Goal: Task Accomplishment & Management: Use online tool/utility

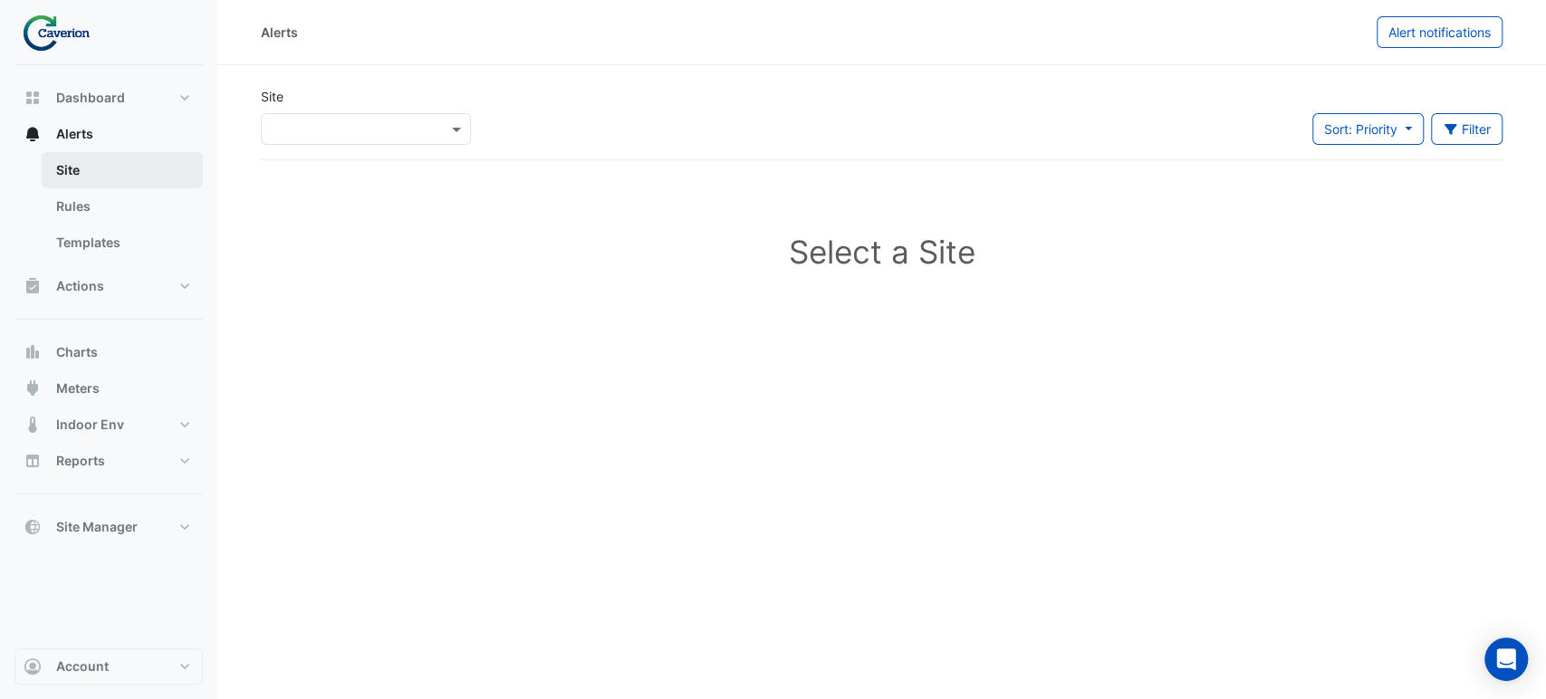
click at [72, 172] on link "Site" at bounding box center [122, 170] width 161 height 36
click at [70, 193] on link "Rules" at bounding box center [122, 206] width 161 height 36
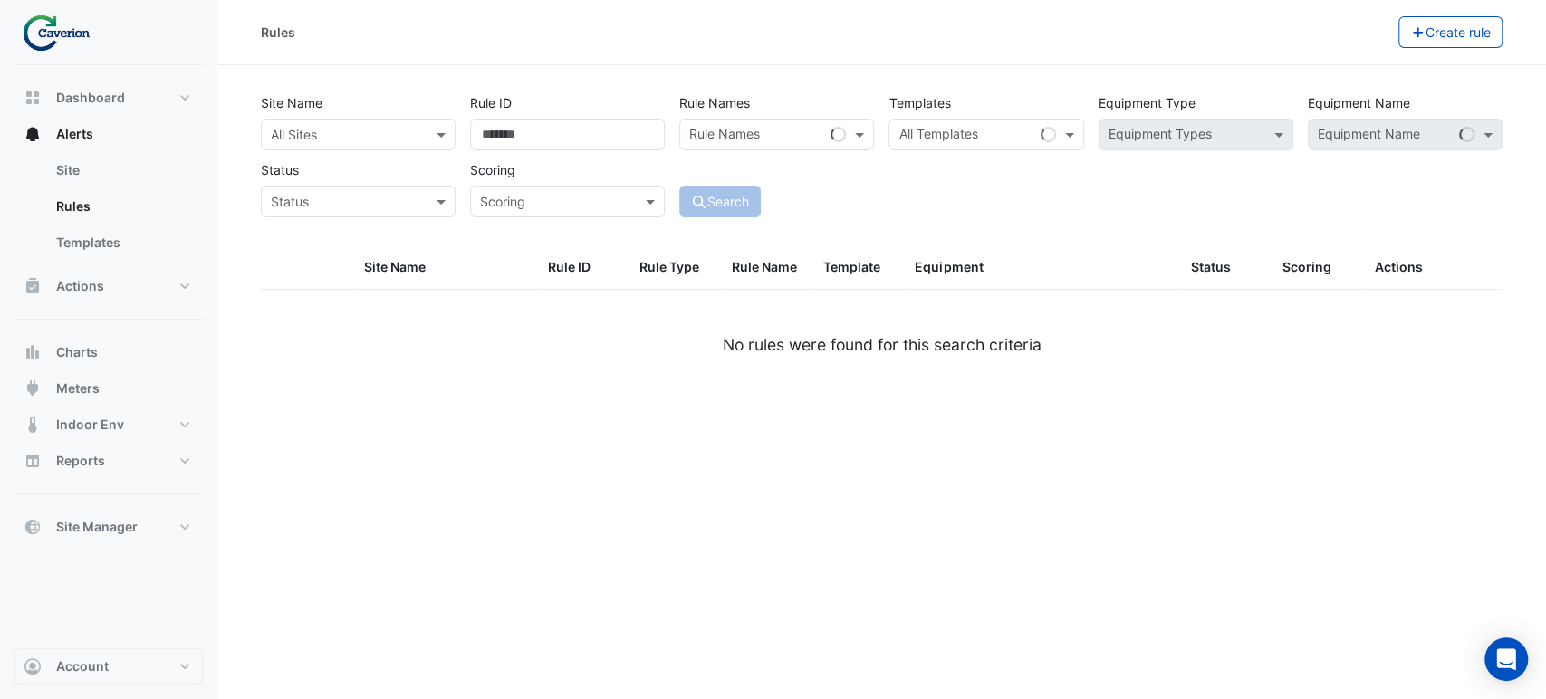
click at [752, 137] on input "text" at bounding box center [756, 136] width 134 height 19
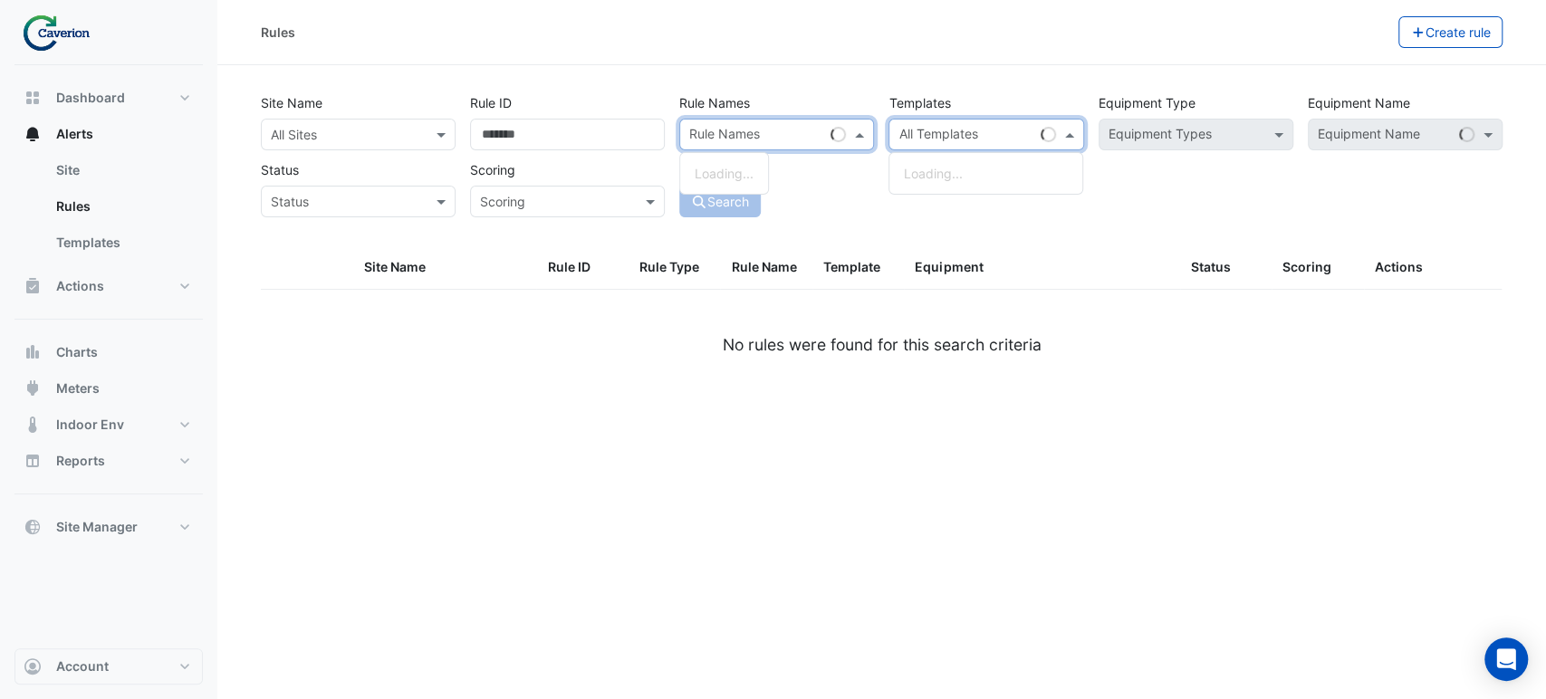
click at [967, 130] on input "text" at bounding box center [965, 136] width 134 height 19
paste input "**********"
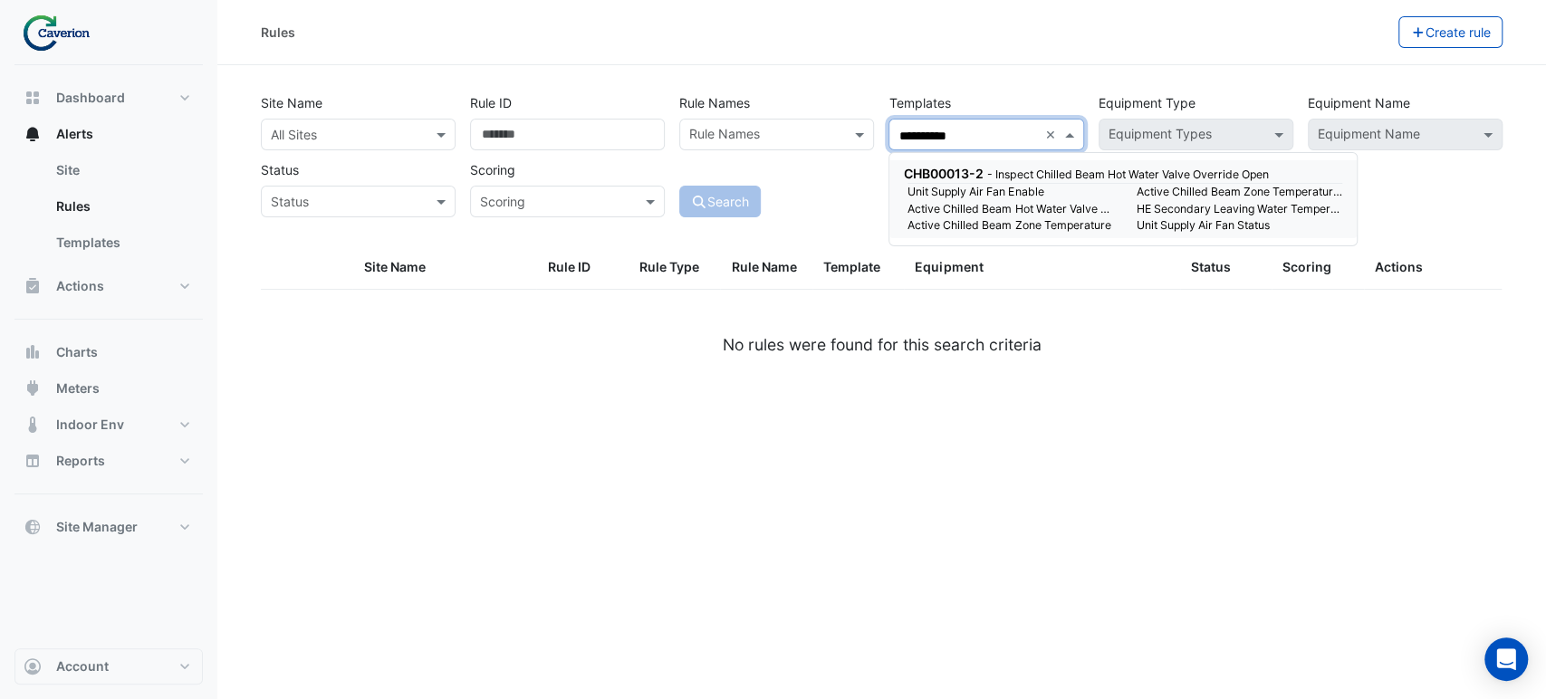
type input "**********"
click at [362, 132] on input "text" at bounding box center [340, 135] width 139 height 19
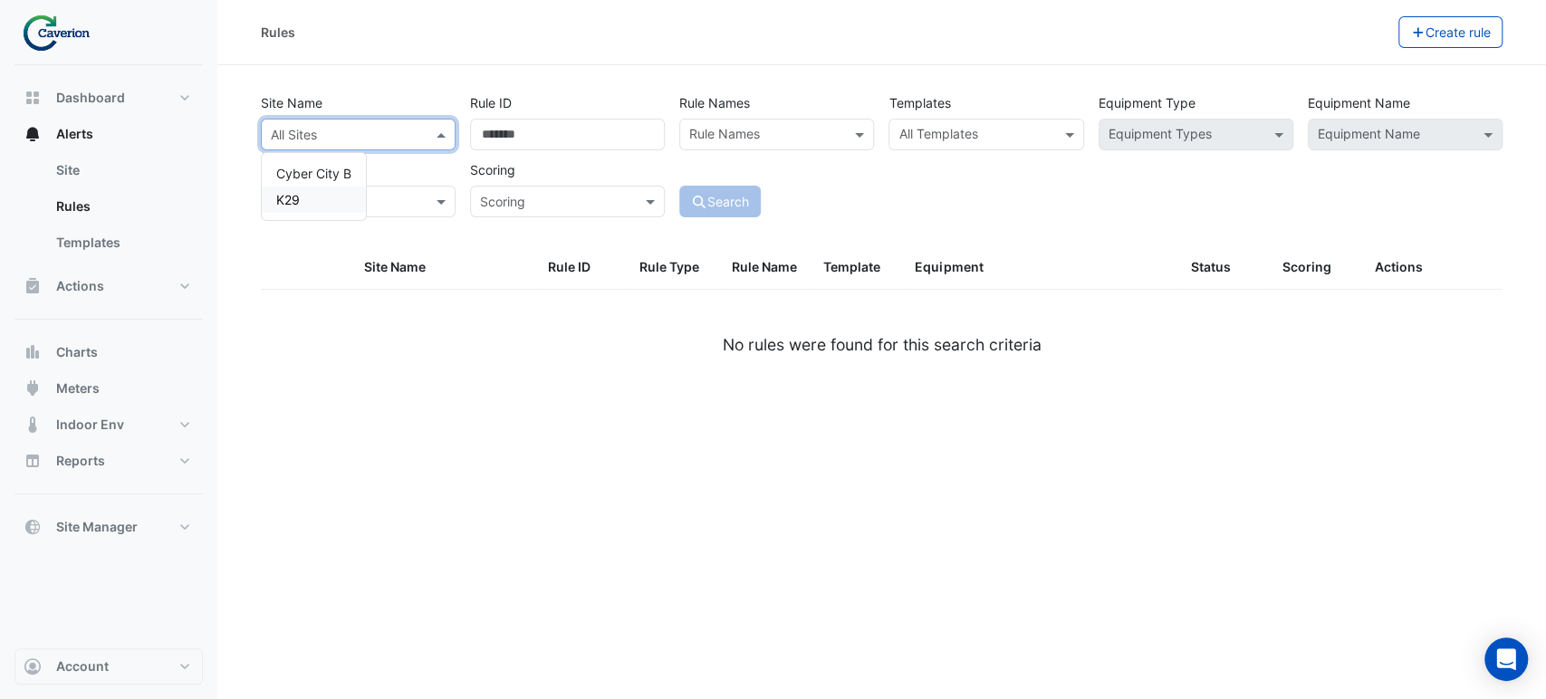
click at [316, 192] on div "K29" at bounding box center [314, 200] width 104 height 26
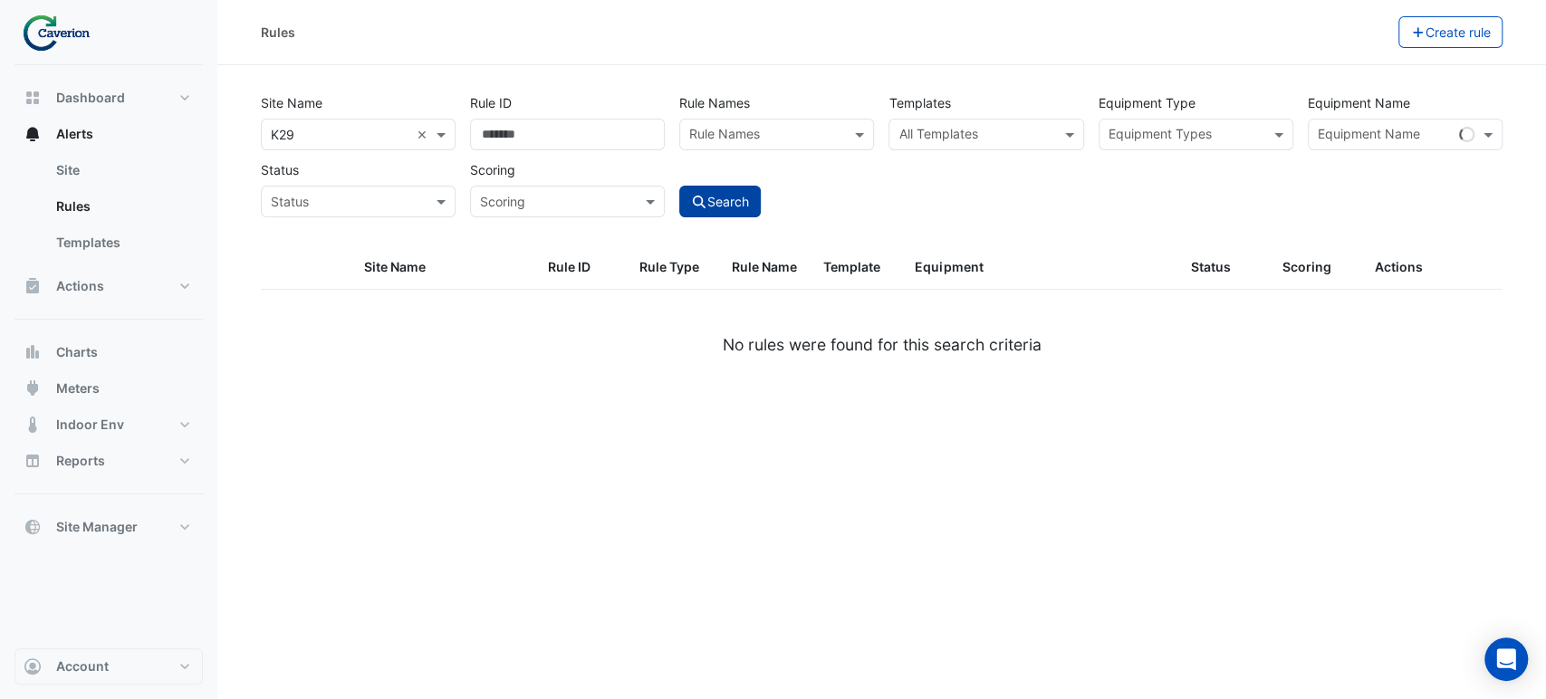
click at [746, 211] on button "Search" at bounding box center [719, 202] width 81 height 32
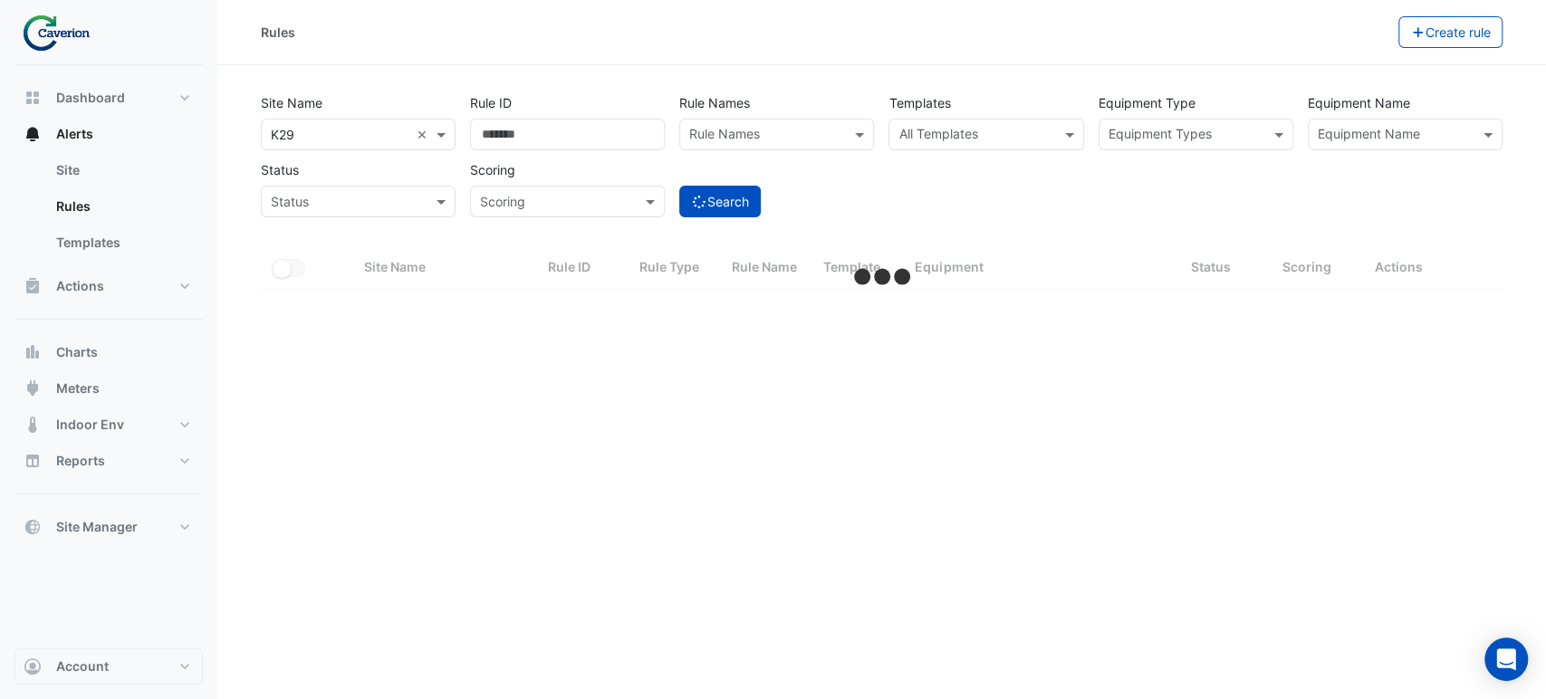
select select "***"
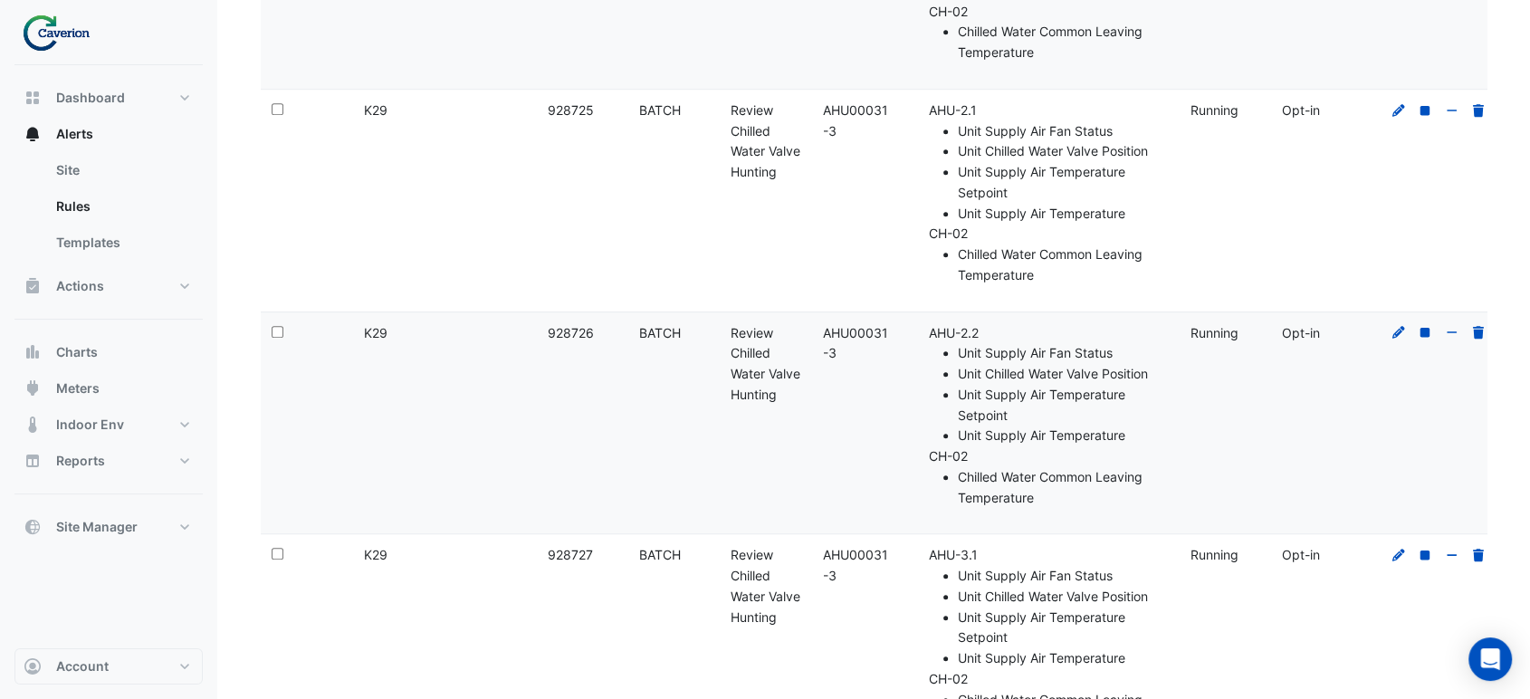
scroll to position [2112, 0]
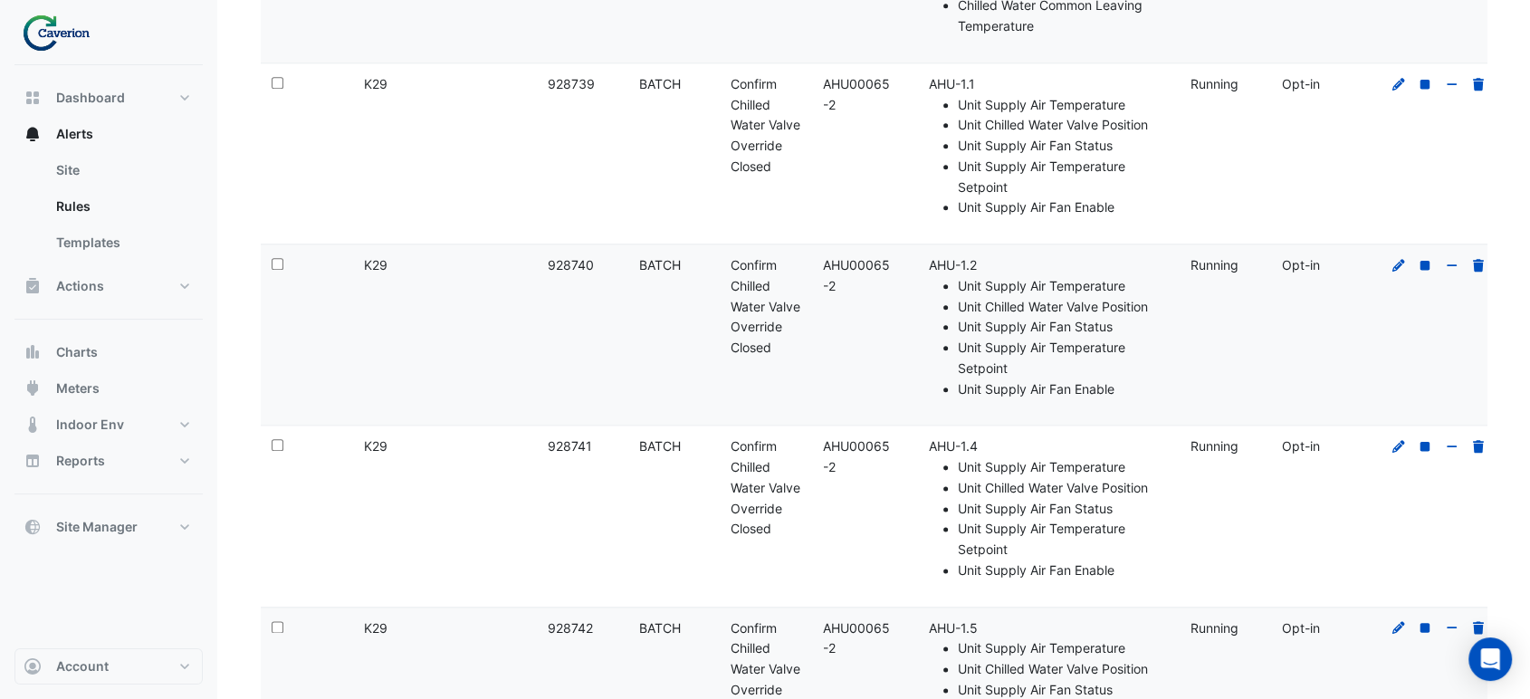
click at [566, 344] on datatable-body-cell "Rule ID: 928740" at bounding box center [581, 334] width 91 height 180
click at [807, 329] on datatable-body-cell "Rule Name: Confirm Chilled Water Valve Override Closed" at bounding box center [765, 334] width 91 height 180
click at [691, 276] on div "Rule Type: BATCH" at bounding box center [674, 265] width 70 height 21
click at [986, 297] on li "Unit Supply Air Temperature" at bounding box center [1063, 286] width 210 height 21
click at [1395, 272] on icon at bounding box center [1399, 265] width 13 height 13
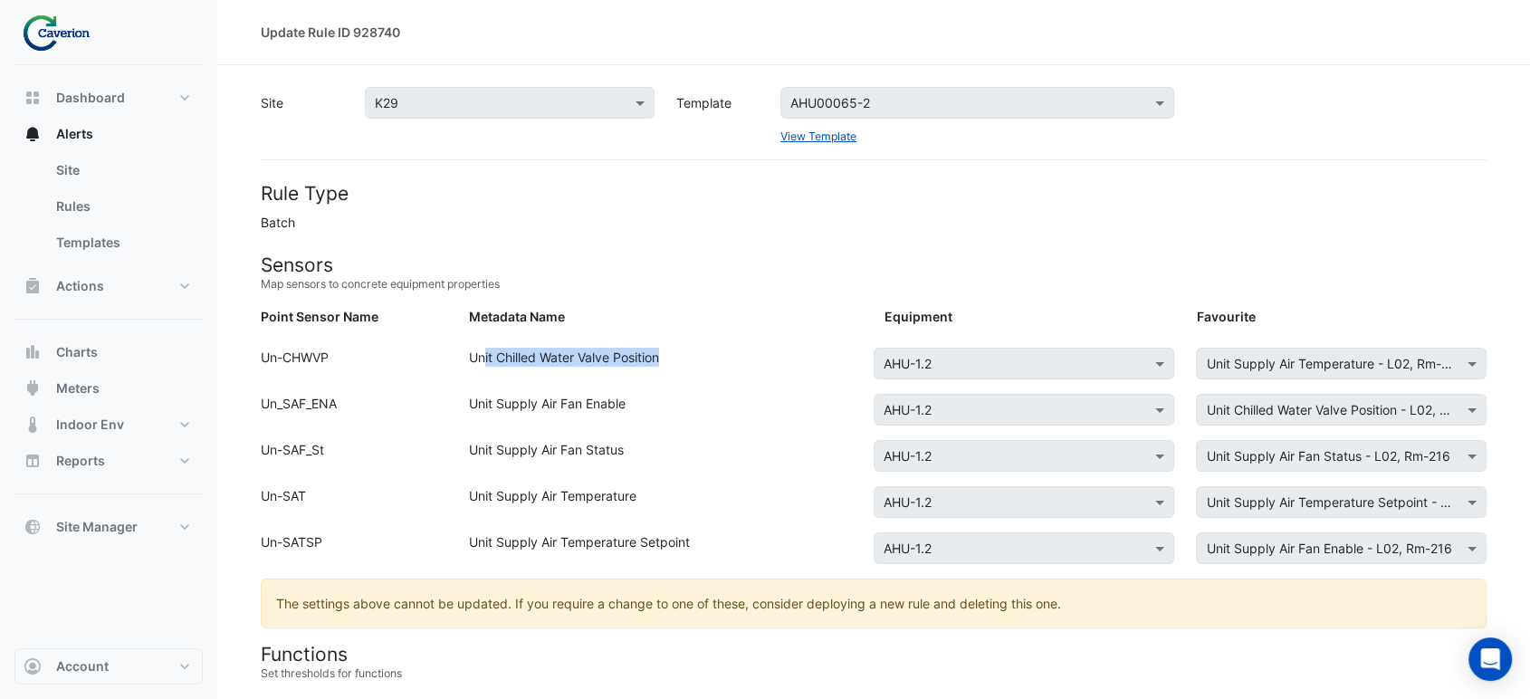
drag, startPoint x: 484, startPoint y: 346, endPoint x: 725, endPoint y: 369, distance: 242.0
click at [725, 369] on div "Unit Chilled Water Valve Position" at bounding box center [666, 367] width 416 height 39
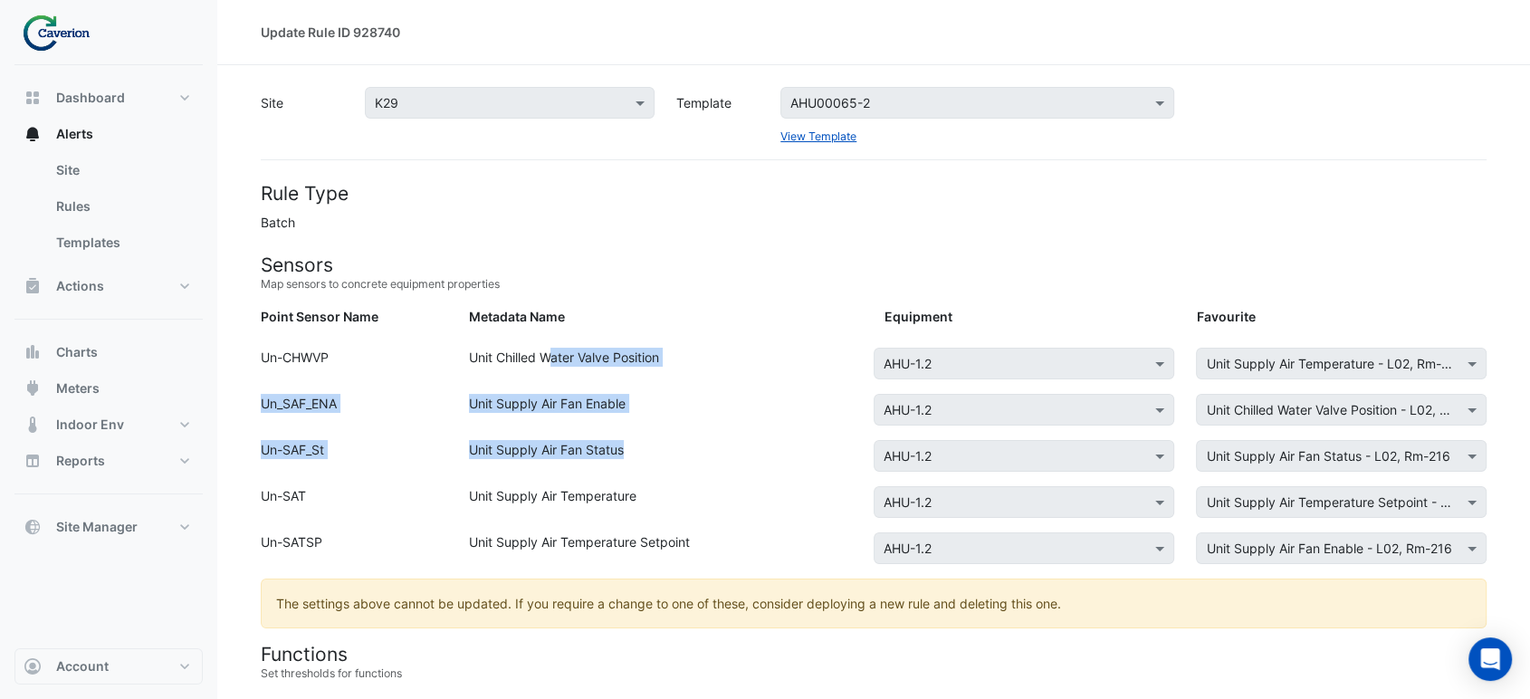
drag, startPoint x: 549, startPoint y: 360, endPoint x: 653, endPoint y: 451, distance: 138.0
click at [656, 448] on div "Unit Supply Air Fan Status" at bounding box center [666, 459] width 416 height 39
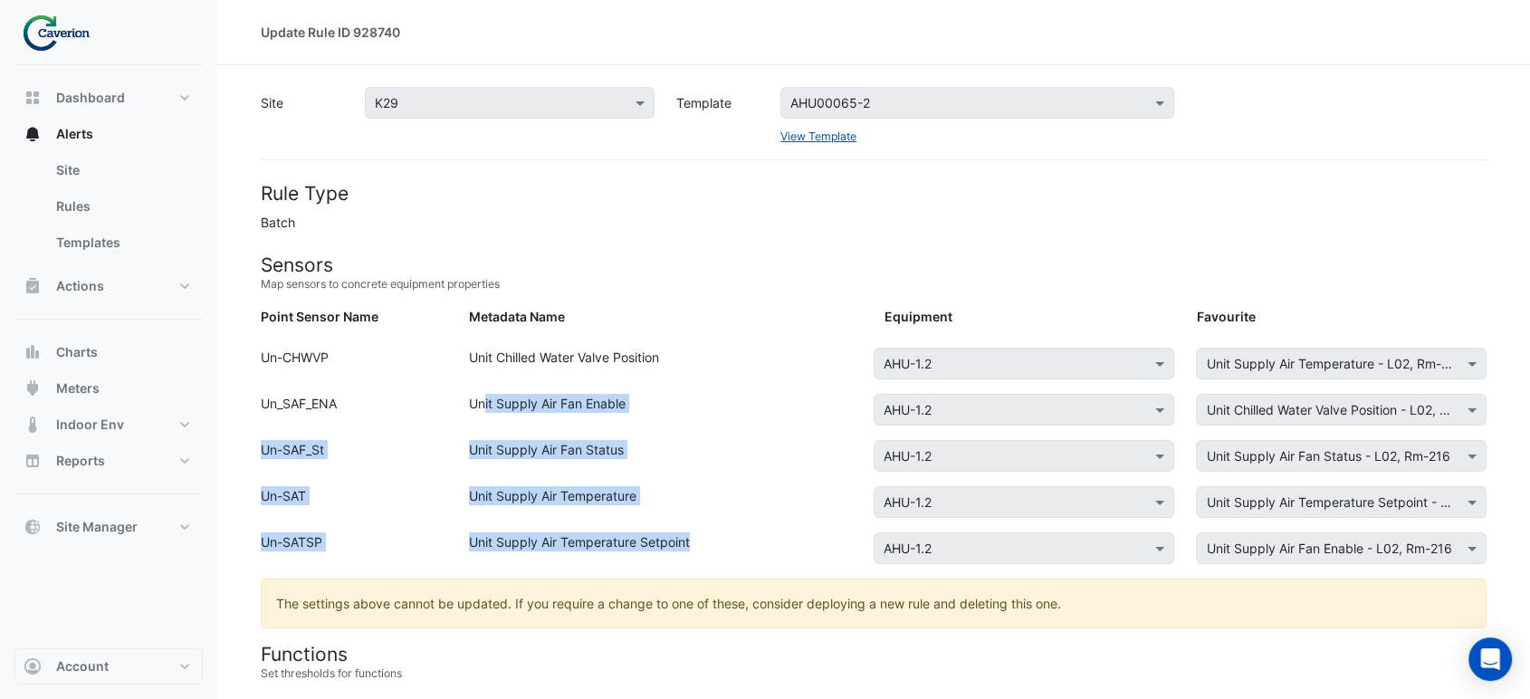
drag, startPoint x: 485, startPoint y: 393, endPoint x: 713, endPoint y: 562, distance: 283.4
click at [713, 562] on div "Unit Supply Air Temperature Setpoint" at bounding box center [666, 551] width 416 height 39
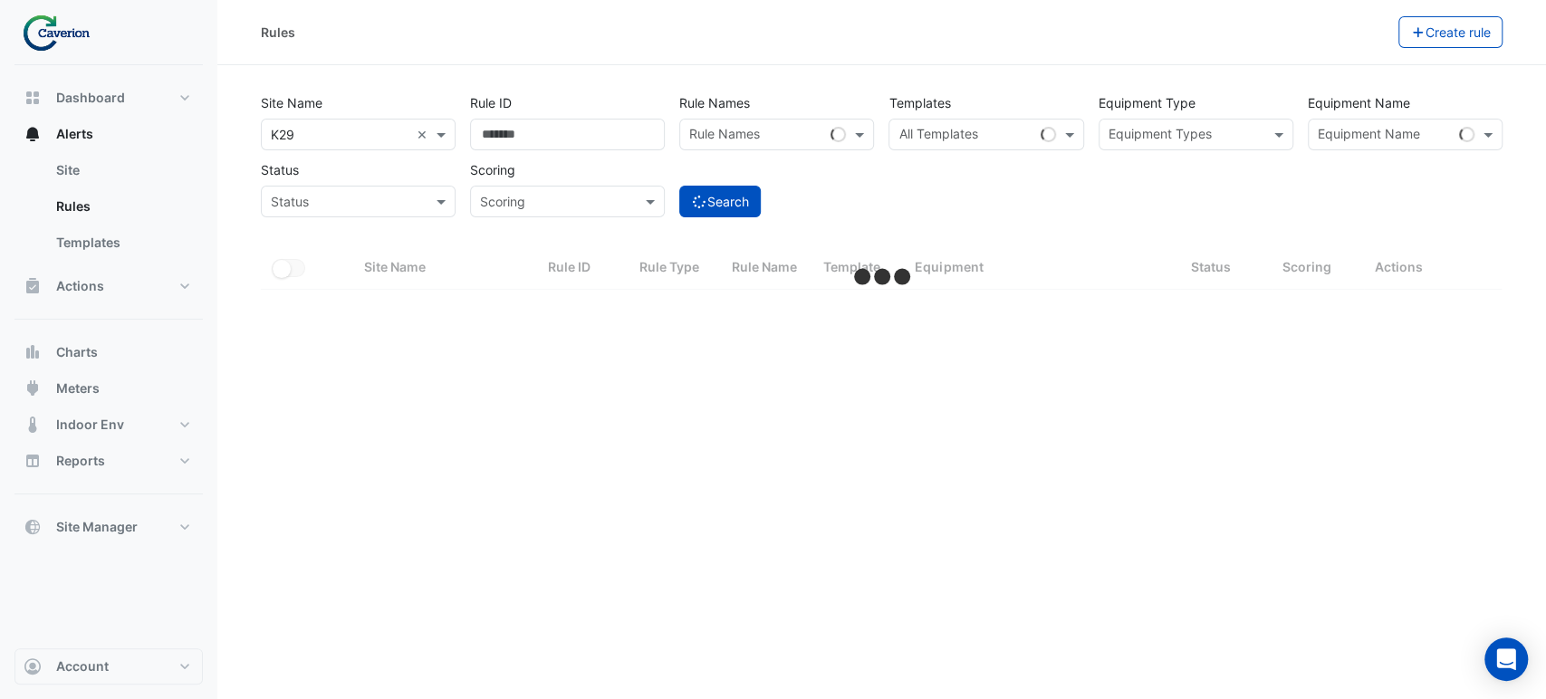
click at [935, 139] on input "text" at bounding box center [965, 136] width 134 height 19
paste input "**********"
type input "**********"
select select "***"
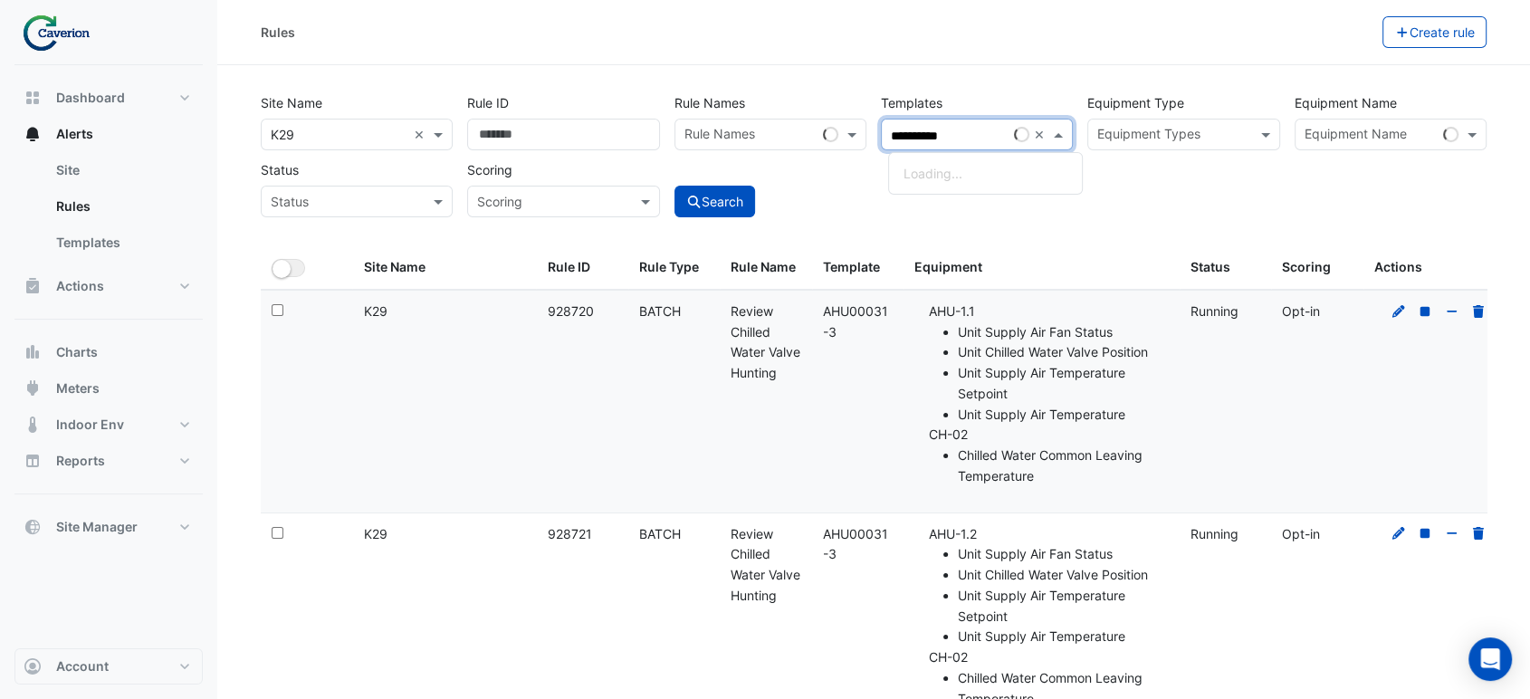
type input "**********"
click at [1172, 202] on div "**********" at bounding box center [874, 150] width 1240 height 134
click at [991, 146] on div at bounding box center [955, 137] width 134 height 24
paste input "**********"
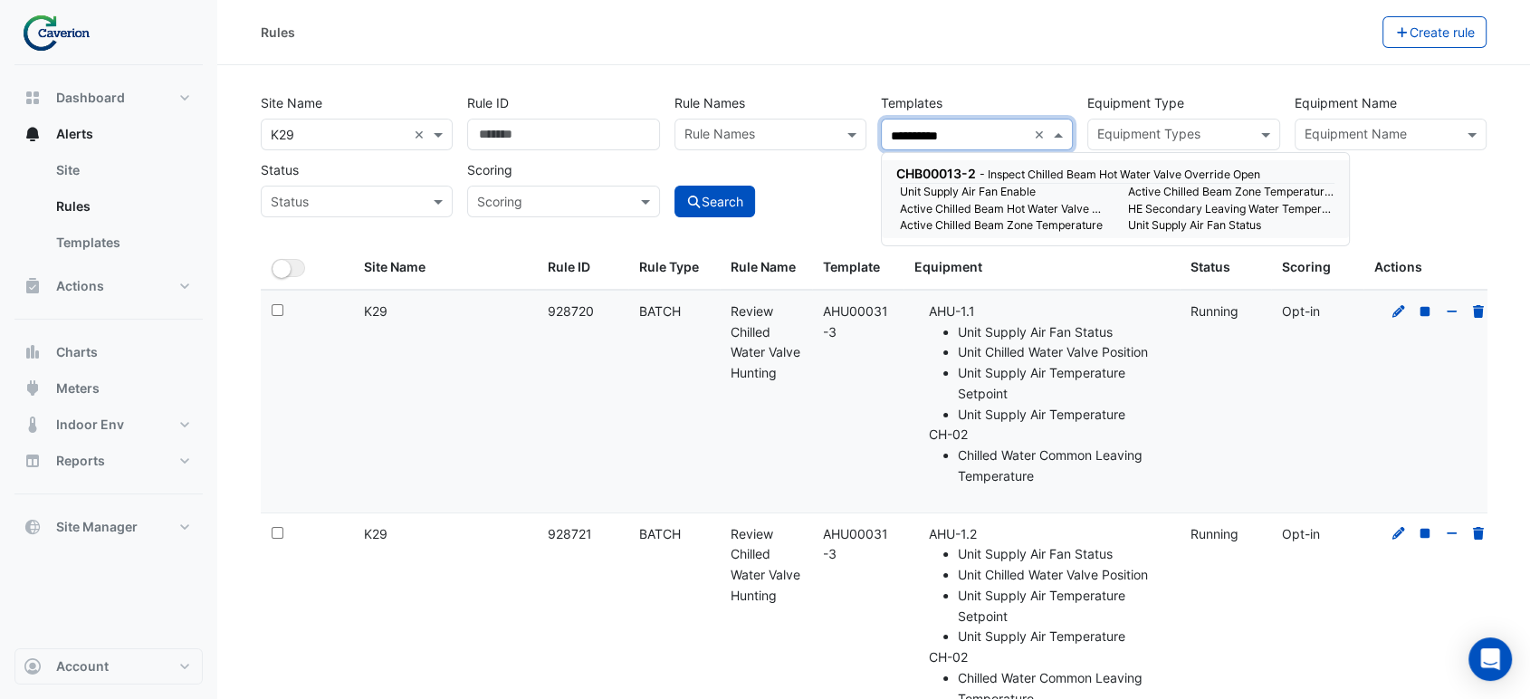
type input "**********"
click at [834, 176] on div "Search" at bounding box center [770, 185] width 206 height 63
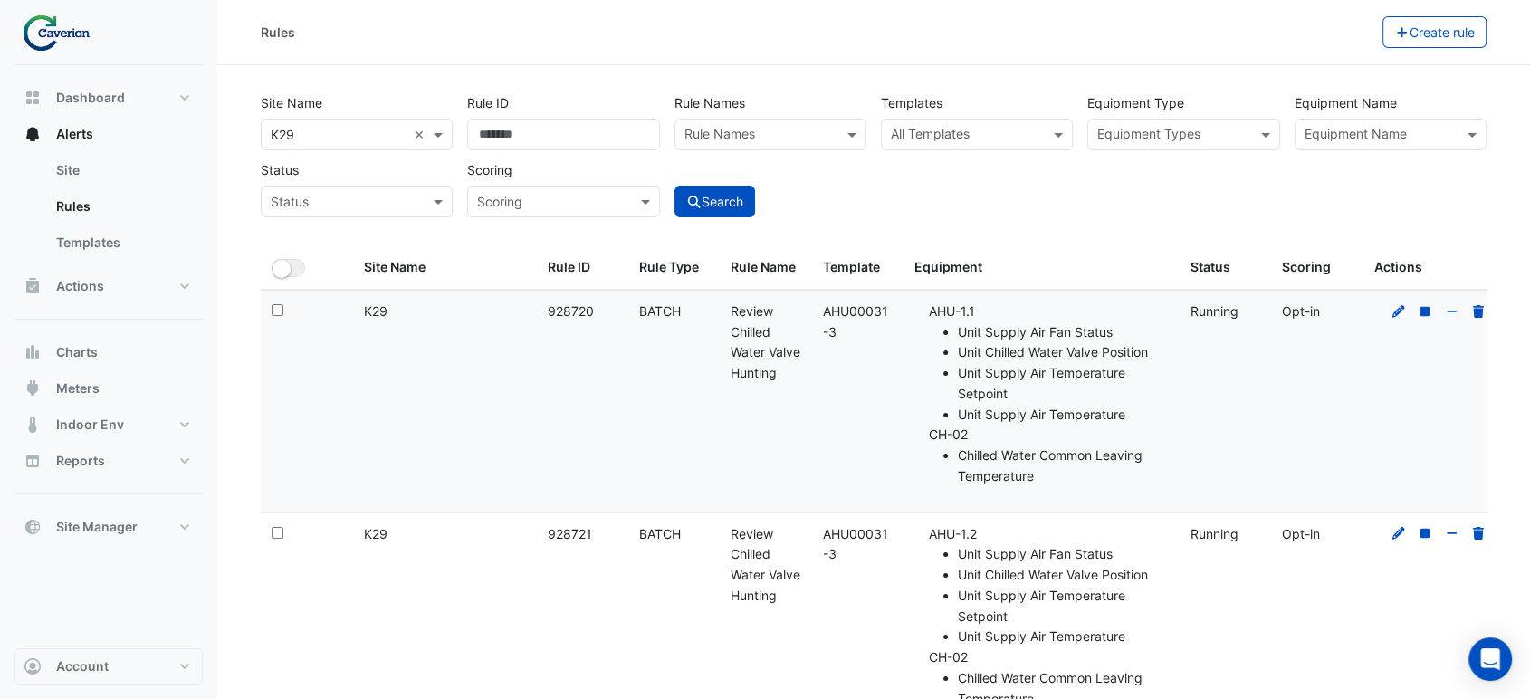
click at [949, 149] on div "All Templates" at bounding box center [977, 135] width 192 height 32
click at [958, 141] on input "text" at bounding box center [966, 136] width 151 height 19
click at [962, 139] on input "text" at bounding box center [966, 136] width 151 height 19
click at [970, 130] on input "text" at bounding box center [966, 136] width 151 height 19
click at [993, 128] on input "text" at bounding box center [966, 136] width 151 height 19
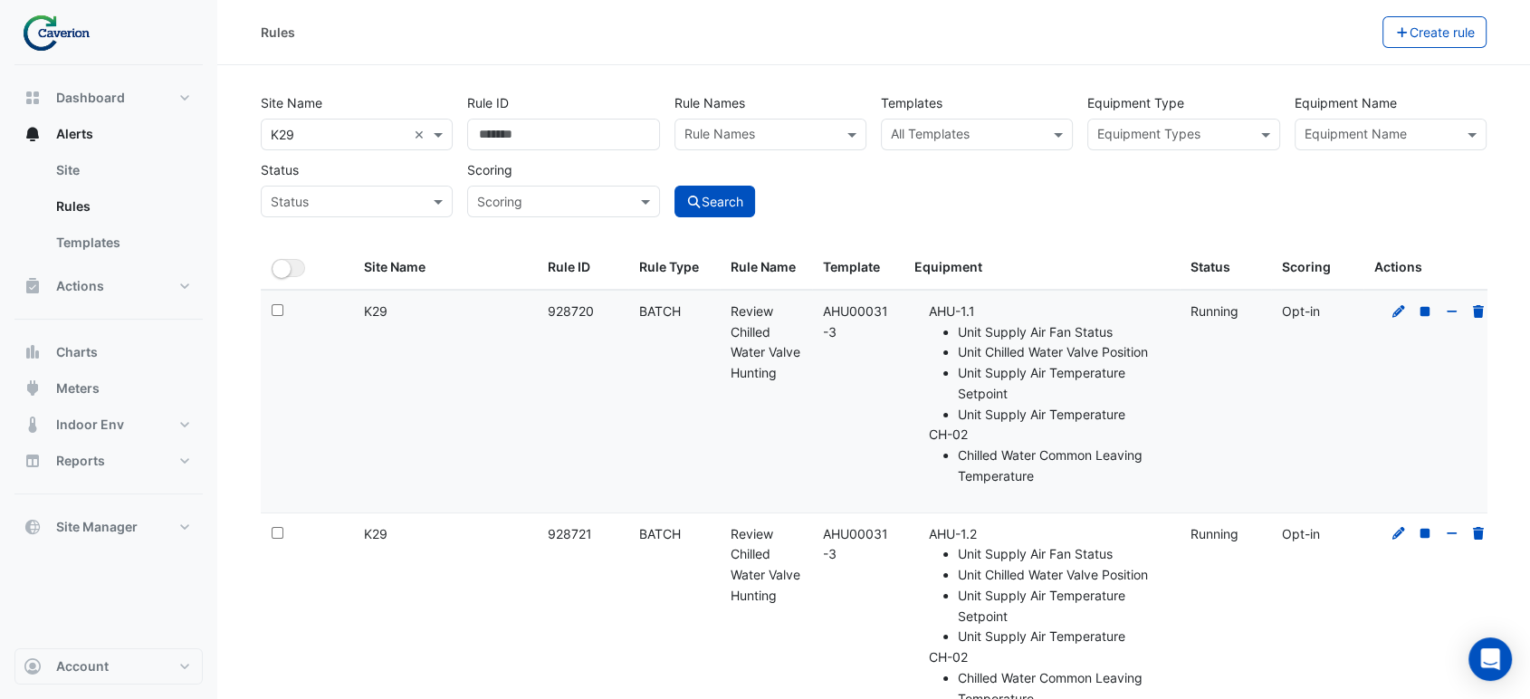
click at [981, 136] on input "text" at bounding box center [966, 136] width 151 height 19
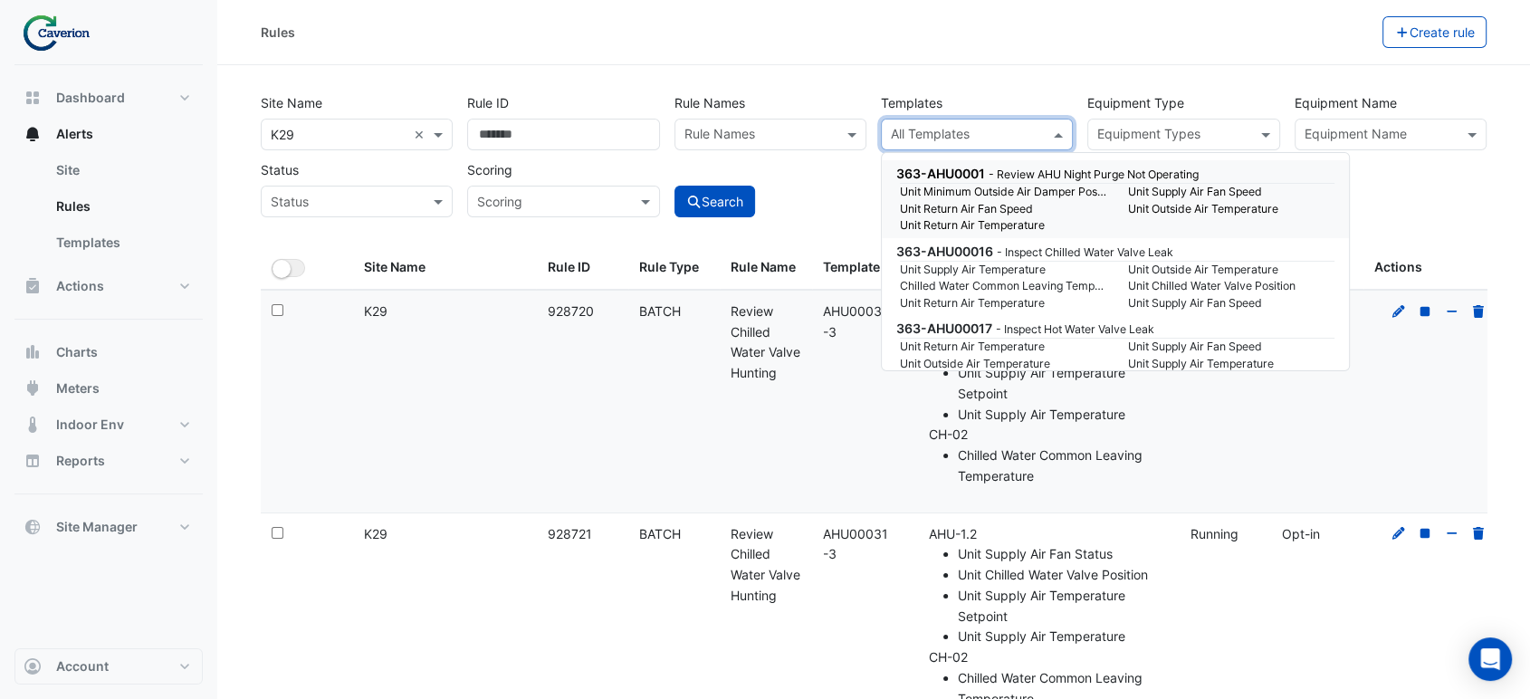
paste input "**********"
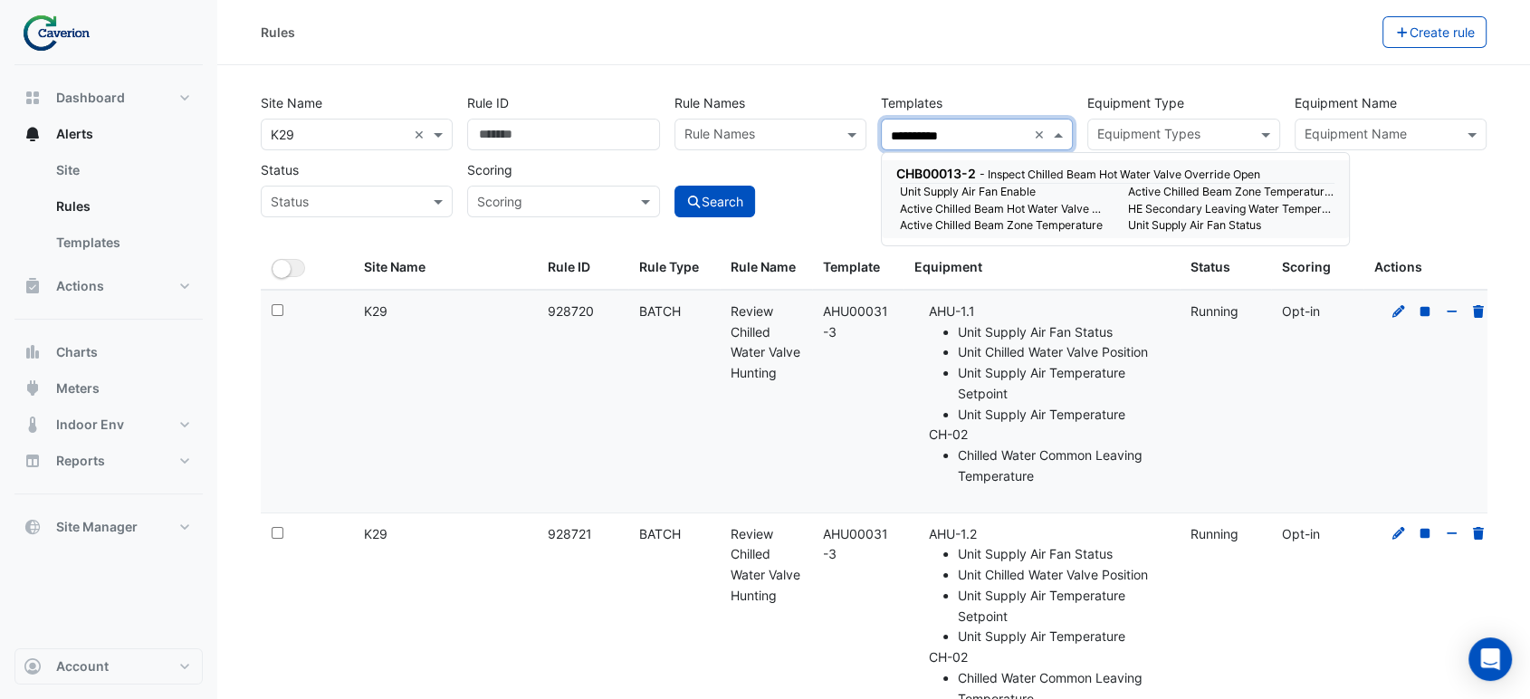
click at [971, 127] on input "**********" at bounding box center [959, 136] width 136 height 19
click at [979, 179] on div "CHB00013-2 - Inspect Chilled Beam Hot Water Valve Override Open" at bounding box center [1113, 173] width 435 height 19
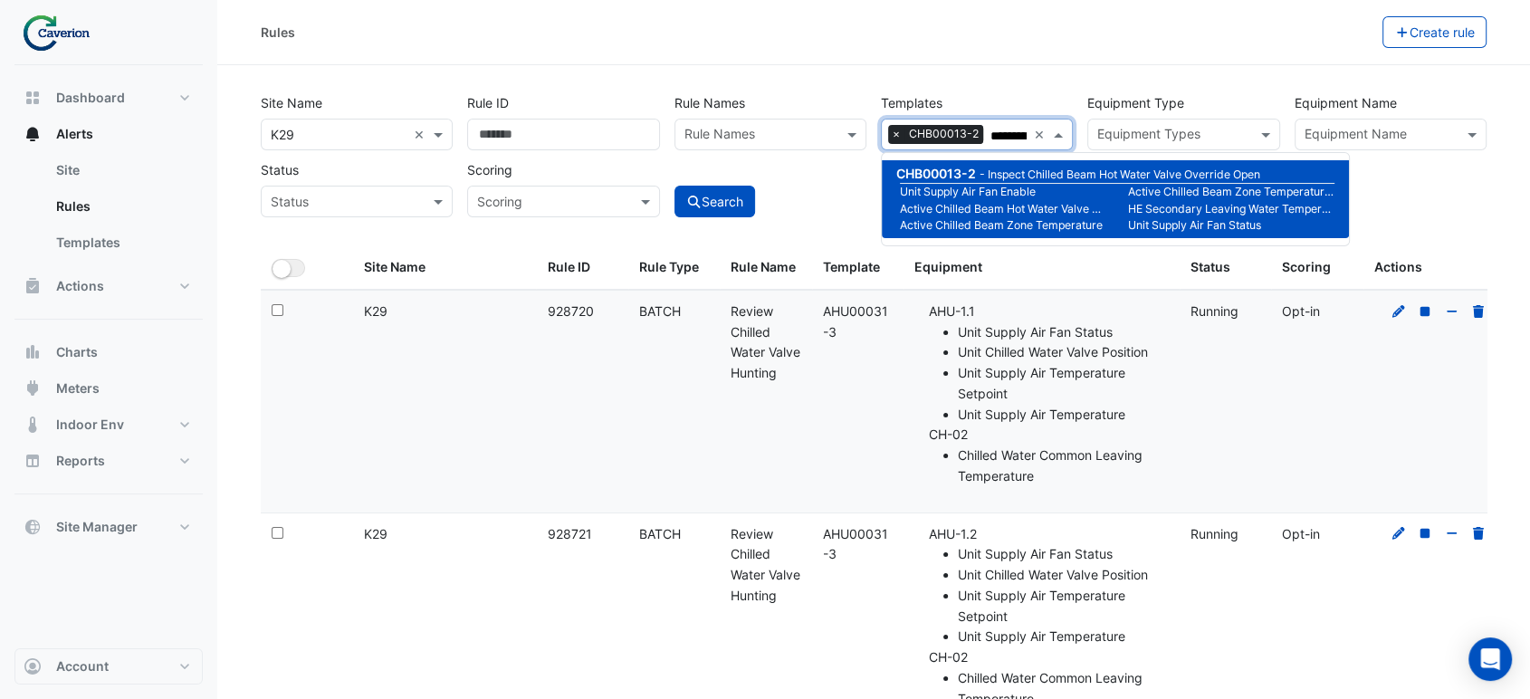
type input "**********"
click at [828, 198] on div "Search" at bounding box center [770, 185] width 206 height 63
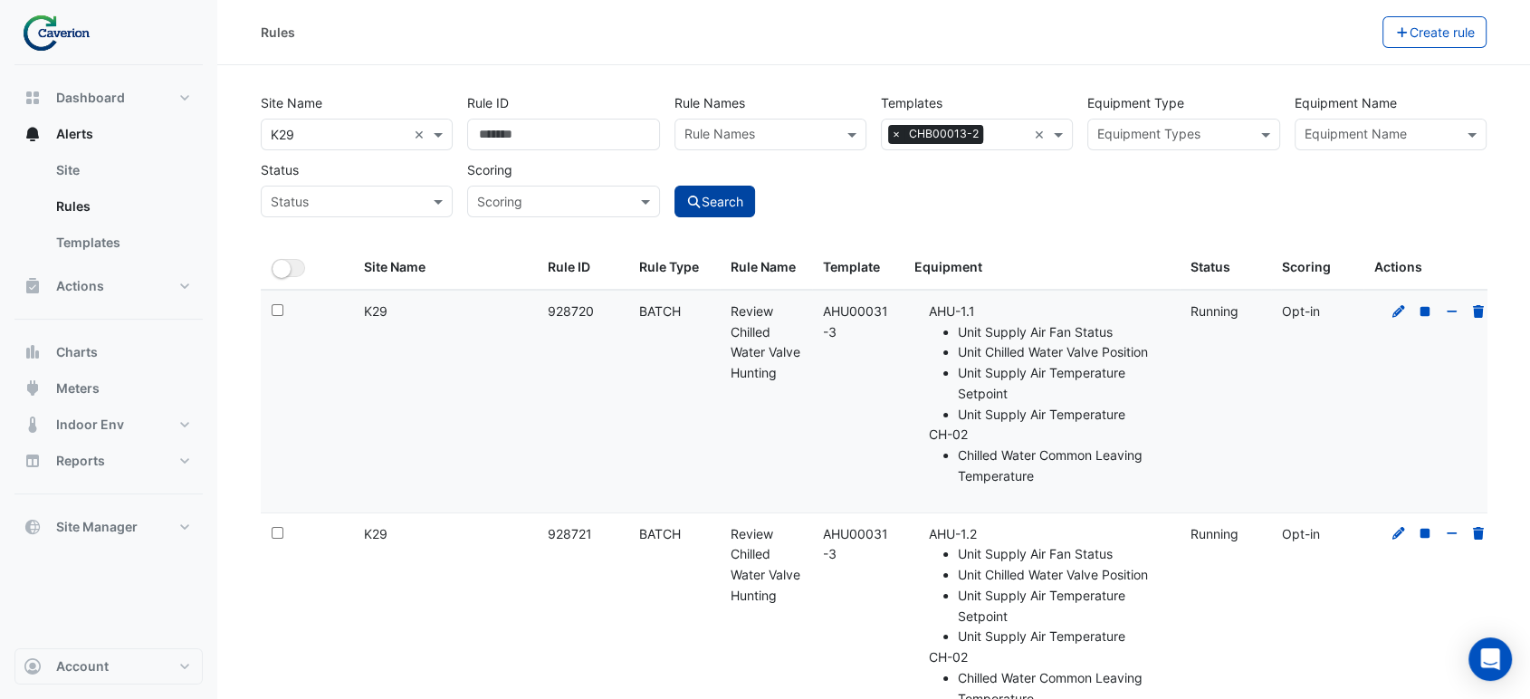
click at [728, 189] on button "Search" at bounding box center [715, 202] width 81 height 32
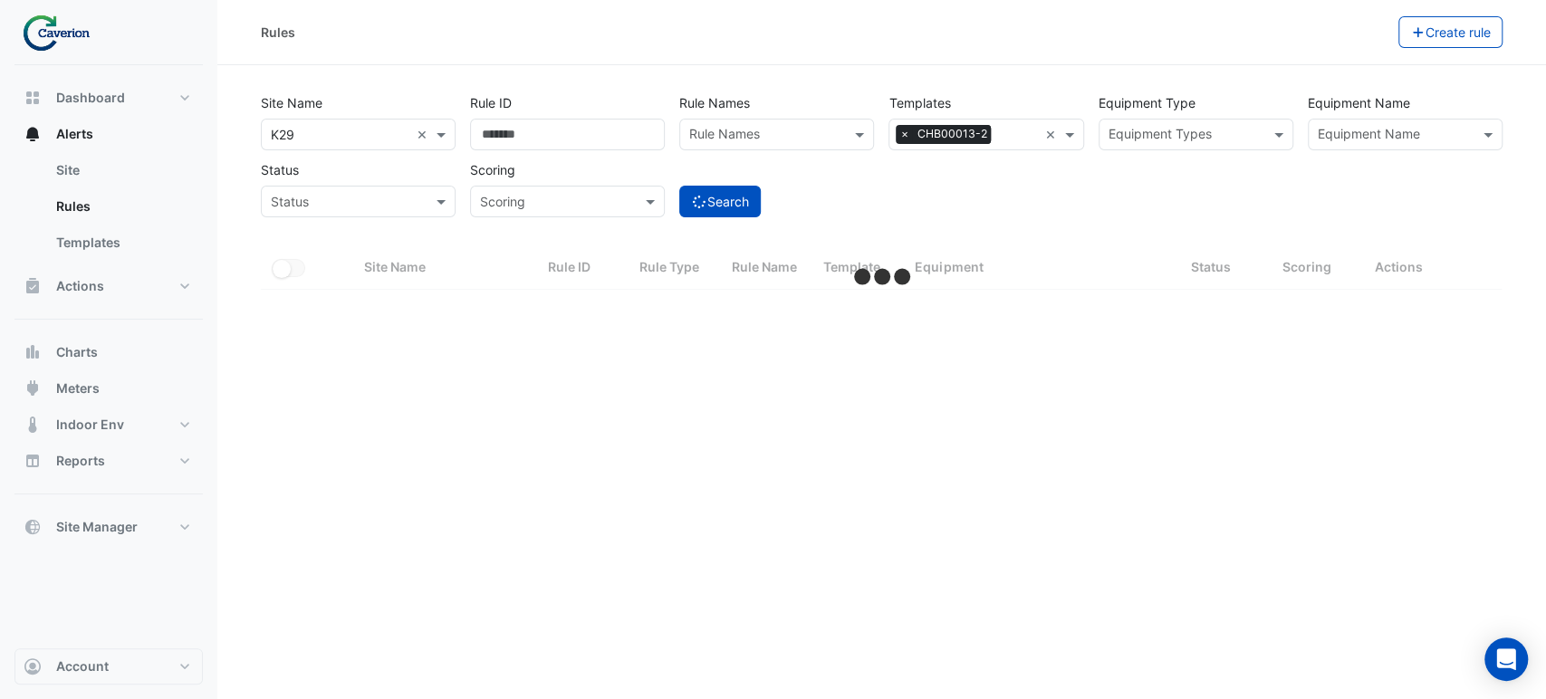
select select "***"
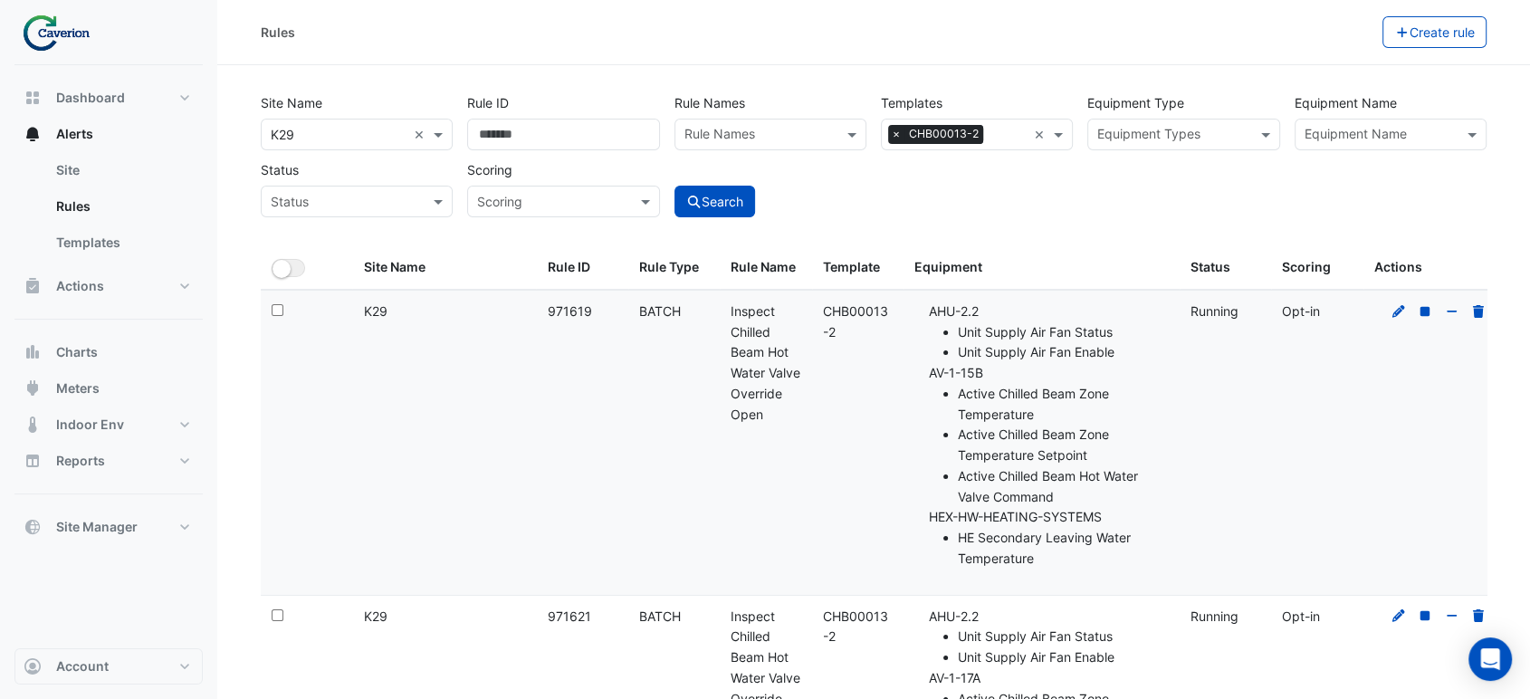
click at [1021, 457] on li "Active Chilled Beam Zone Temperature Setpoint" at bounding box center [1063, 446] width 210 height 42
click at [732, 388] on div "Rule Name: Inspect Chilled Beam Hot Water Valve Override Open" at bounding box center [766, 364] width 70 height 124
click at [562, 324] on datatable-body-cell "Rule ID: 971619" at bounding box center [581, 443] width 91 height 304
click at [766, 359] on div "Rule Name: Inspect Chilled Beam Hot Water Valve Override Open" at bounding box center [766, 364] width 70 height 124
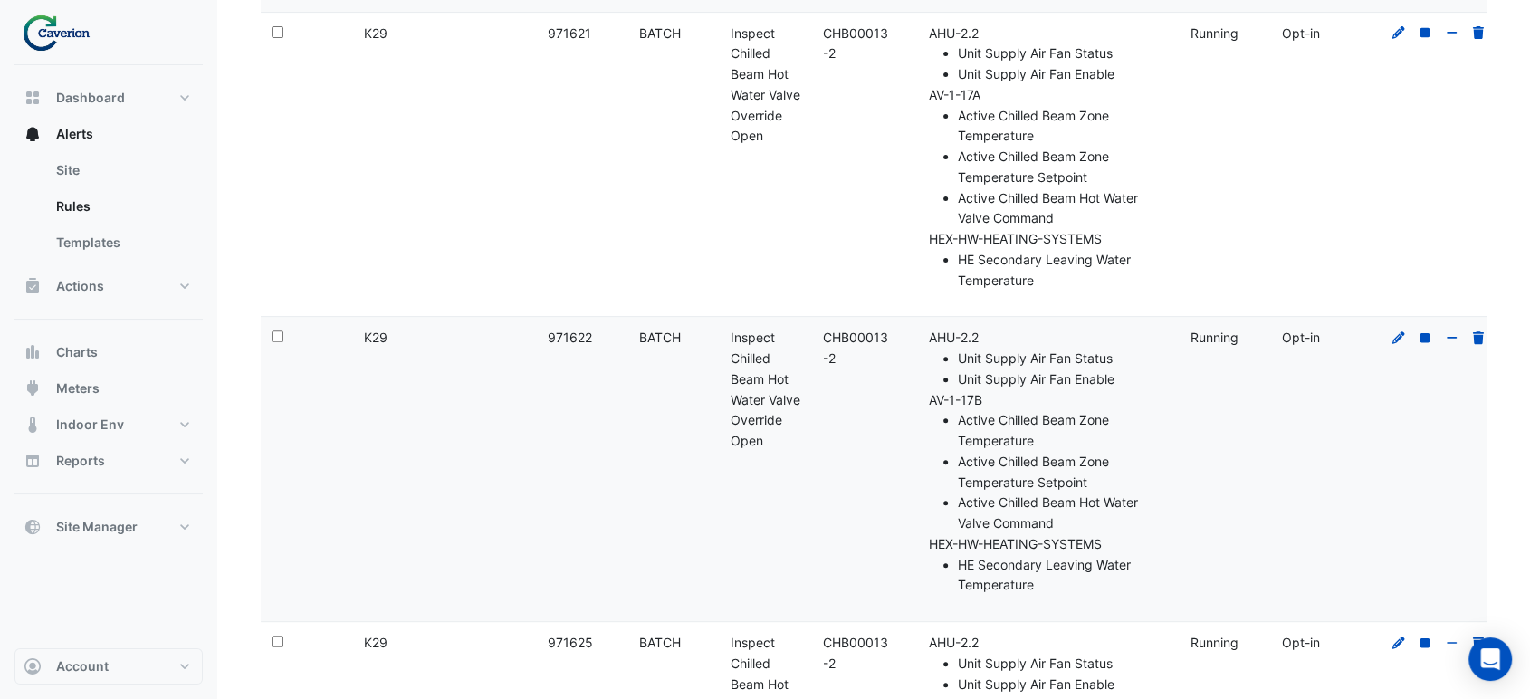
scroll to position [603, 0]
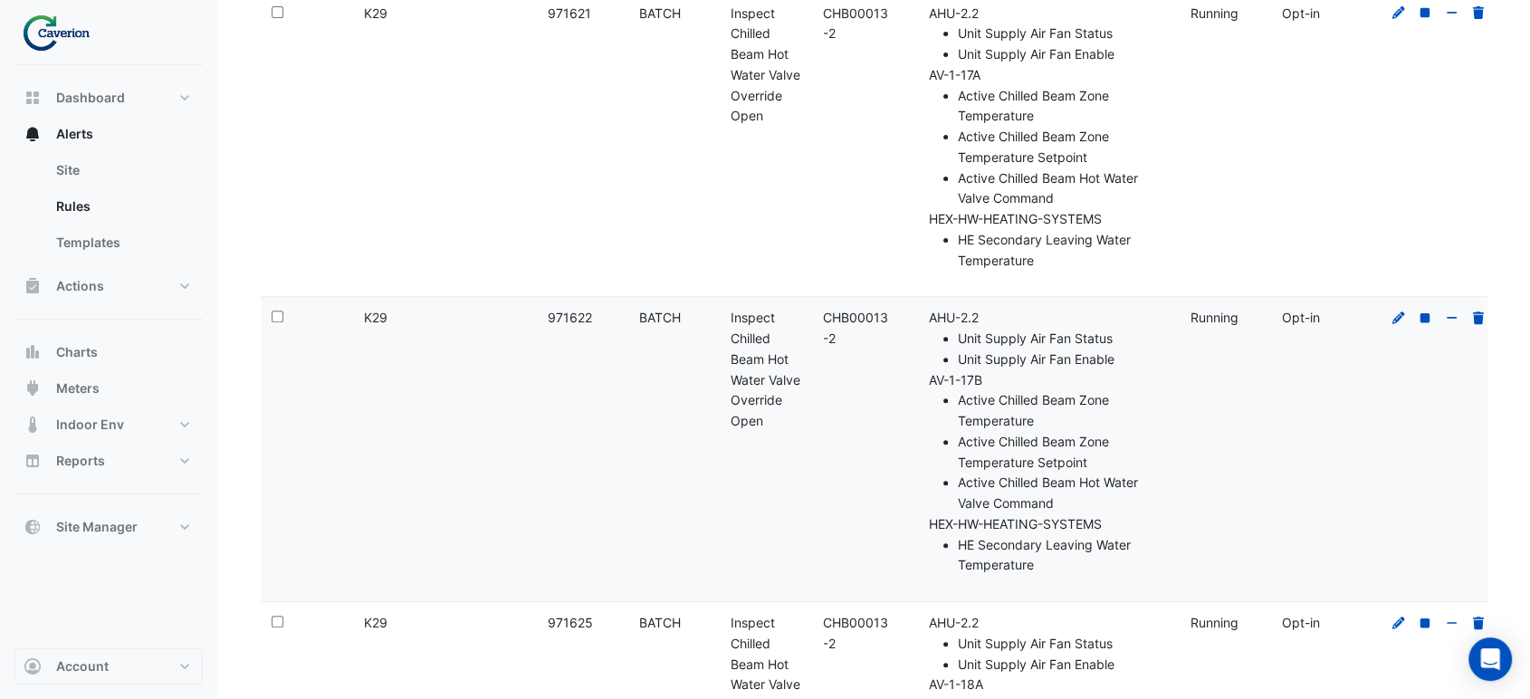
click at [824, 417] on datatable-body-cell "Template: CHB00013-2" at bounding box center [857, 449] width 91 height 304
click at [990, 390] on li "Active Chilled Beam Zone Temperature" at bounding box center [1063, 411] width 210 height 42
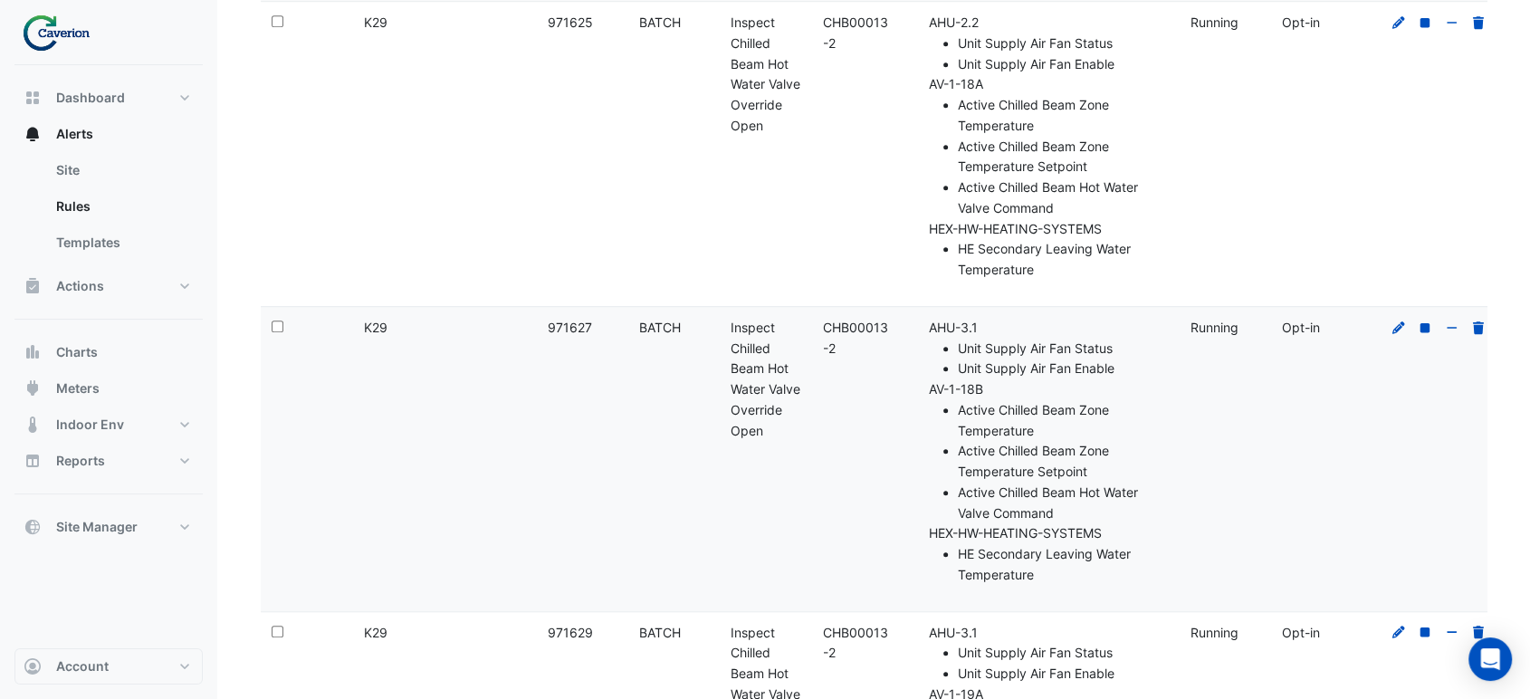
click at [900, 440] on datatable-body-cell "Template: CHB00013-2" at bounding box center [857, 459] width 91 height 304
click at [767, 330] on div "Rule Name: Inspect Chilled Beam Hot Water Valve Override Open" at bounding box center [766, 376] width 70 height 124
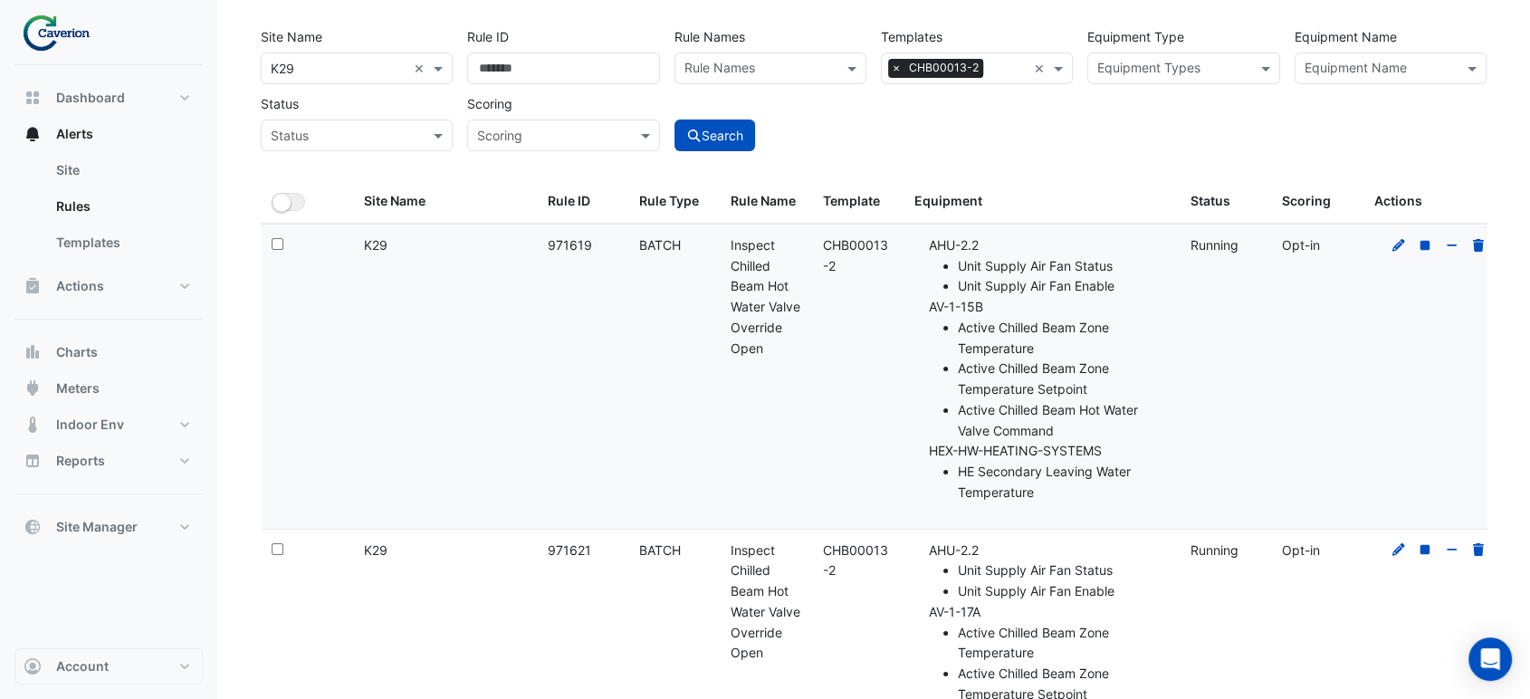
scroll to position [0, 0]
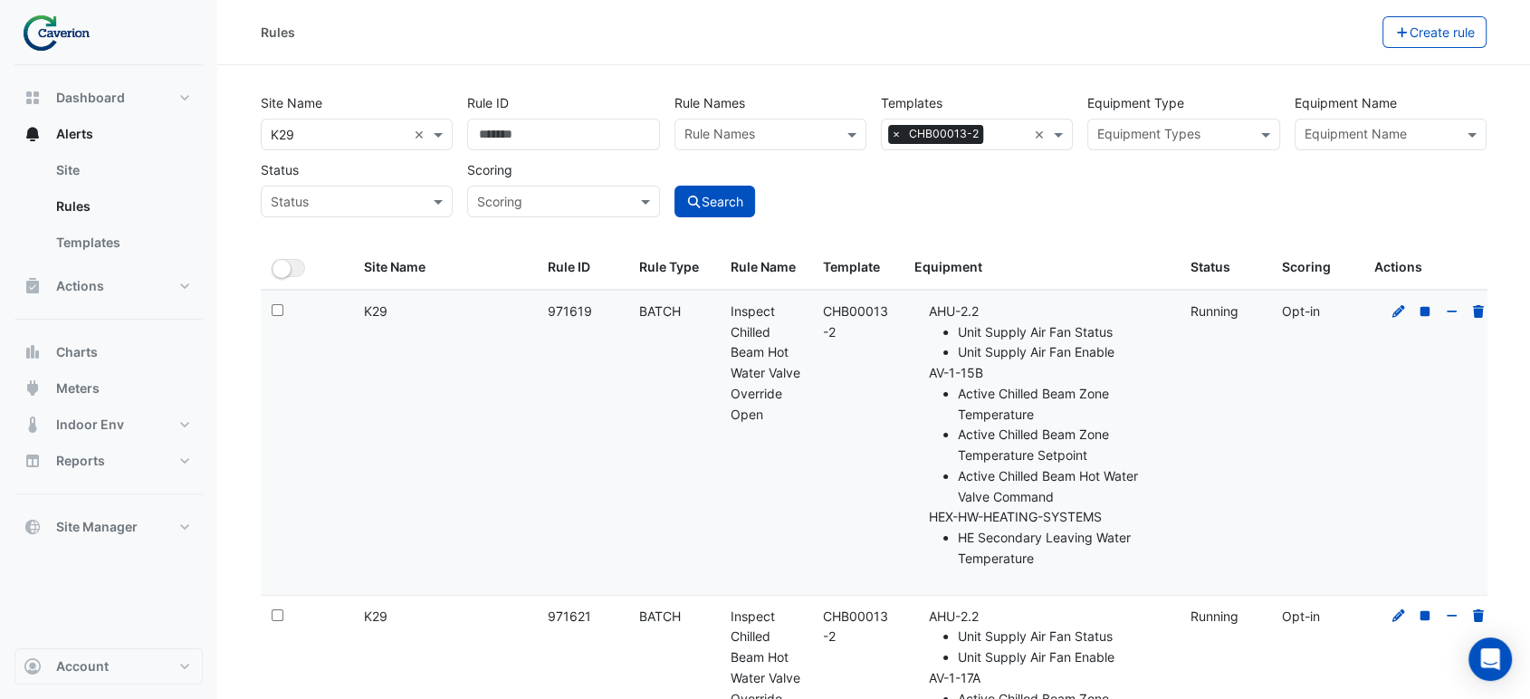
click at [1061, 436] on li "Active Chilled Beam Zone Temperature Setpoint" at bounding box center [1063, 446] width 210 height 42
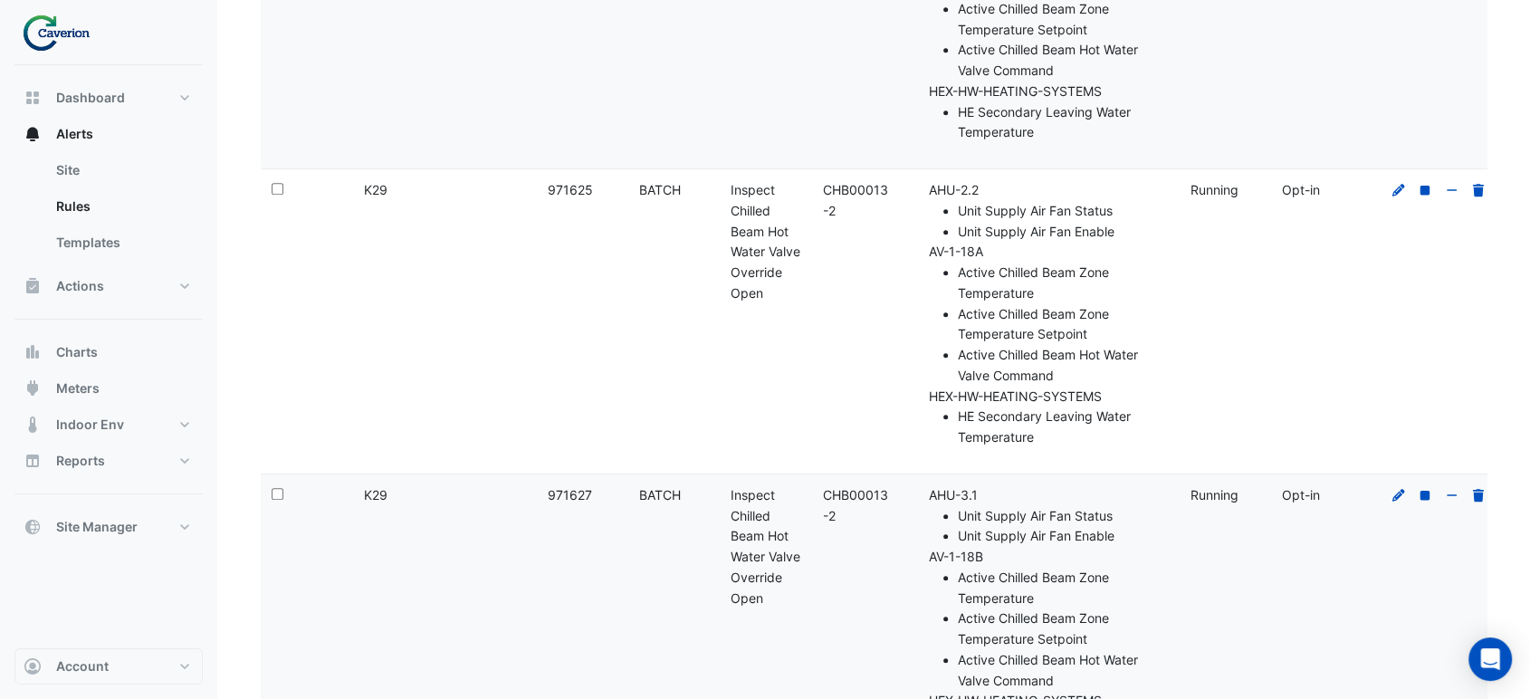
scroll to position [1508, 0]
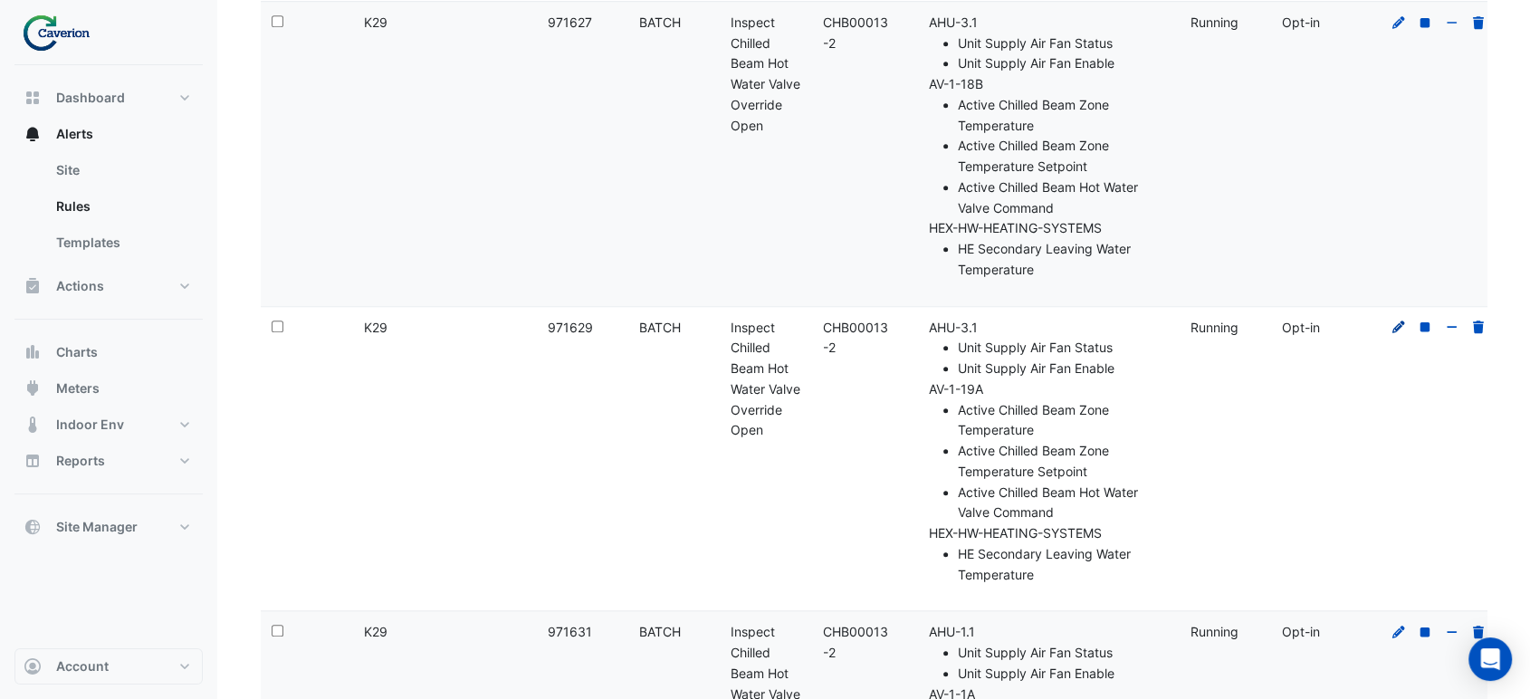
click at [1395, 330] on icon at bounding box center [1399, 327] width 16 height 13
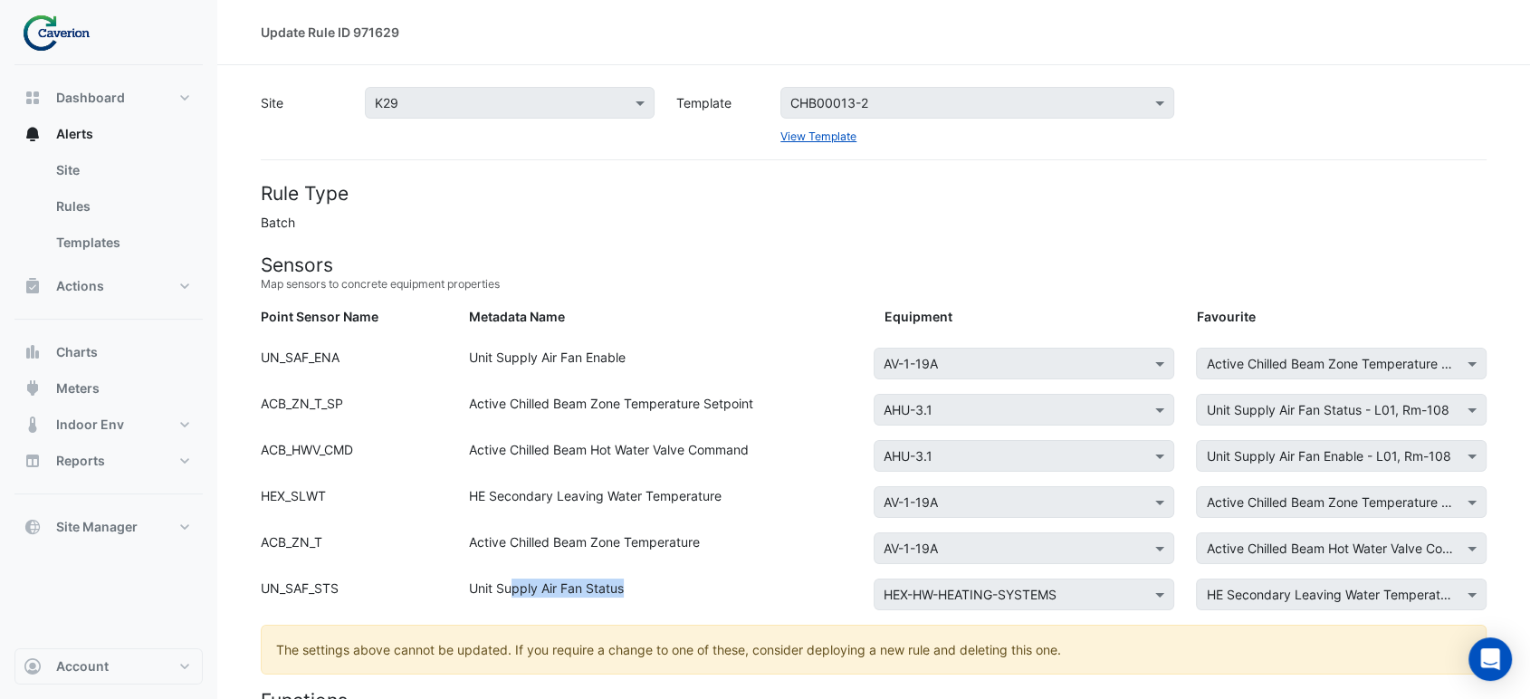
drag, startPoint x: 514, startPoint y: 584, endPoint x: 666, endPoint y: 587, distance: 152.1
click at [666, 587] on div "Unit Supply Air Fan Status" at bounding box center [666, 598] width 416 height 39
drag, startPoint x: 561, startPoint y: 498, endPoint x: 750, endPoint y: 484, distance: 188.8
click at [745, 486] on div "HE Secondary Leaving Water Temperature" at bounding box center [666, 505] width 416 height 39
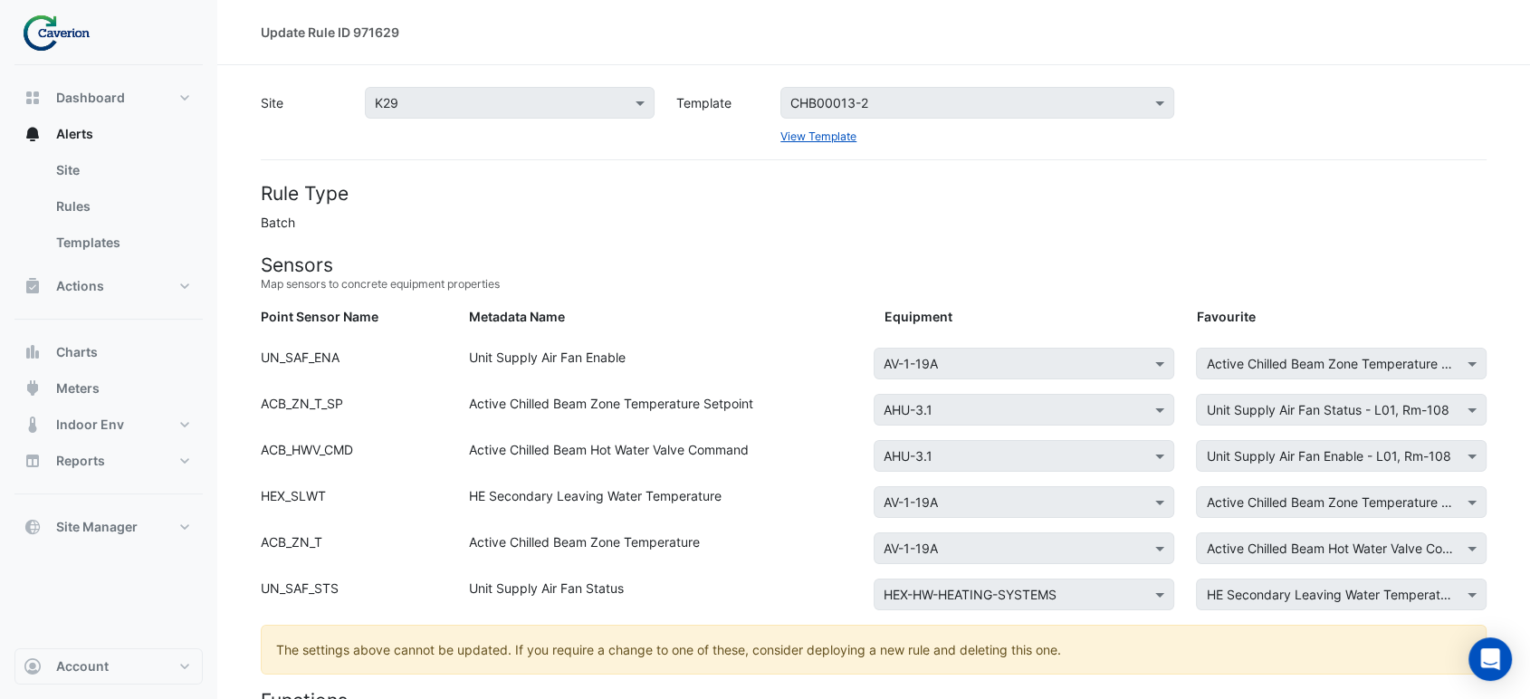
click at [750, 486] on div "HE Secondary Leaving Water Temperature" at bounding box center [666, 505] width 416 height 39
drag, startPoint x: 603, startPoint y: 541, endPoint x: 684, endPoint y: 547, distance: 80.8
click at [682, 547] on div "Active Chilled Beam Zone Temperature" at bounding box center [666, 551] width 416 height 39
click at [684, 547] on div "Active Chilled Beam Zone Temperature" at bounding box center [666, 551] width 416 height 39
click at [914, 113] on div "Select a Template CHB00013-2" at bounding box center [977, 103] width 394 height 32
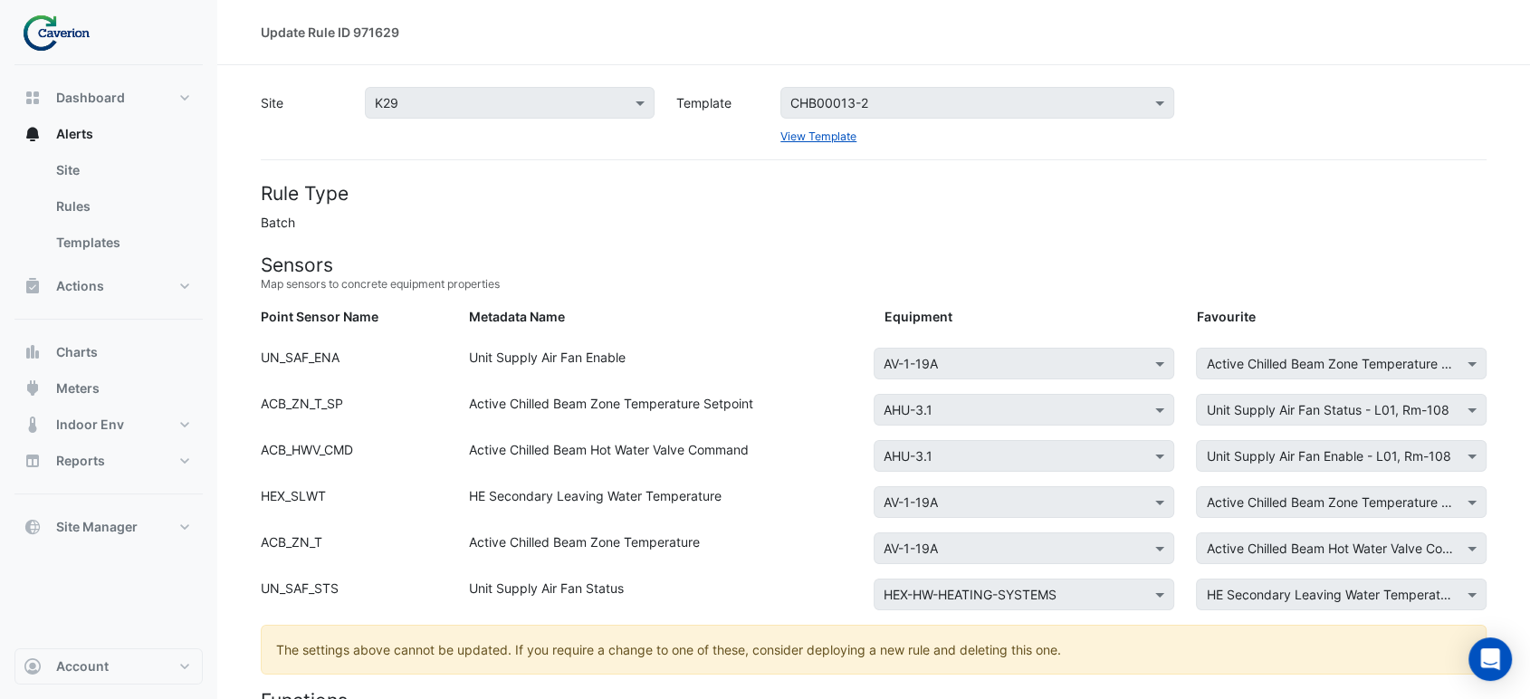
click at [766, 91] on div "Site Select a Site × K29 Template Select a Template CHB00013-2 View Template" at bounding box center [874, 116] width 1248 height 58
click at [913, 91] on div "Select a Template CHB00013-2" at bounding box center [977, 103] width 394 height 32
click at [753, 94] on div "Site Select a Site × K29 Template Select a Template CHB00013-2 View Template" at bounding box center [874, 116] width 1248 height 58
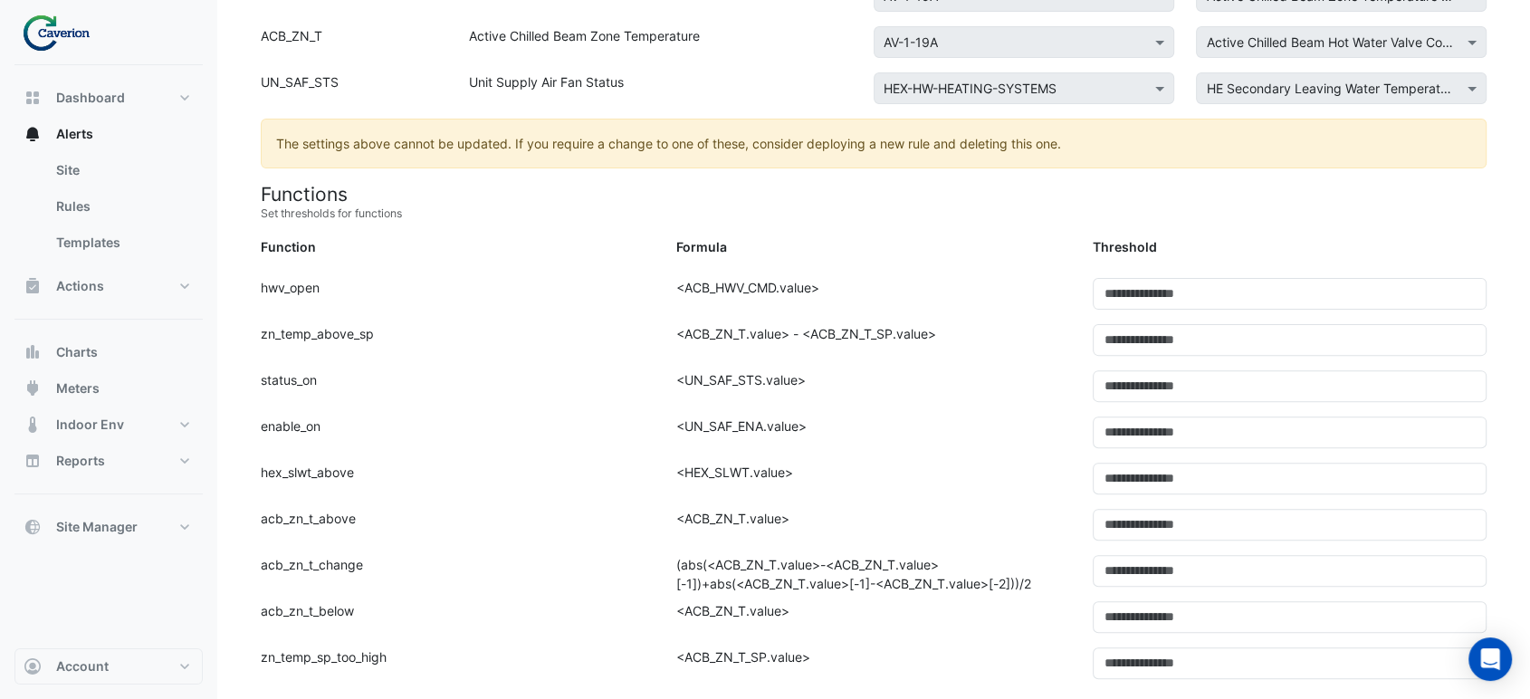
scroll to position [345, 0]
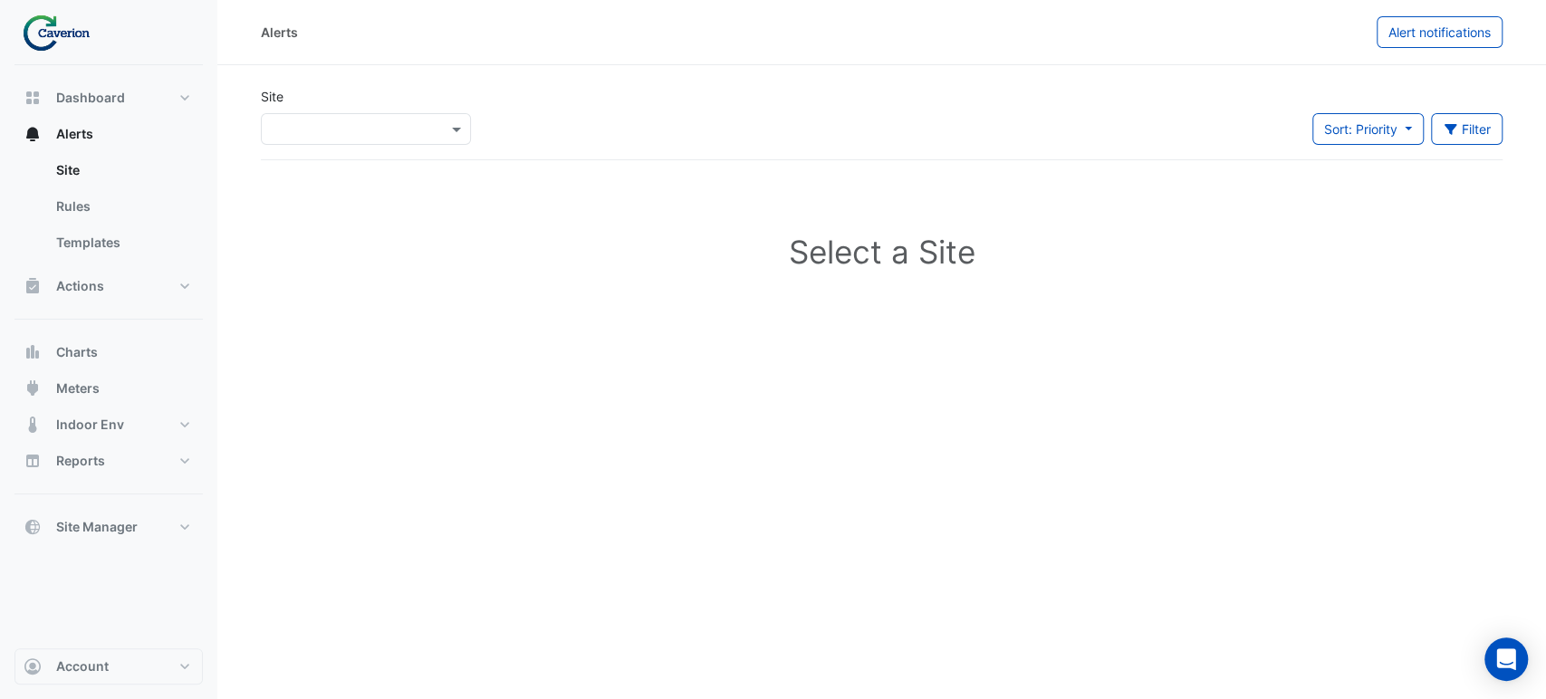
click at [347, 124] on input "text" at bounding box center [348, 129] width 154 height 19
click at [309, 195] on div "K29" at bounding box center [314, 194] width 104 height 26
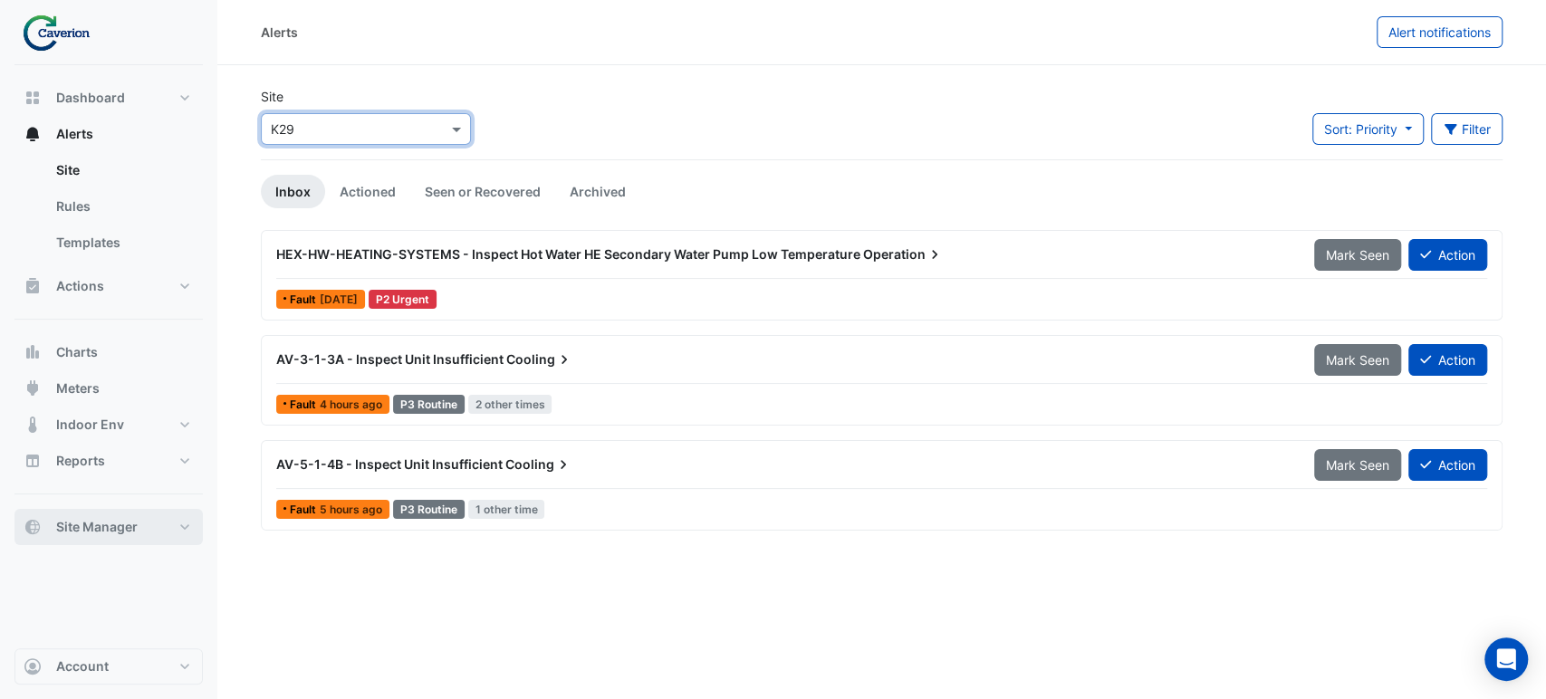
click at [119, 520] on span "Site Manager" at bounding box center [96, 527] width 81 height 18
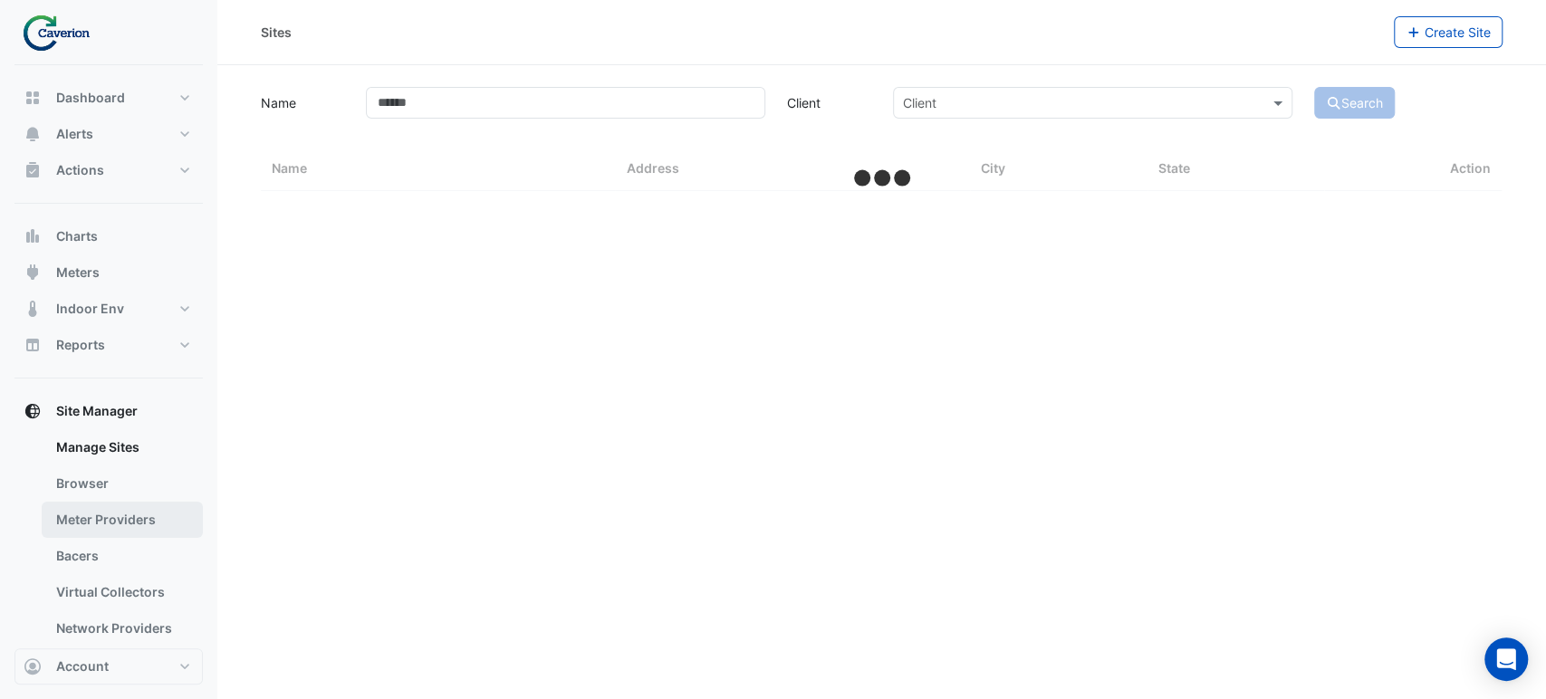
select select "***"
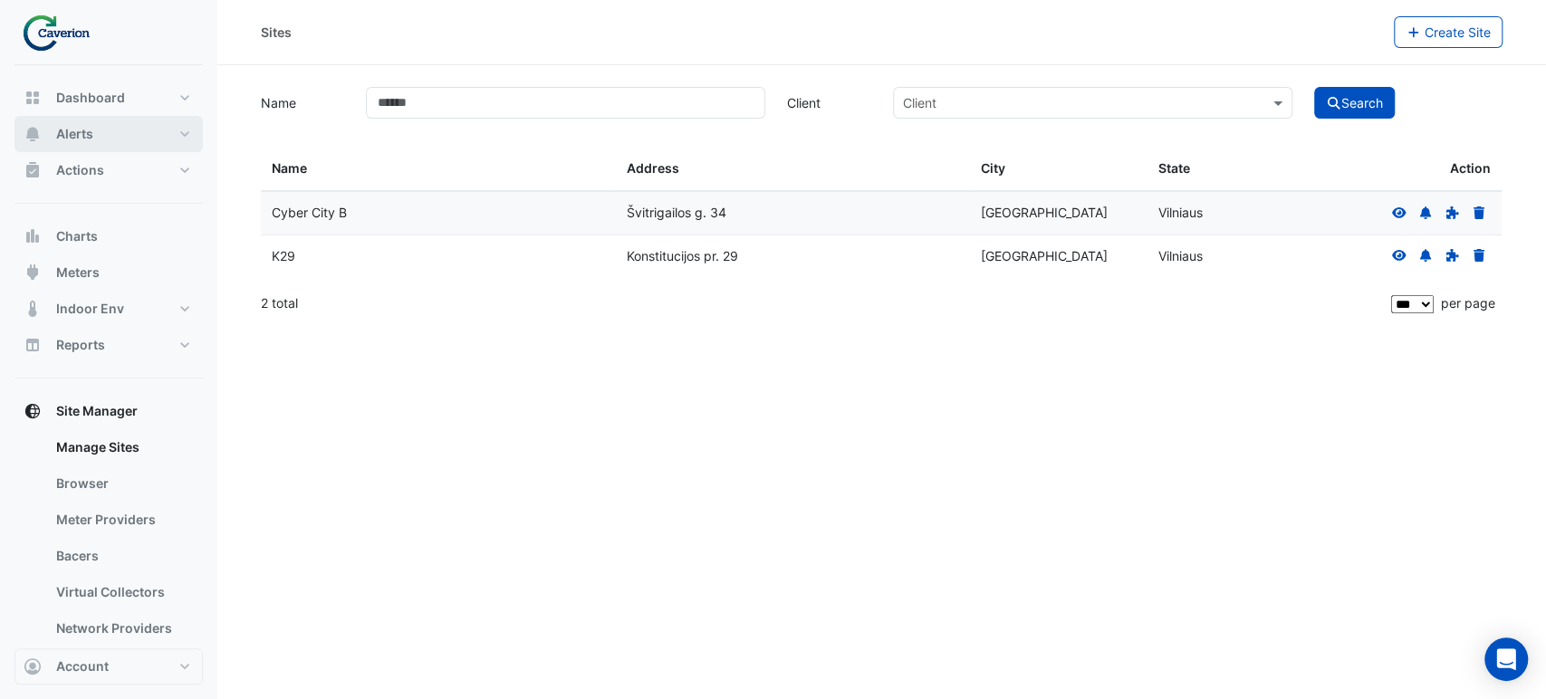
click at [124, 146] on button "Alerts" at bounding box center [108, 134] width 188 height 36
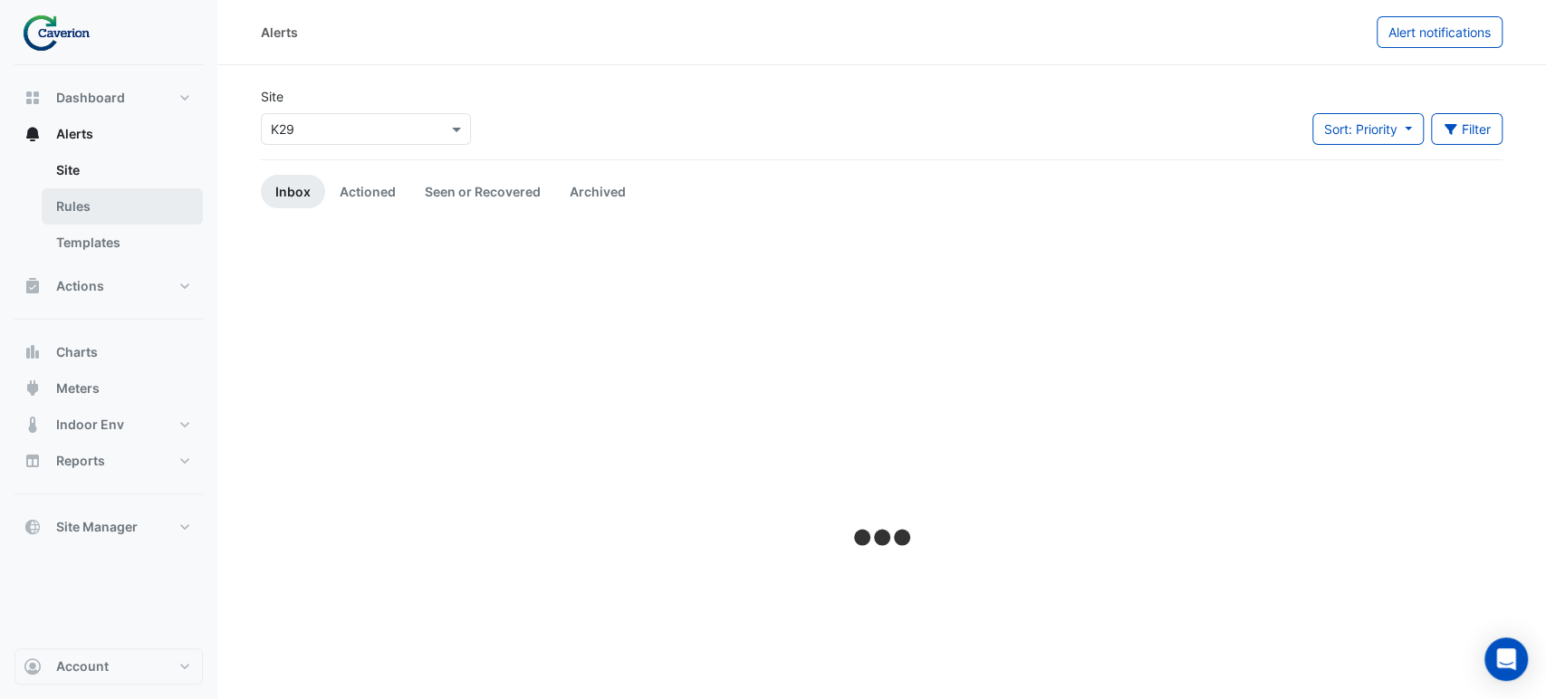
click at [132, 208] on link "Rules" at bounding box center [122, 206] width 161 height 36
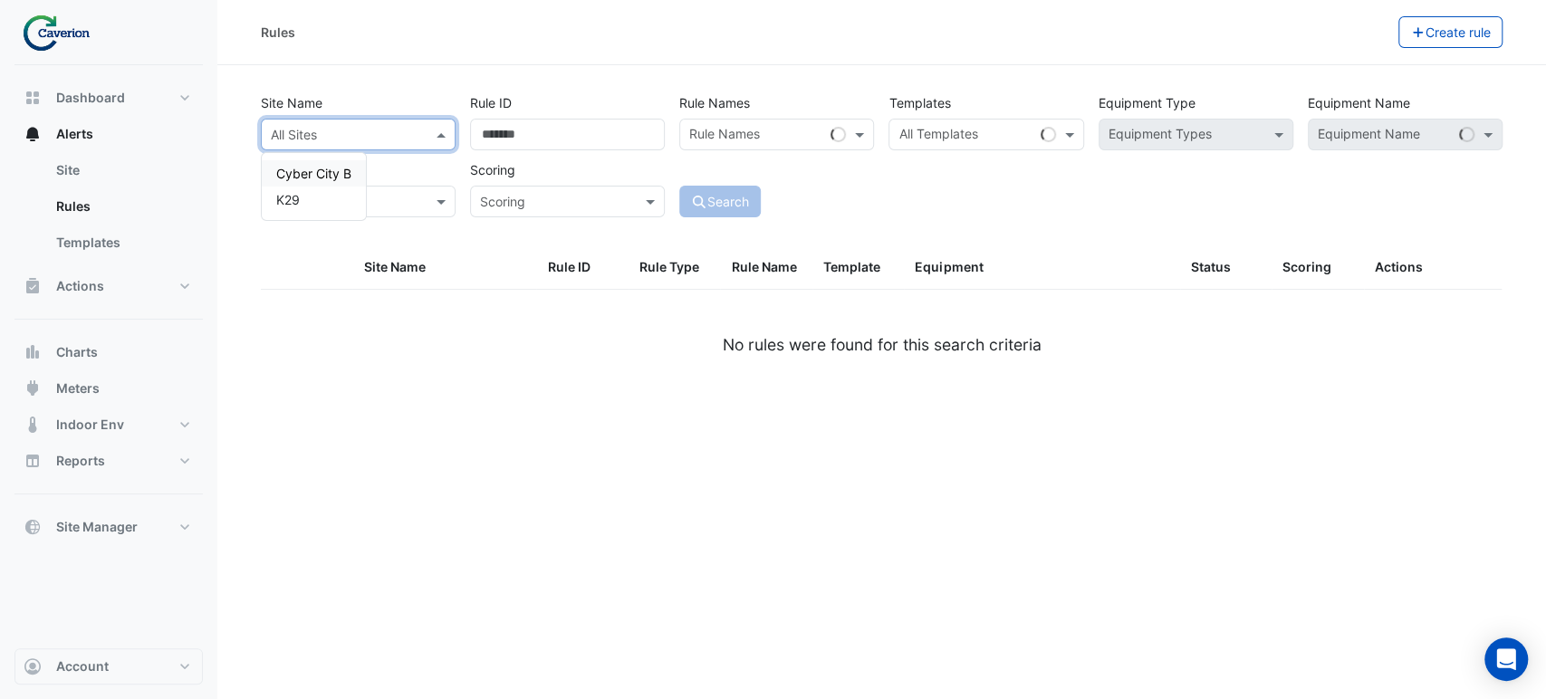
click at [390, 142] on div "All Sites" at bounding box center [358, 135] width 195 height 32
click at [323, 198] on div "K29" at bounding box center [314, 200] width 104 height 26
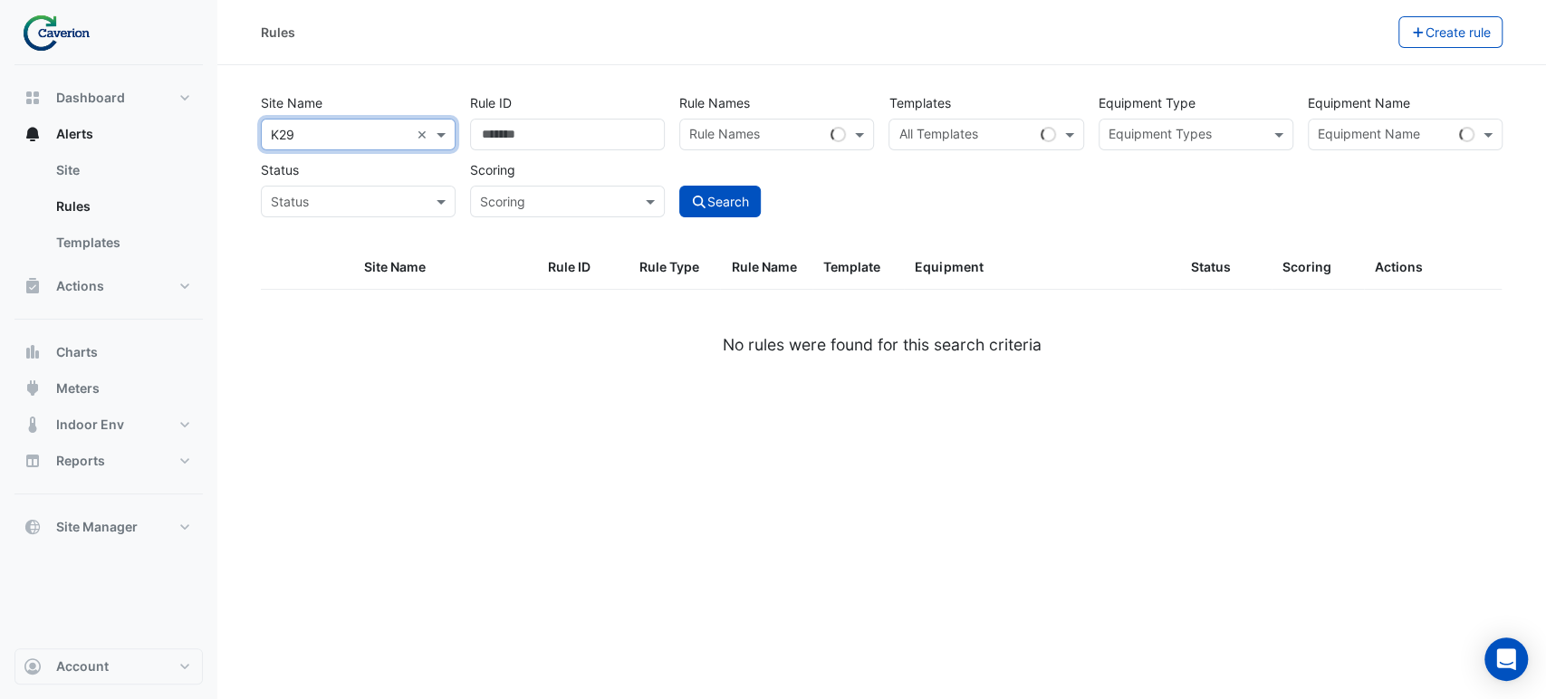
click at [971, 139] on input "text" at bounding box center [965, 136] width 134 height 19
click at [995, 258] on div "Equipment" at bounding box center [1041, 267] width 254 height 21
click at [913, 143] on div at bounding box center [963, 137] width 137 height 24
click at [927, 135] on input "text" at bounding box center [965, 136] width 134 height 19
click at [907, 207] on div "Site Name All Sites × K29 × Rule ID Rule Names Rule Names Templates All Templat…" at bounding box center [882, 150] width 1256 height 134
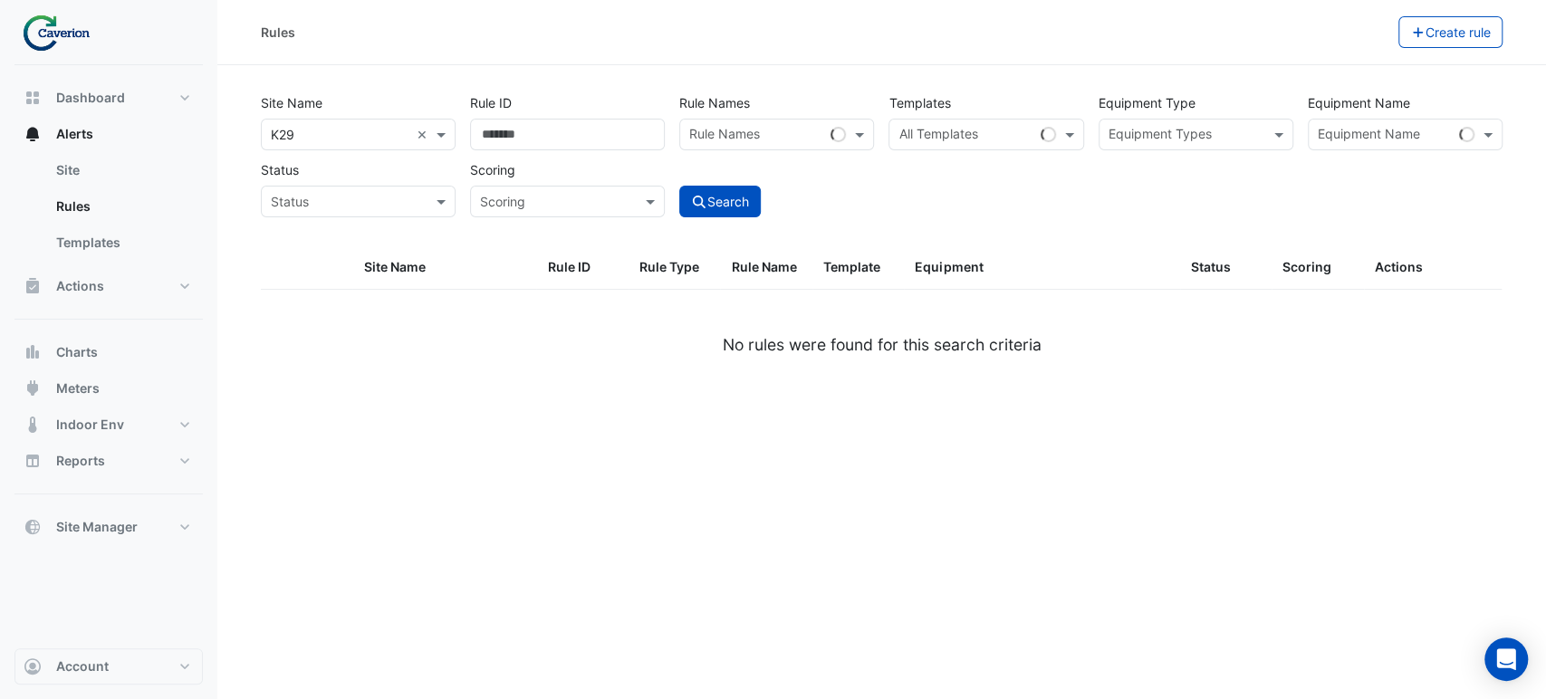
click at [944, 140] on input "text" at bounding box center [965, 136] width 134 height 19
click at [933, 180] on div "Loading..." at bounding box center [985, 173] width 193 height 26
click at [930, 203] on div "Site Name All Sites × K29 × Rule ID Rule Names Rule Names Templates All Templat…" at bounding box center [882, 150] width 1256 height 134
click at [956, 131] on input "text" at bounding box center [965, 136] width 134 height 19
click at [972, 209] on div "Site Name All Sites × K29 × Rule ID Rule Names Rule Names Templates All Templat…" at bounding box center [882, 150] width 1256 height 134
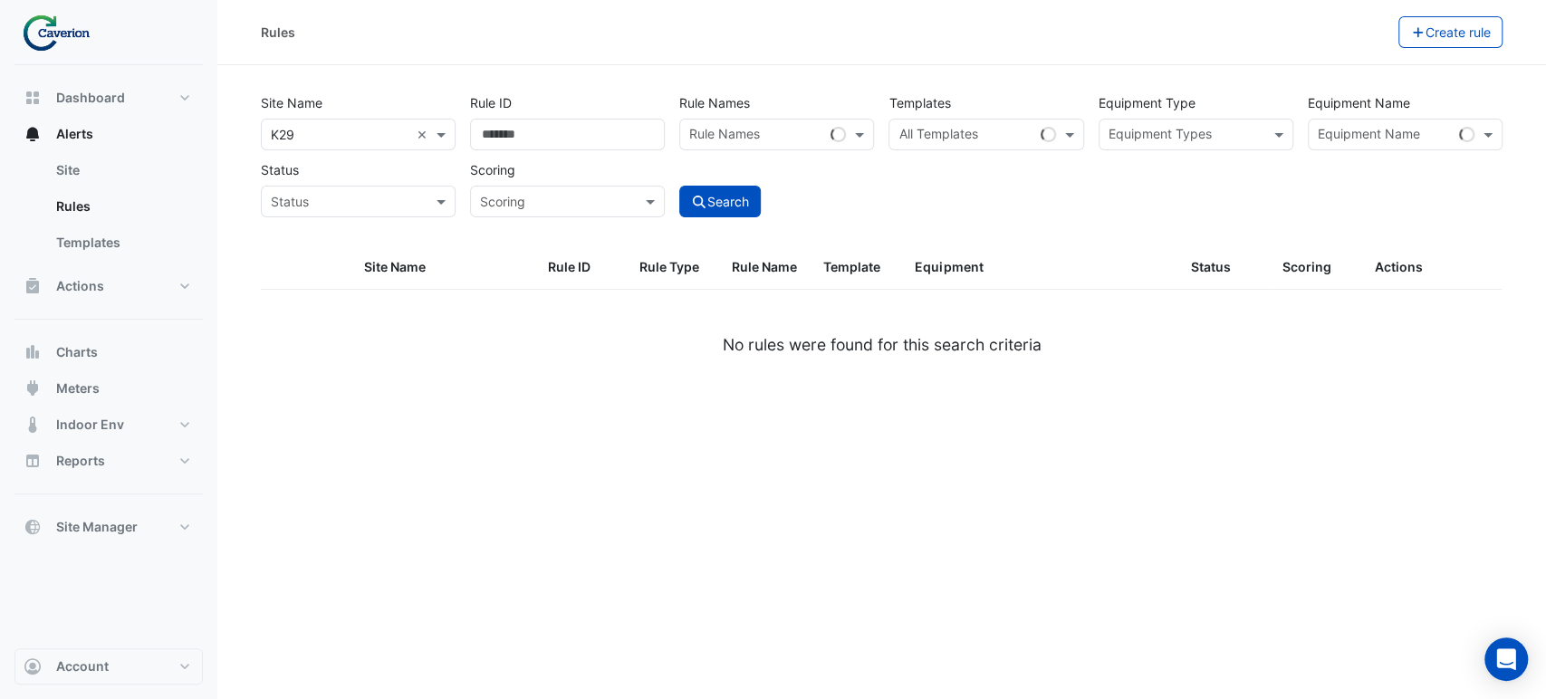
click at [975, 155] on div "Site Name All Sites × K29 × Rule ID Rule Names Rule Names Templates All Templat…" at bounding box center [882, 150] width 1256 height 134
click at [982, 147] on div at bounding box center [963, 137] width 137 height 24
click at [981, 210] on div "Site Name All Sites × K29 × Rule ID Rule Names Rule Names Templates All Templat…" at bounding box center [882, 150] width 1256 height 134
click at [982, 175] on div "Site Name All Sites × K29 × Rule ID Rule Names Rule Names Templates All Templat…" at bounding box center [882, 150] width 1256 height 134
click at [986, 161] on div "Site Name All Sites × K29 × Rule ID Rule Names Rule Names Templates All Templat…" at bounding box center [882, 150] width 1256 height 134
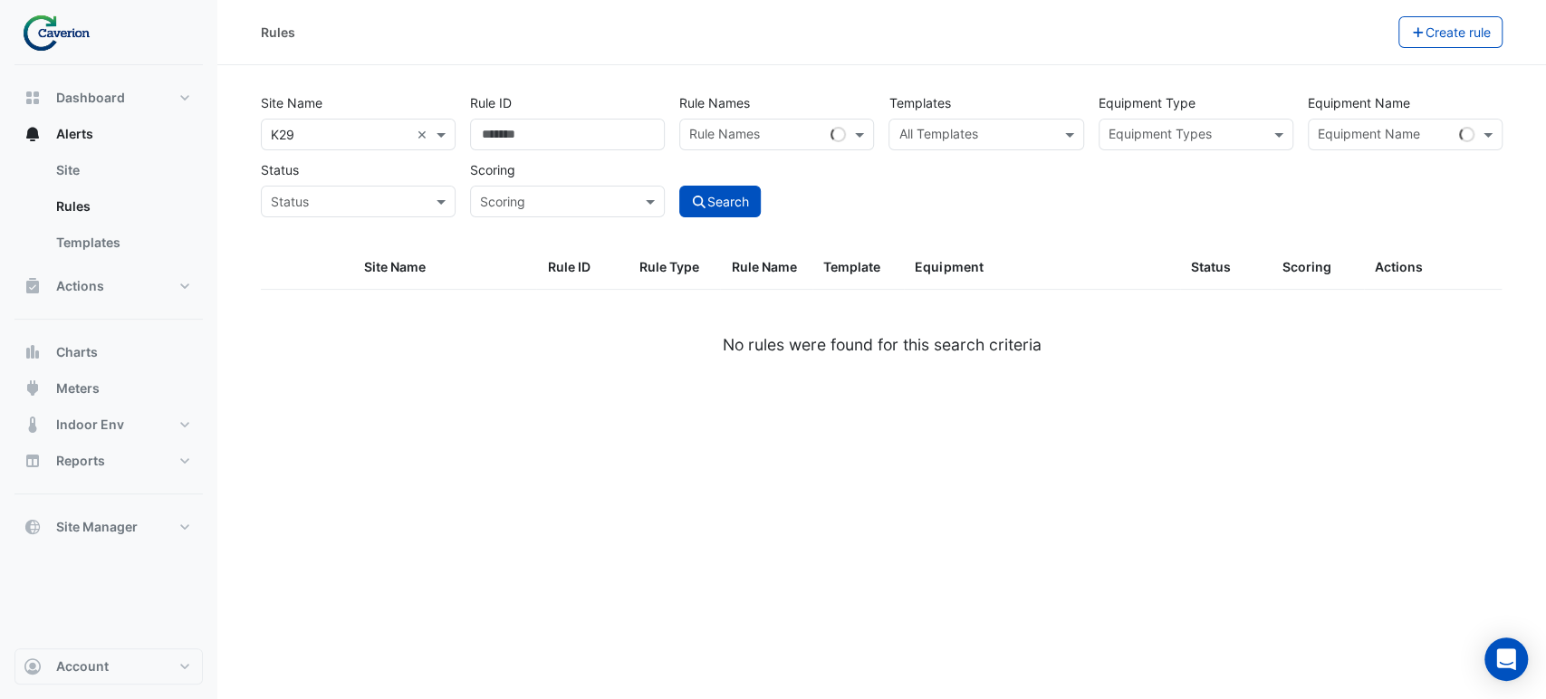
click at [969, 130] on input "text" at bounding box center [975, 136] width 154 height 19
click at [755, 132] on input "text" at bounding box center [756, 136] width 134 height 19
click at [895, 56] on div "Rules Create rule" at bounding box center [881, 32] width 1328 height 65
click at [958, 121] on div "All Templates × 363-AHU0001" at bounding box center [963, 134] width 148 height 28
click at [946, 134] on span "363-AHU0001" at bounding box center [955, 134] width 87 height 18
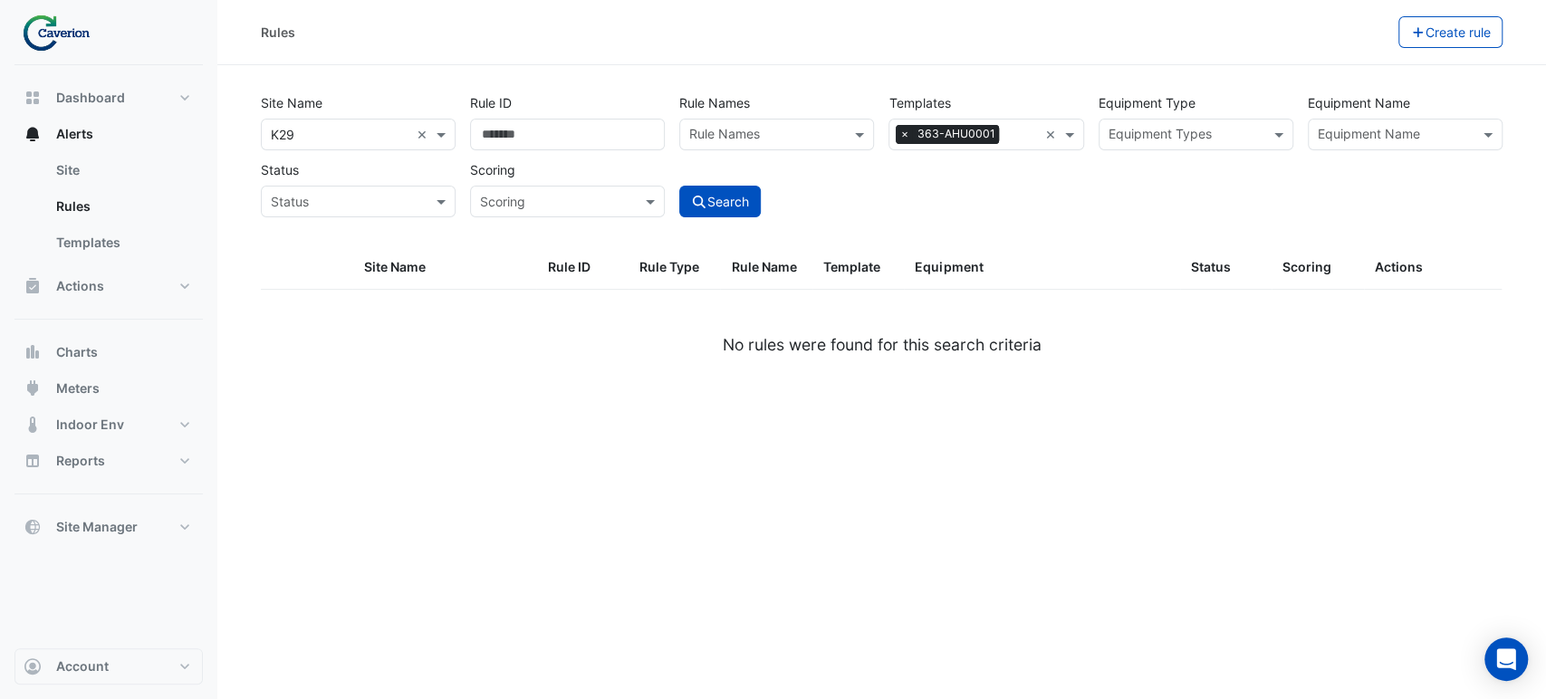
paste input "********"
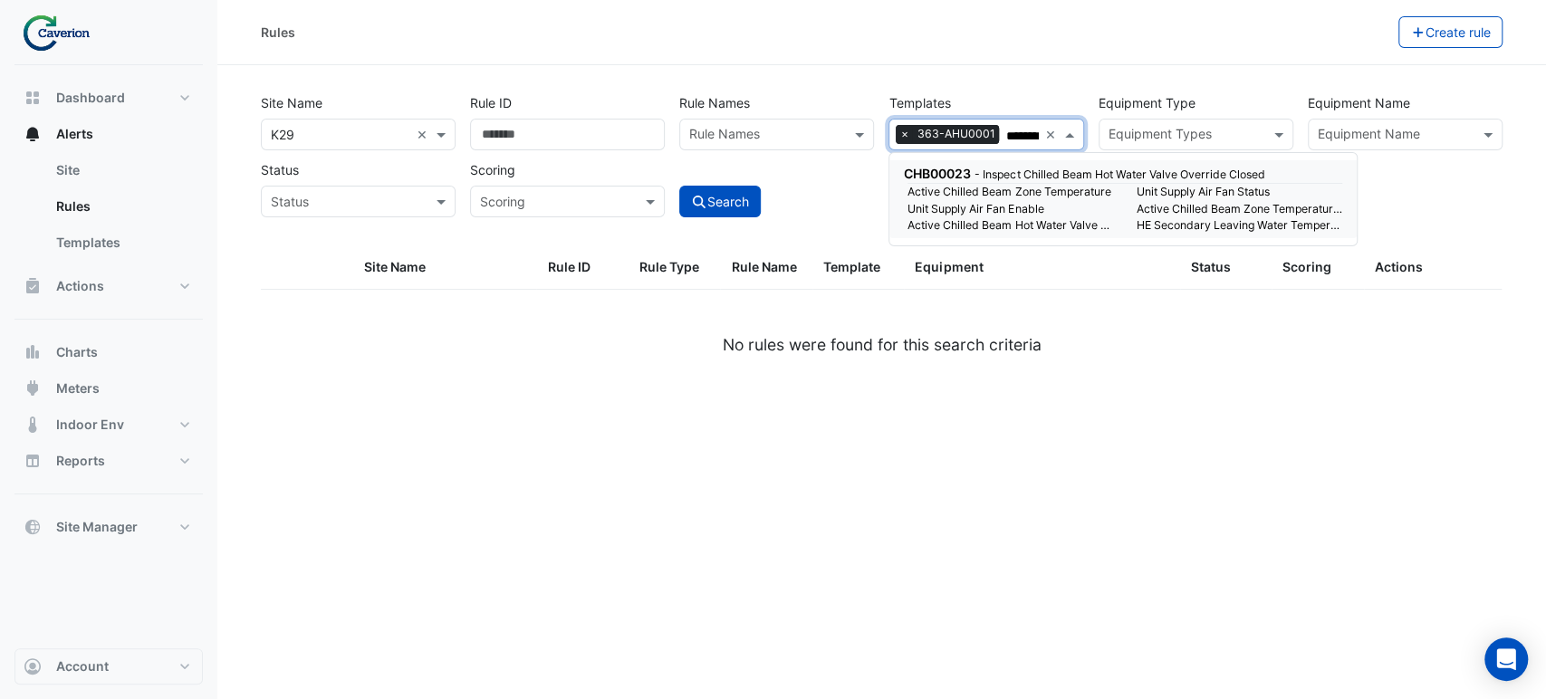
click at [905, 136] on span "×" at bounding box center [903, 134] width 16 height 18
click at [1000, 197] on small "Active Chilled Beam Zone Temperature" at bounding box center [1010, 192] width 228 height 16
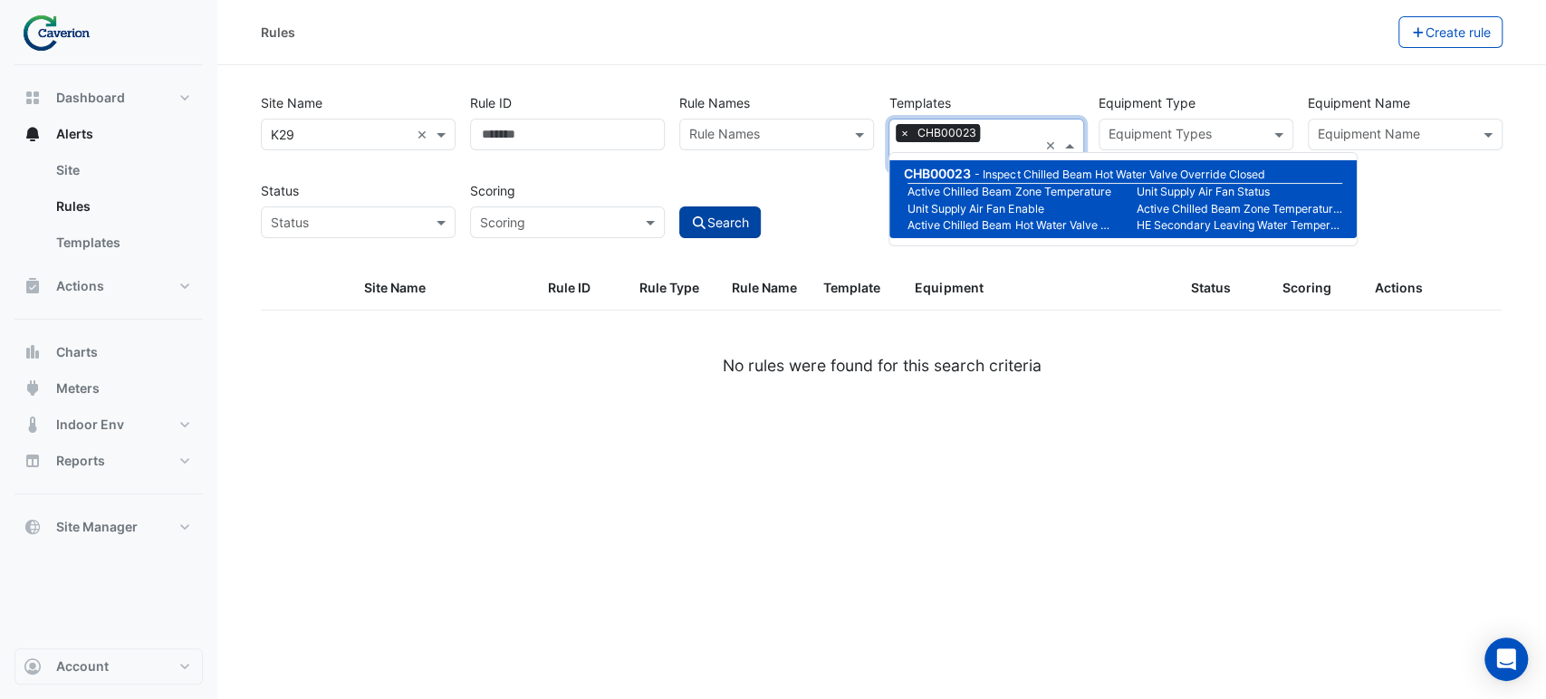
type input "********"
click at [733, 207] on button "Search" at bounding box center [719, 222] width 81 height 32
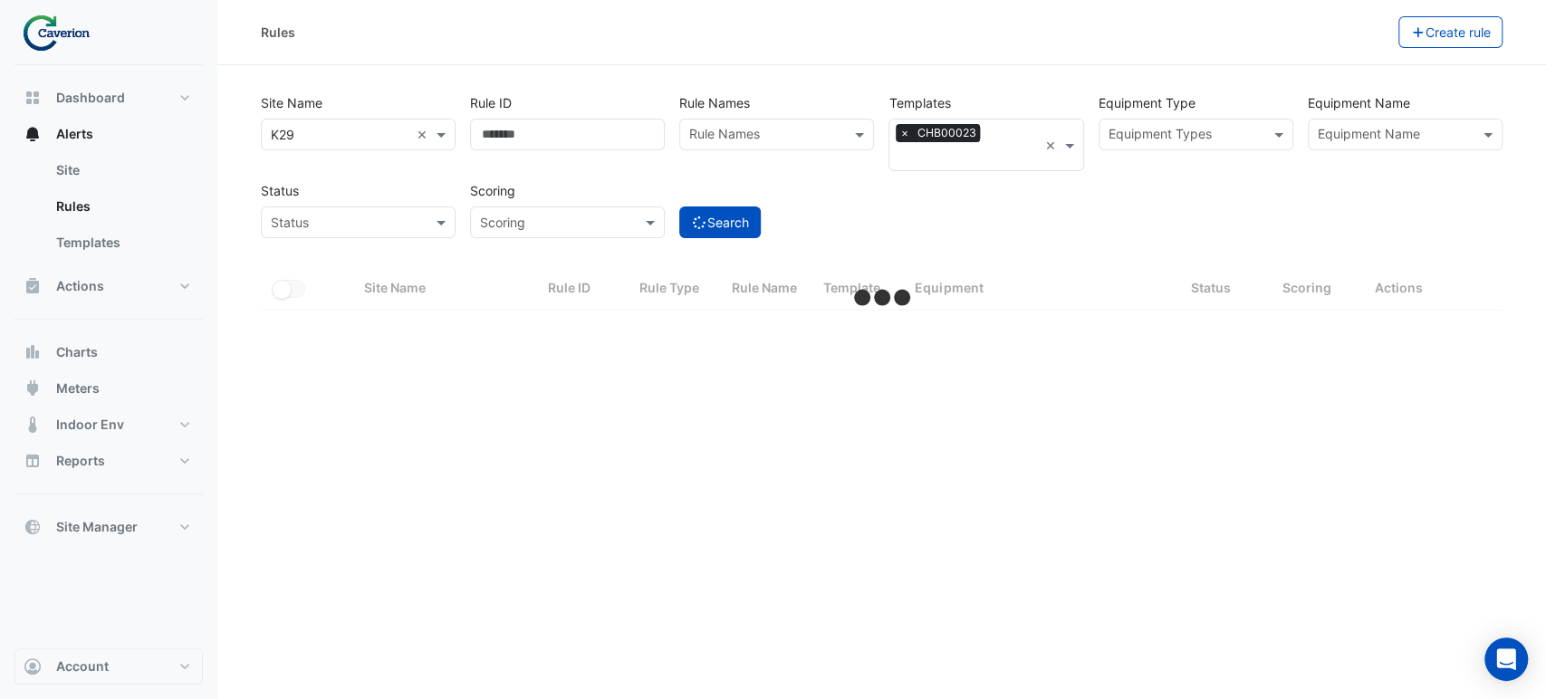
select select "***"
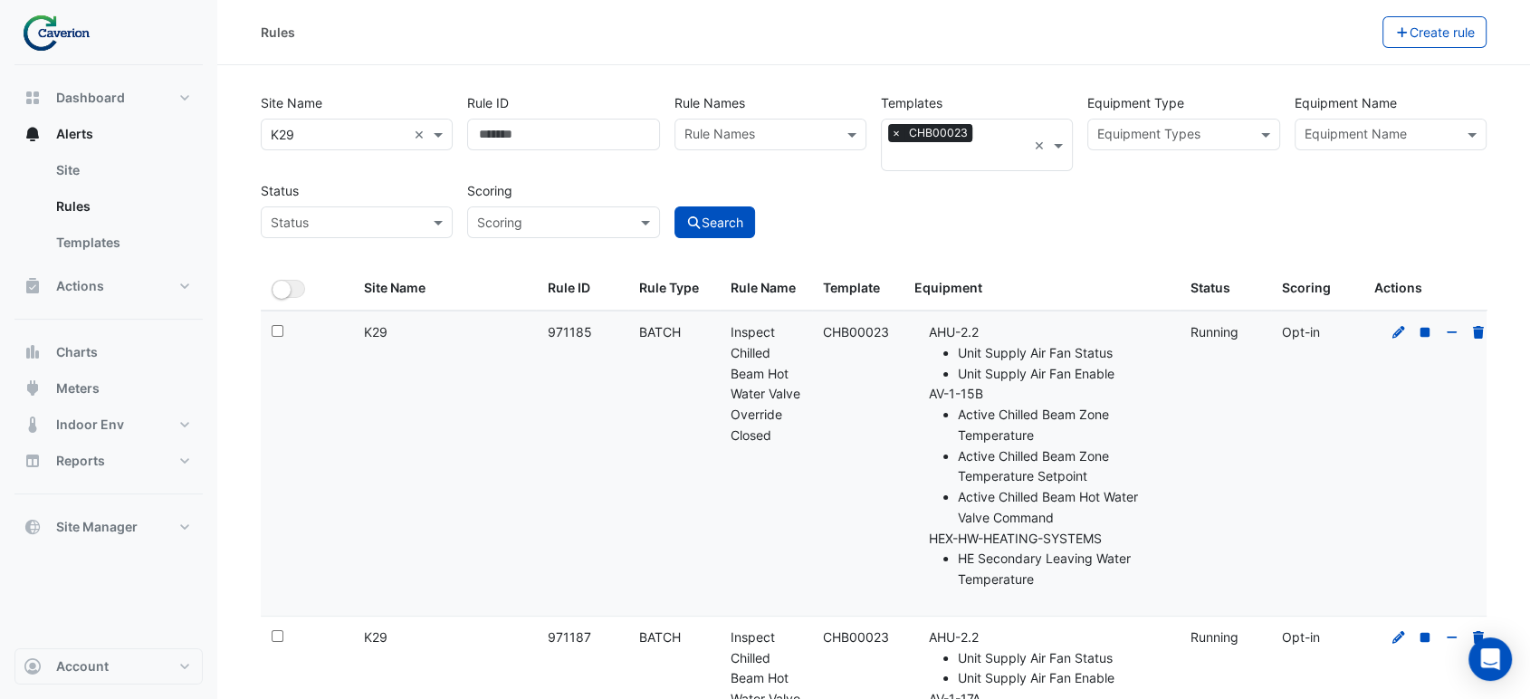
click at [1018, 384] on li "AV-1-15B Active Chilled Beam Zone Temperature Active Chilled Beam Zone Temperat…" at bounding box center [1048, 456] width 239 height 144
click at [1385, 311] on datatable-body-cell at bounding box center [1433, 463] width 138 height 304
click at [1397, 326] on icon at bounding box center [1399, 332] width 16 height 13
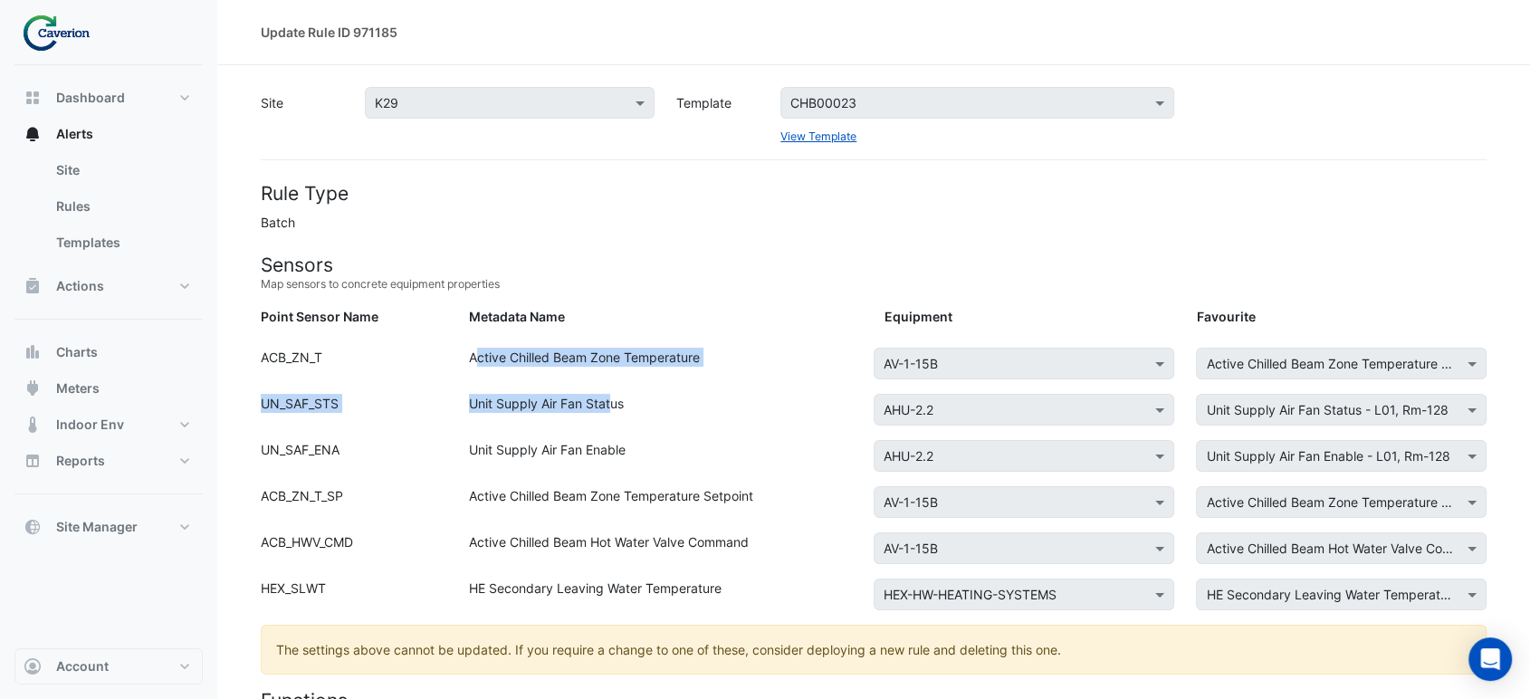
drag, startPoint x: 512, startPoint y: 401, endPoint x: 618, endPoint y: 414, distance: 106.7
click at [619, 414] on div "Unit Supply Air Fan Status" at bounding box center [666, 413] width 416 height 39
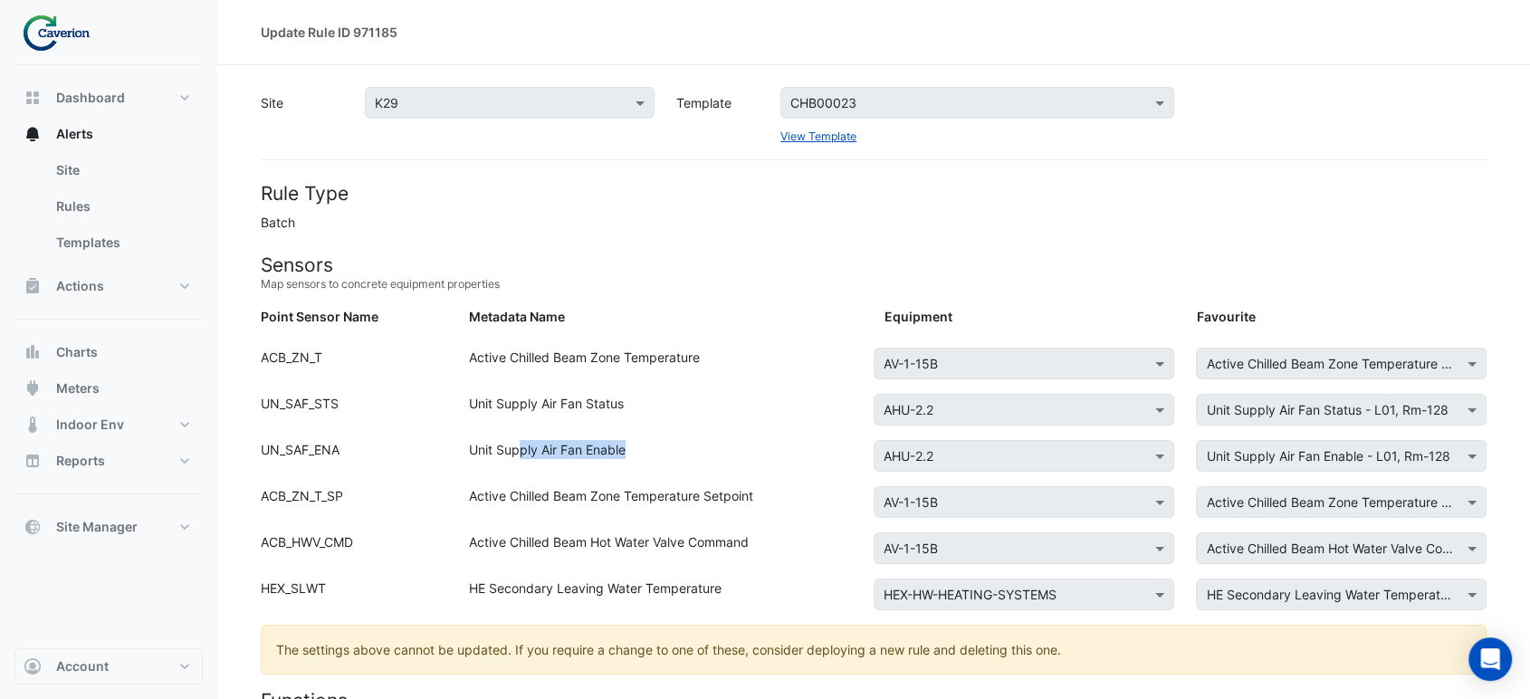
drag, startPoint x: 522, startPoint y: 440, endPoint x: 748, endPoint y: 468, distance: 228.1
click at [747, 467] on div "Unit Supply Air Fan Enable" at bounding box center [666, 459] width 416 height 39
click at [748, 468] on div "Unit Supply Air Fan Enable" at bounding box center [666, 459] width 416 height 39
drag, startPoint x: 579, startPoint y: 498, endPoint x: 780, endPoint y: 503, distance: 200.1
click at [779, 500] on div "Active Chilled Beam Zone Temperature Setpoint" at bounding box center [666, 505] width 416 height 39
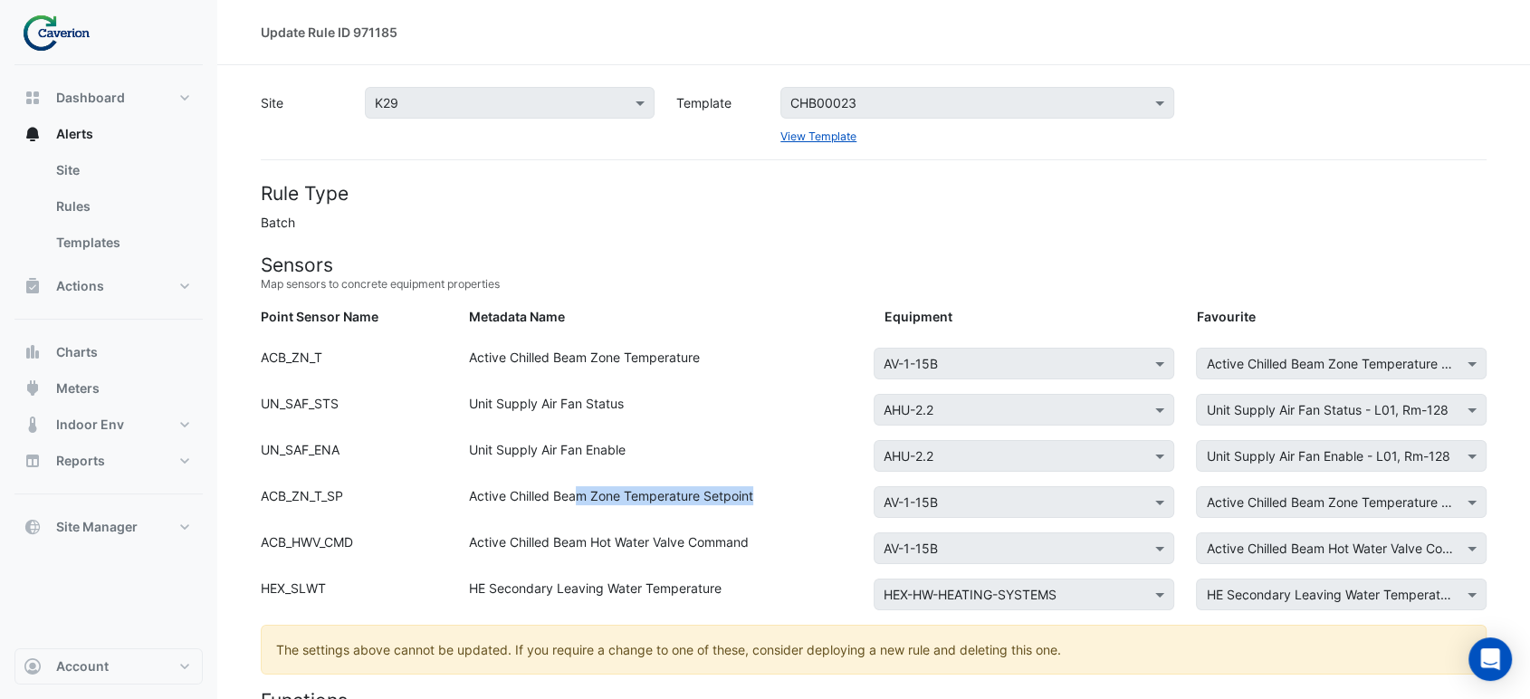
click at [780, 503] on div "Active Chilled Beam Zone Temperature Setpoint" at bounding box center [666, 505] width 416 height 39
drag, startPoint x: 608, startPoint y: 533, endPoint x: 782, endPoint y: 550, distance: 174.6
click at [777, 550] on div "Active Chilled Beam Hot Water Valve Command" at bounding box center [666, 551] width 416 height 39
click at [782, 550] on div "Active Chilled Beam Hot Water Valve Command" at bounding box center [666, 551] width 416 height 39
drag, startPoint x: 608, startPoint y: 575, endPoint x: 561, endPoint y: 573, distance: 47.1
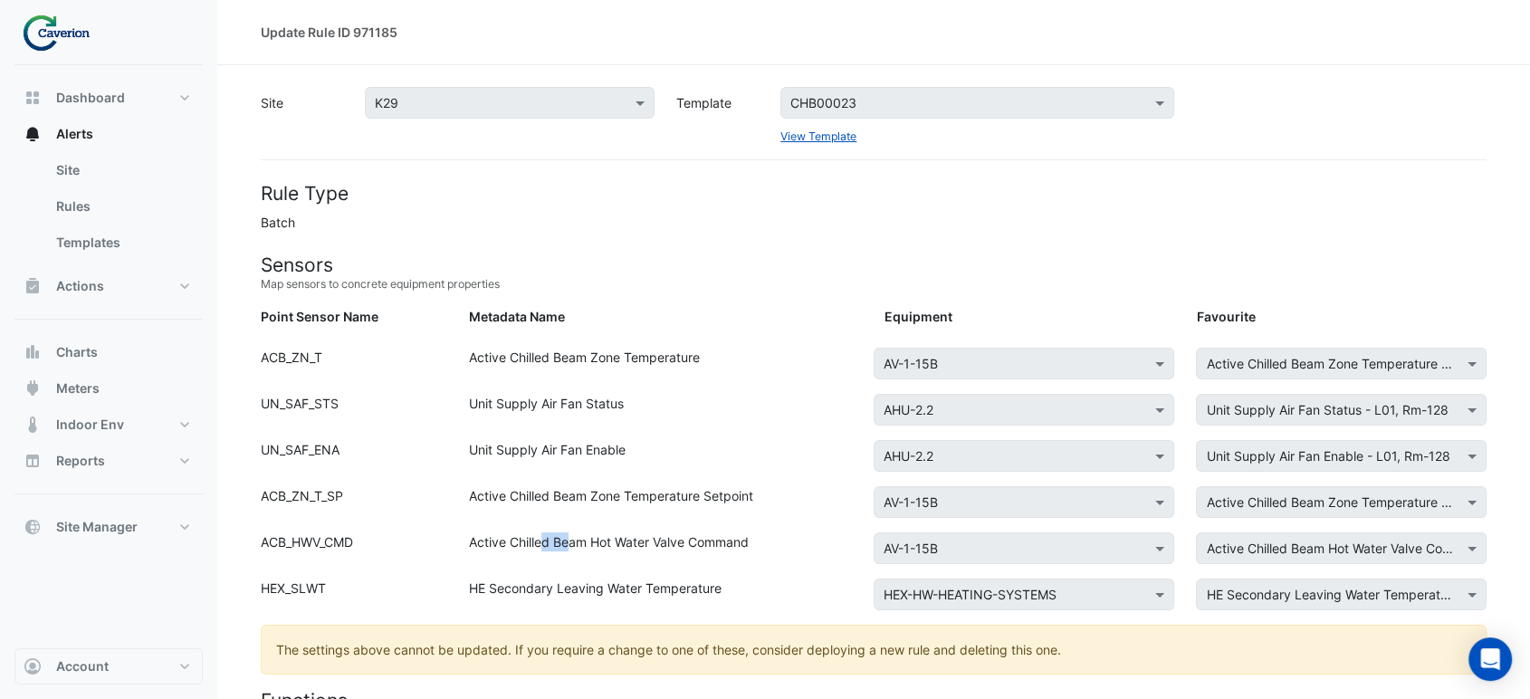
click at [558, 573] on div "Point Sensor Name: ACB_HWV_CMD Metadata Name: Active Chilled Beam Hot Water Val…" at bounding box center [874, 555] width 1248 height 46
click at [561, 572] on div "Point Sensor Name: ACB_HWV_CMD Metadata Name: Active Chilled Beam Hot Water Val…" at bounding box center [874, 555] width 1248 height 46
drag, startPoint x: 464, startPoint y: 539, endPoint x: 630, endPoint y: 531, distance: 165.9
click at [630, 532] on div "Active Chilled Beam Hot Water Valve Command" at bounding box center [666, 551] width 416 height 39
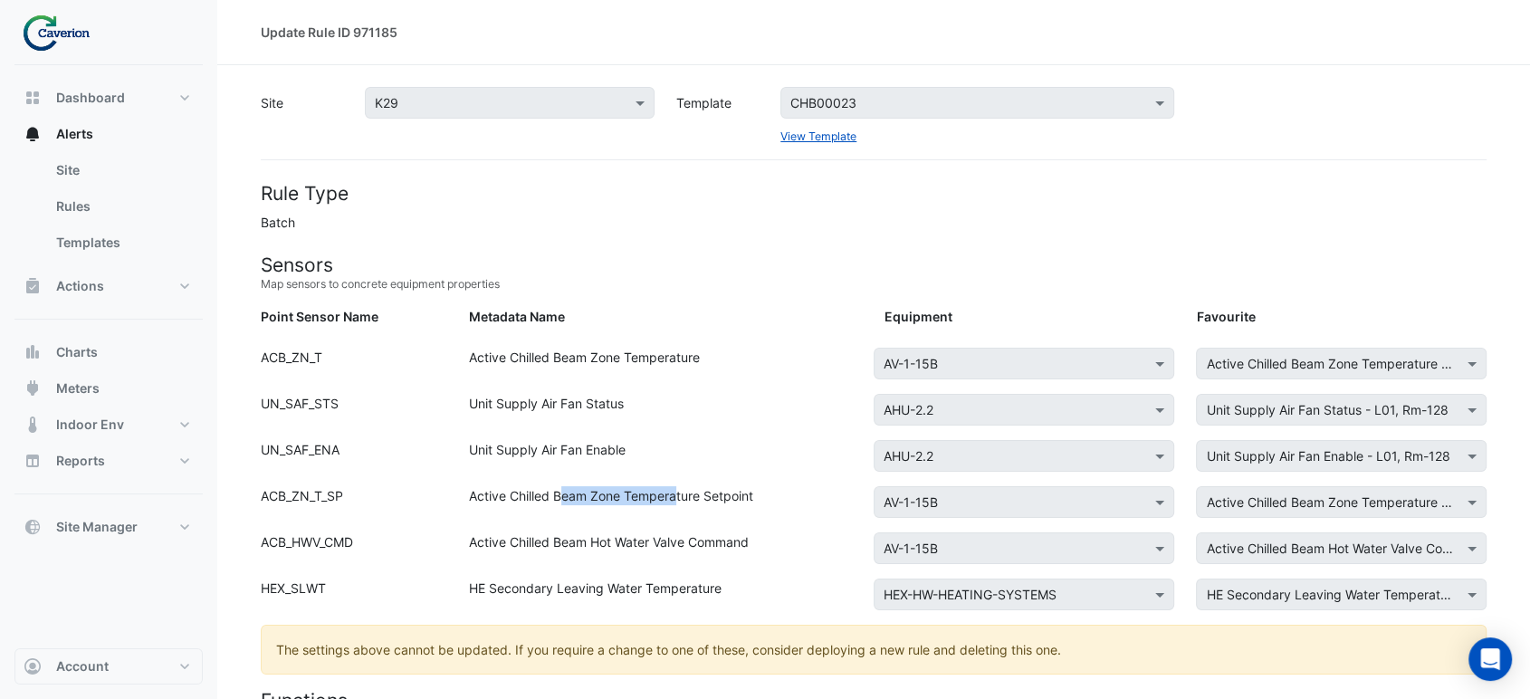
drag, startPoint x: 601, startPoint y: 499, endPoint x: 677, endPoint y: 498, distance: 76.1
click at [677, 498] on div "Active Chilled Beam Zone Temperature Setpoint" at bounding box center [666, 505] width 416 height 39
drag, startPoint x: 677, startPoint y: 498, endPoint x: 649, endPoint y: 491, distance: 29.0
click at [676, 498] on div "Active Chilled Beam Zone Temperature Setpoint" at bounding box center [666, 505] width 416 height 39
drag, startPoint x: 498, startPoint y: 445, endPoint x: 522, endPoint y: 450, distance: 24.2
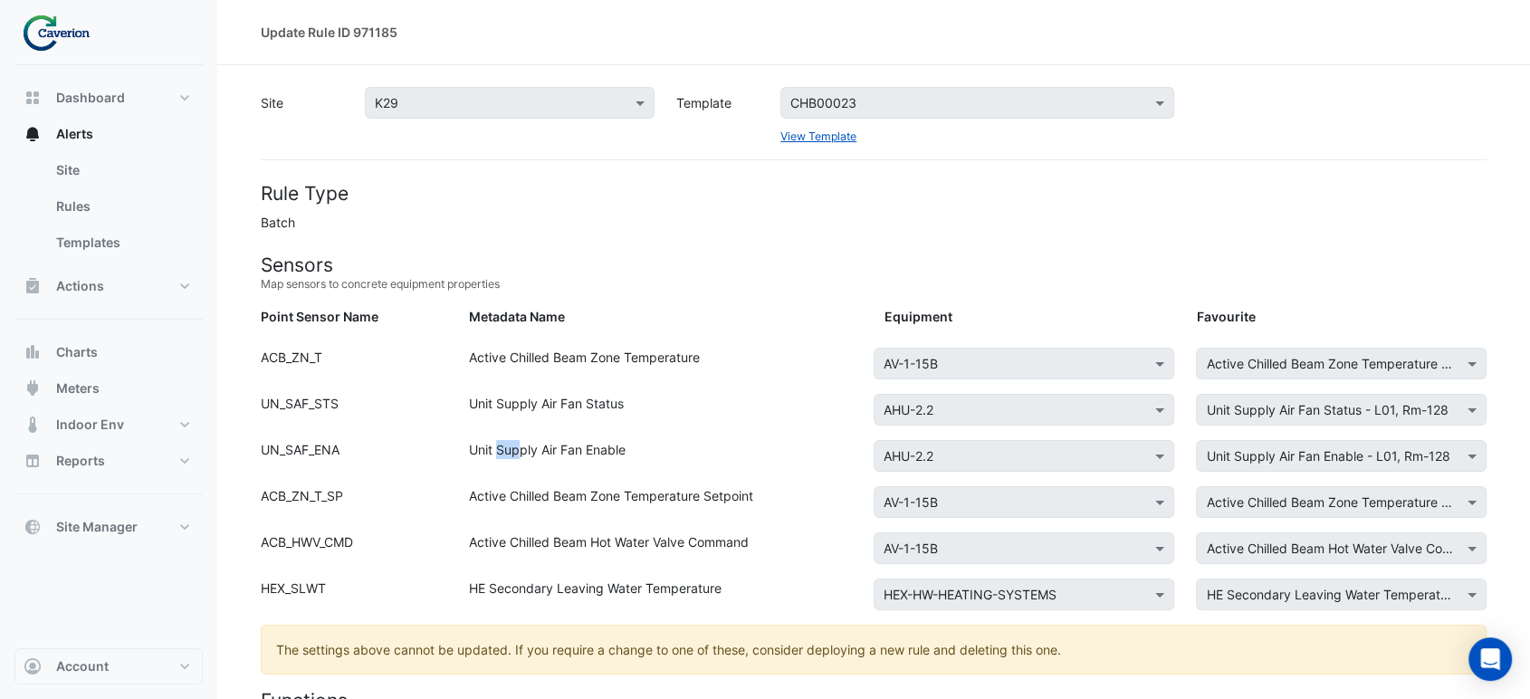
click at [522, 450] on div "Unit Supply Air Fan Enable" at bounding box center [666, 459] width 416 height 39
click at [645, 452] on div "Unit Supply Air Fan Enable" at bounding box center [666, 459] width 416 height 39
click at [633, 452] on div "Unit Supply Air Fan Enable" at bounding box center [666, 459] width 416 height 39
drag, startPoint x: 621, startPoint y: 453, endPoint x: 443, endPoint y: 418, distance: 181.7
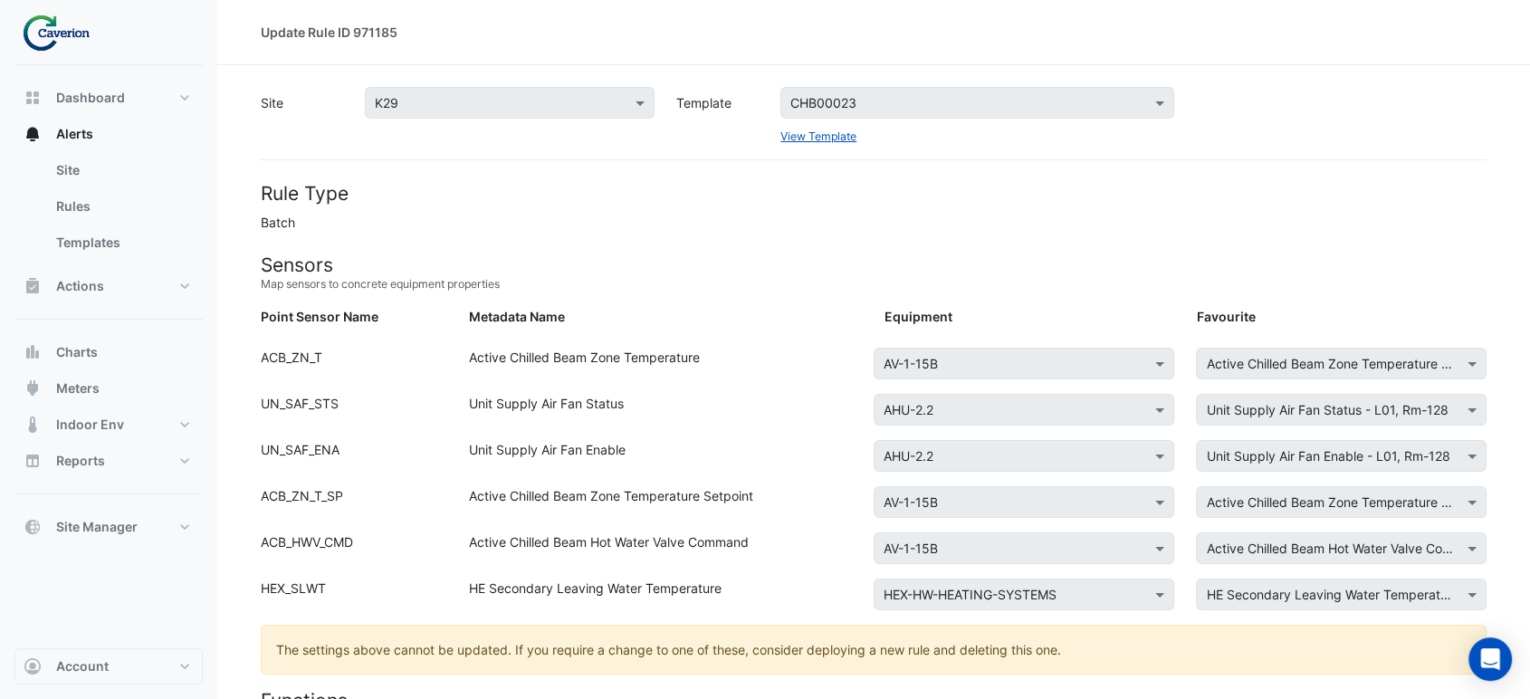
click at [443, 418] on div "UN_SAF_STS" at bounding box center [354, 413] width 208 height 39
drag, startPoint x: 456, startPoint y: 397, endPoint x: 642, endPoint y: 407, distance: 185.8
click at [642, 407] on div "Unit Supply Air Fan Status" at bounding box center [666, 413] width 416 height 39
click at [615, 407] on div "Unit Supply Air Fan Status" at bounding box center [666, 413] width 416 height 39
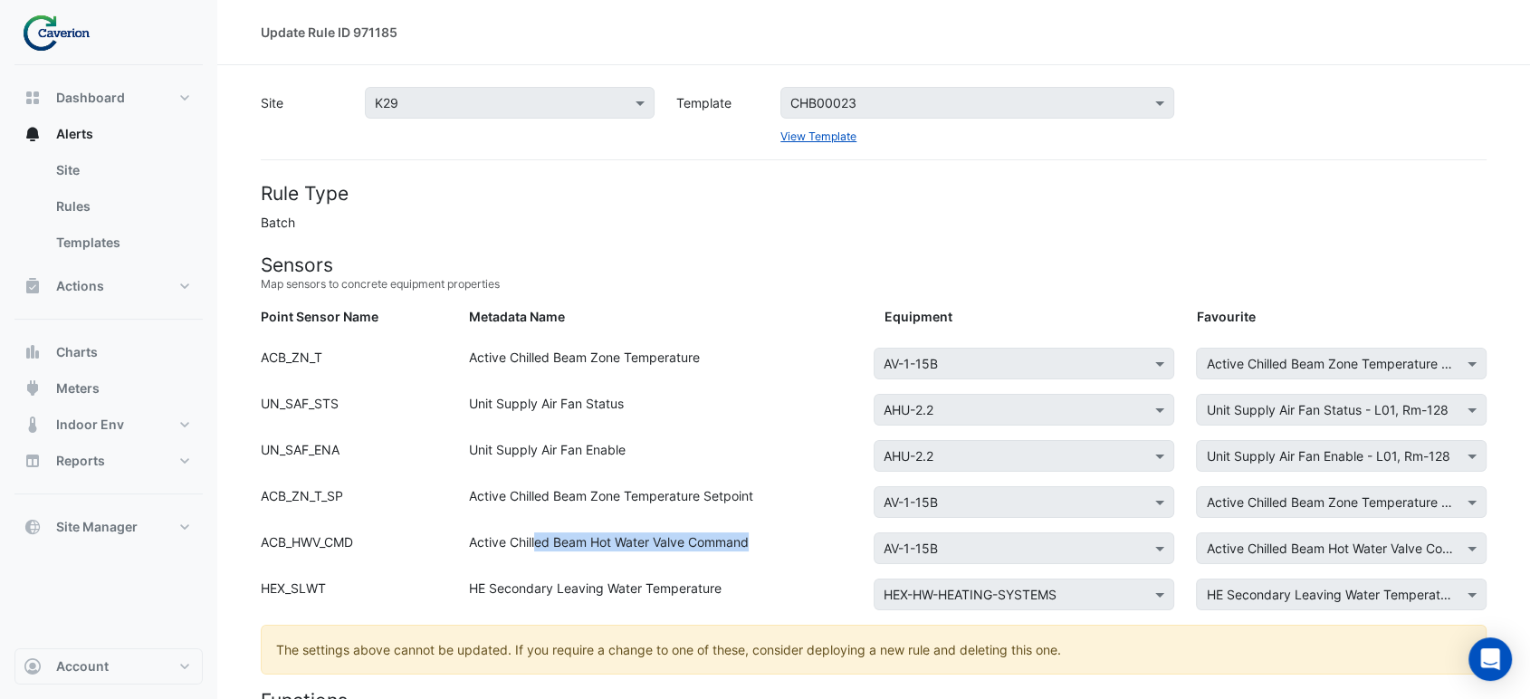
drag, startPoint x: 537, startPoint y: 543, endPoint x: 752, endPoint y: 558, distance: 216.0
click at [752, 558] on div "Active Chilled Beam Hot Water Valve Command" at bounding box center [666, 551] width 416 height 39
drag, startPoint x: 562, startPoint y: 602, endPoint x: 647, endPoint y: 592, distance: 85.7
click at [647, 592] on div "HE Secondary Leaving Water Temperature" at bounding box center [666, 598] width 416 height 39
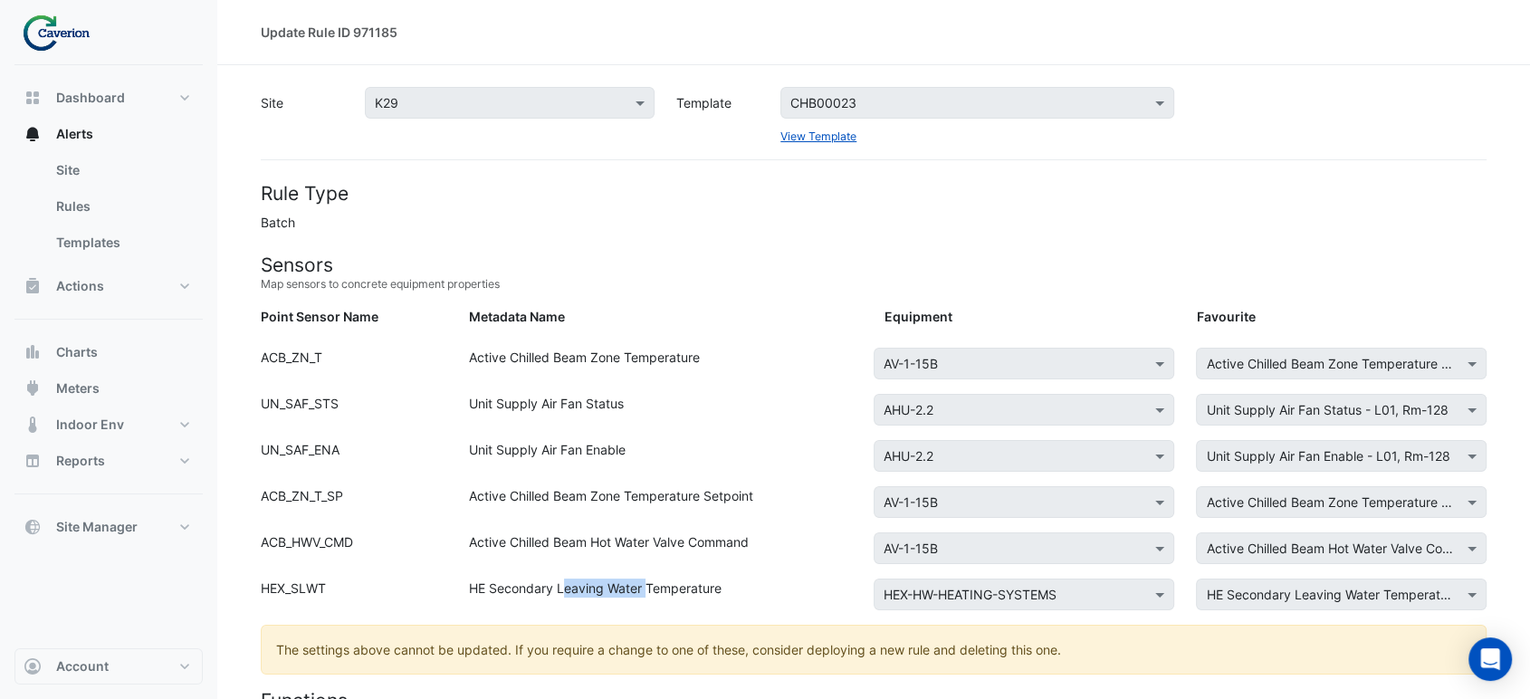
click at [647, 592] on div "HE Secondary Leaving Water Temperature" at bounding box center [666, 598] width 416 height 39
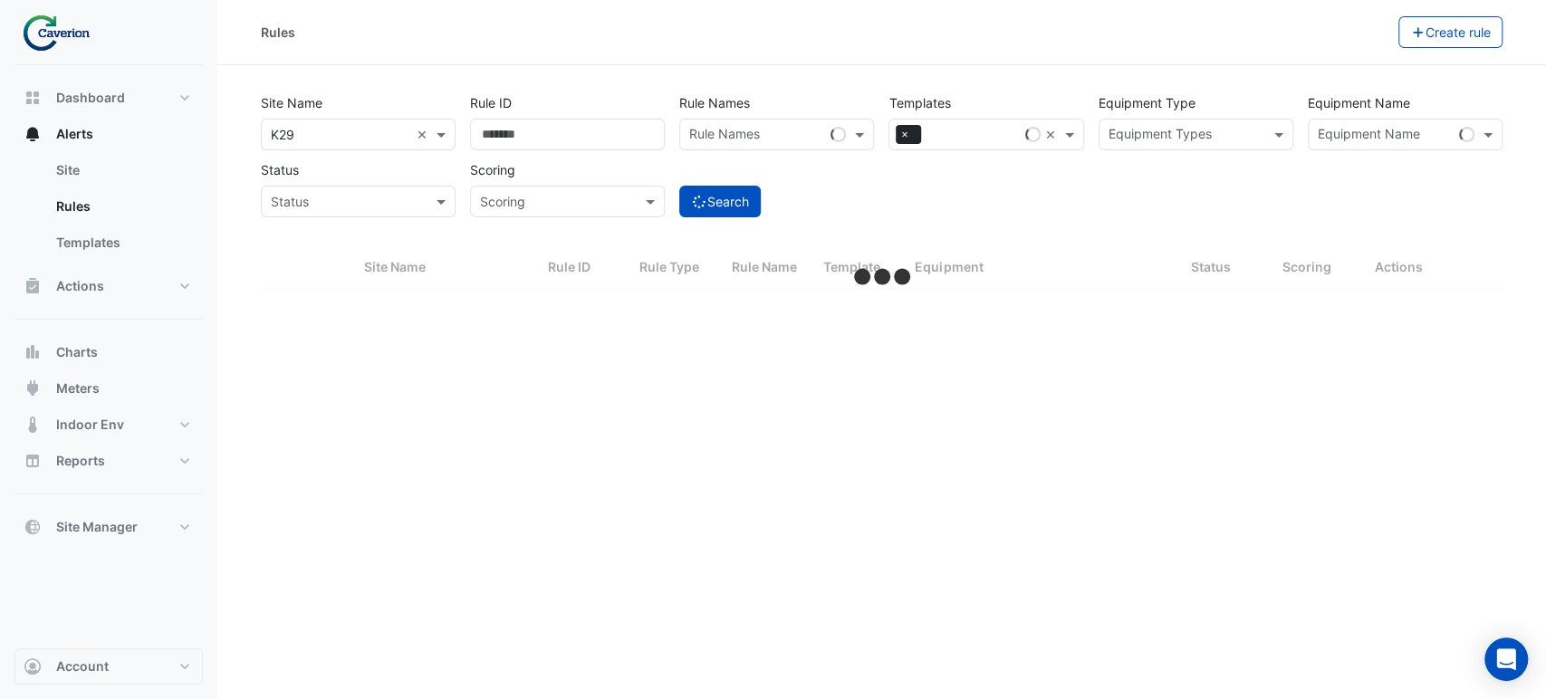
click at [1024, 221] on div "Site Name All Sites × K29 × Rule ID Rule Names Rule Names Templates All Templat…" at bounding box center [881, 166] width 1263 height 159
click at [899, 134] on span "×" at bounding box center [903, 134] width 16 height 18
select select "***"
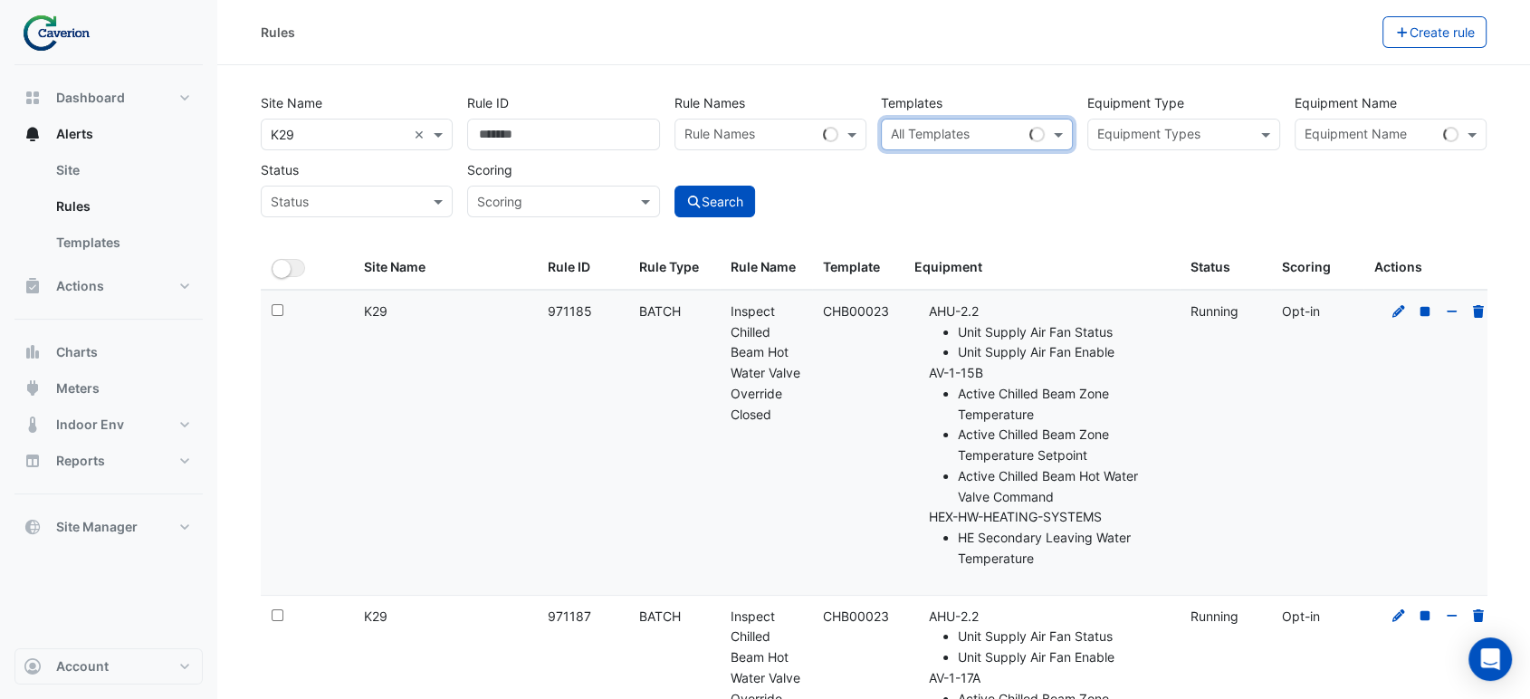
paste input "********"
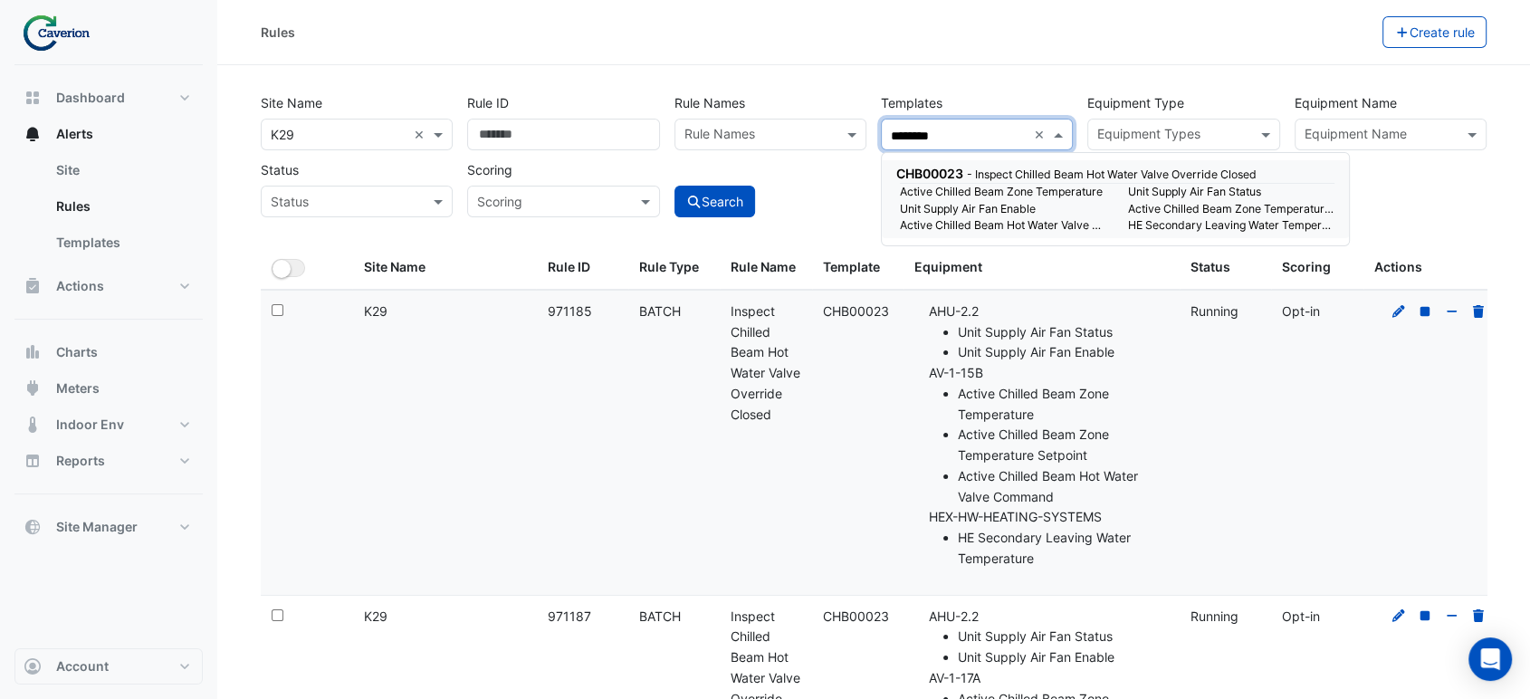
click at [982, 121] on div "All Templates ********" at bounding box center [954, 134] width 145 height 28
click at [975, 136] on input "********" at bounding box center [959, 136] width 136 height 19
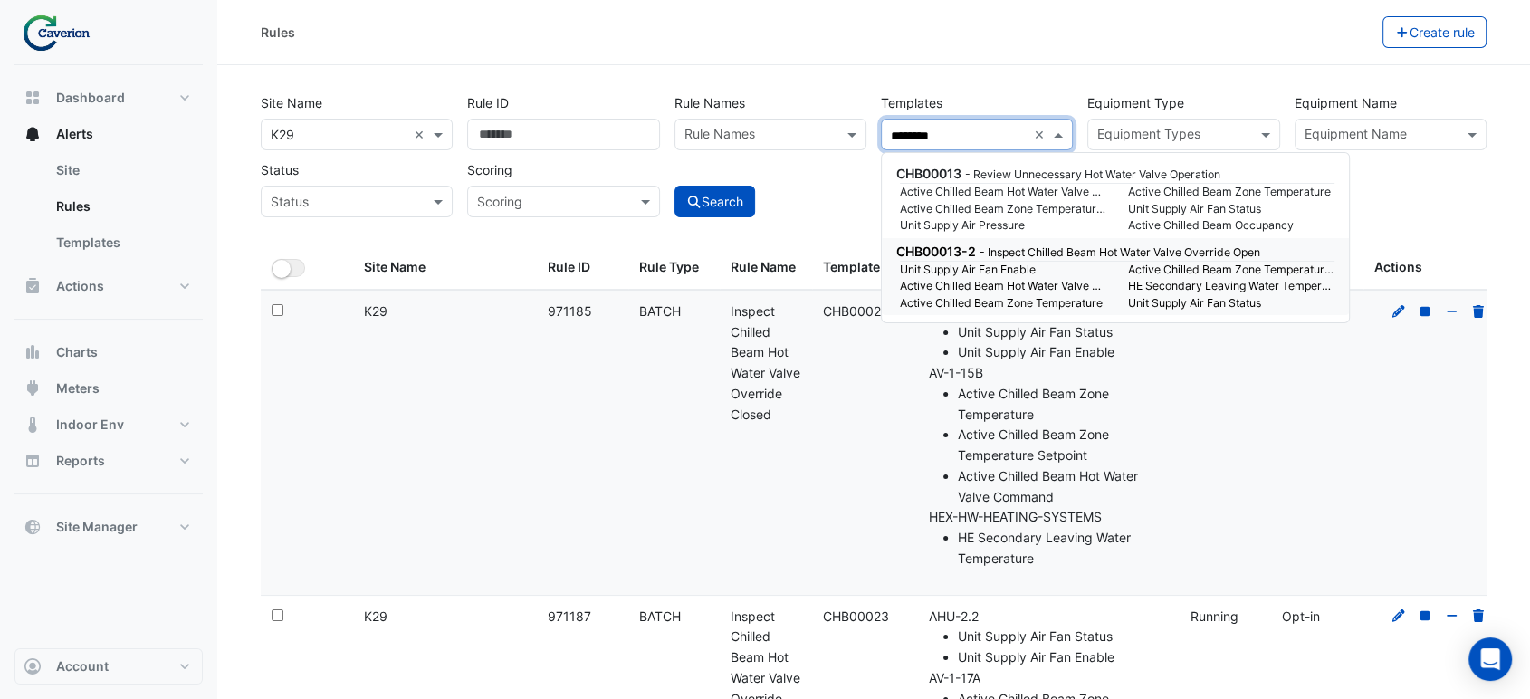
click at [981, 300] on small "Active Chilled Beam Zone Temperature" at bounding box center [1003, 303] width 228 height 16
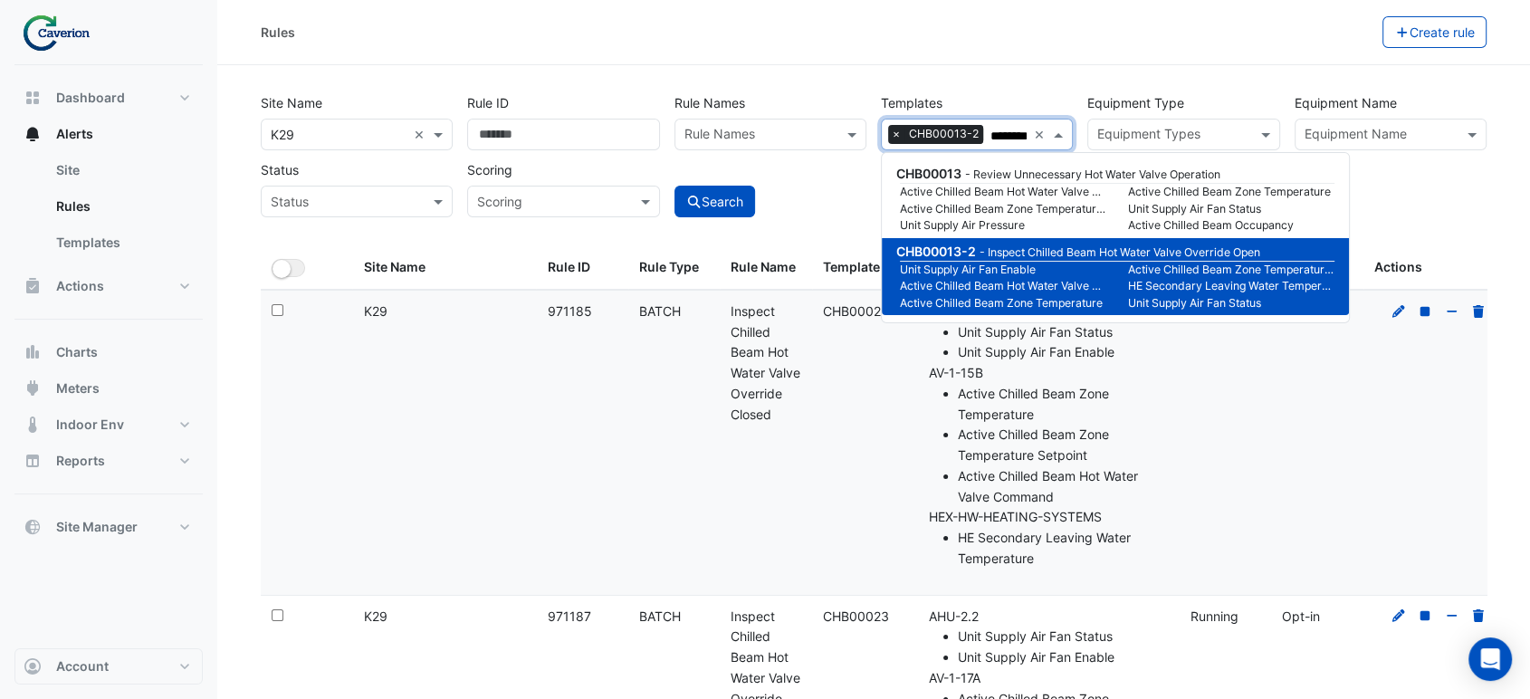
type input "********"
click at [1465, 225] on div "Site Name All Sites × K29 × Rule ID Rule Names Rule Names Templates All Templat…" at bounding box center [874, 166] width 1248 height 159
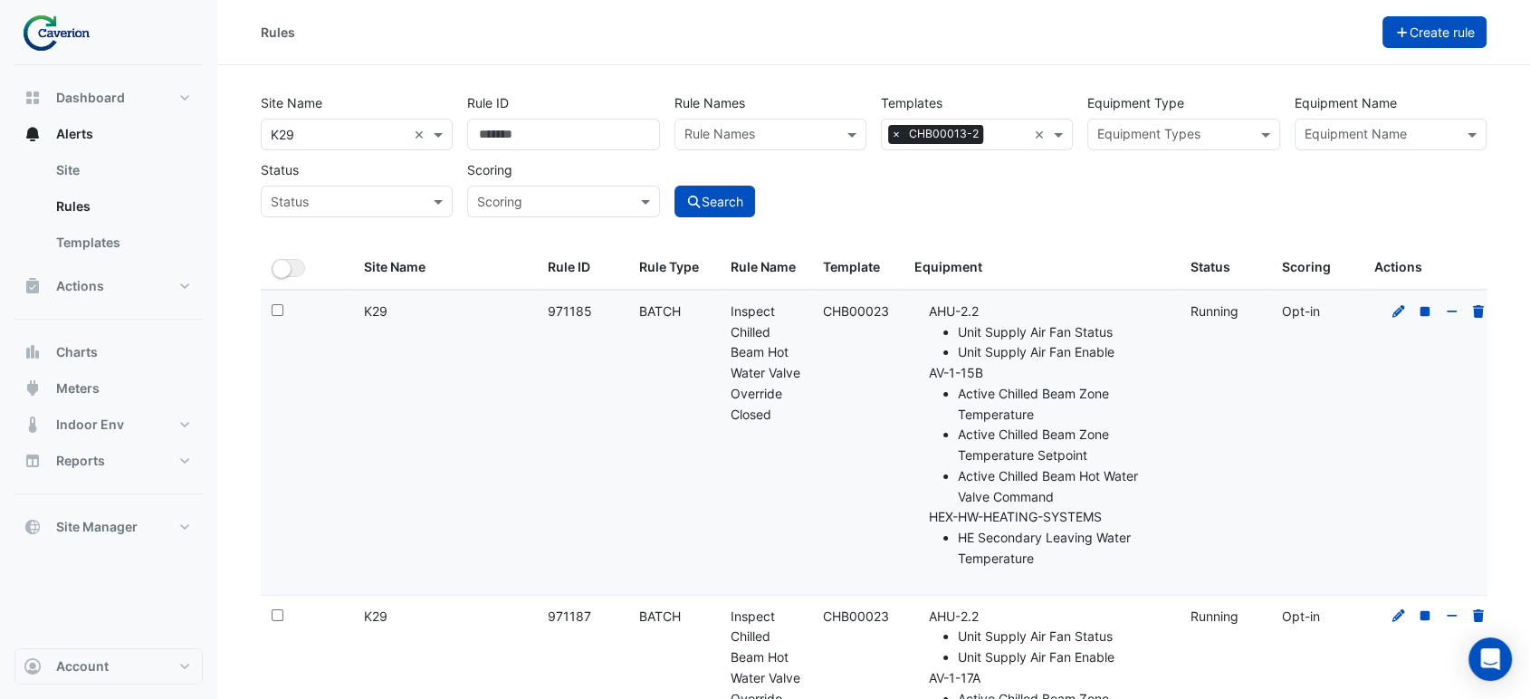
click at [1470, 34] on button "Create rule" at bounding box center [1435, 32] width 105 height 32
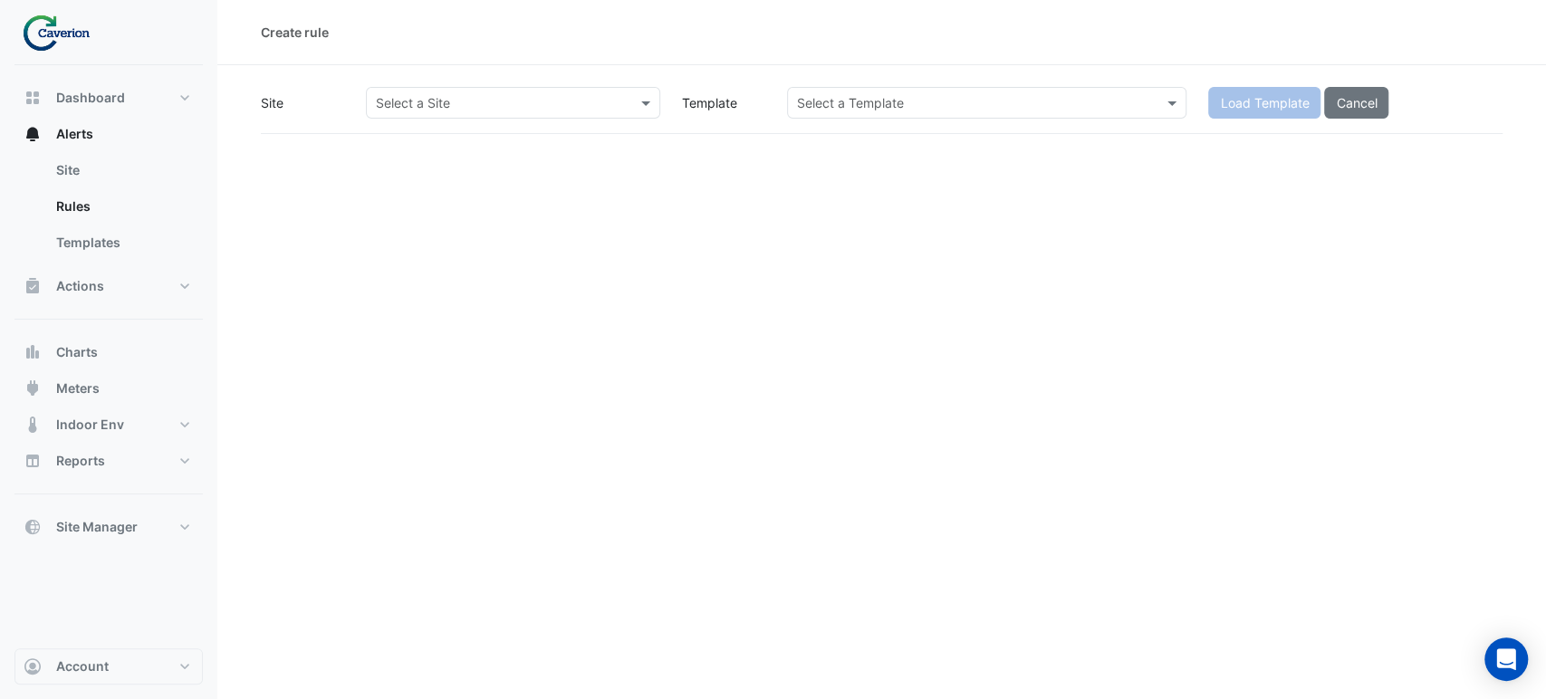
click at [895, 98] on input "text" at bounding box center [968, 103] width 343 height 19
click at [889, 102] on input "text" at bounding box center [968, 103] width 343 height 19
click at [536, 99] on input "text" at bounding box center [495, 103] width 238 height 19
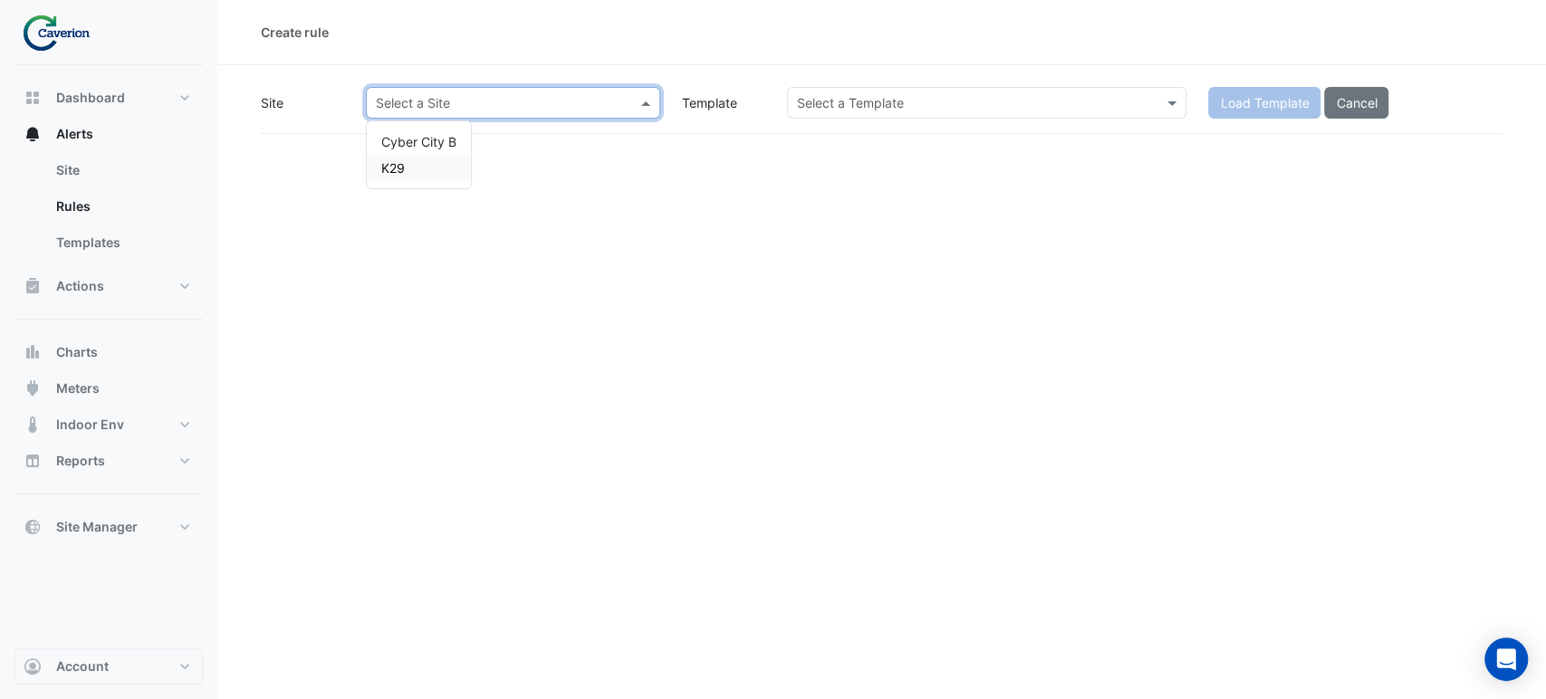
click at [422, 161] on div "K29" at bounding box center [419, 168] width 104 height 26
click at [886, 101] on input "text" at bounding box center [968, 103] width 343 height 19
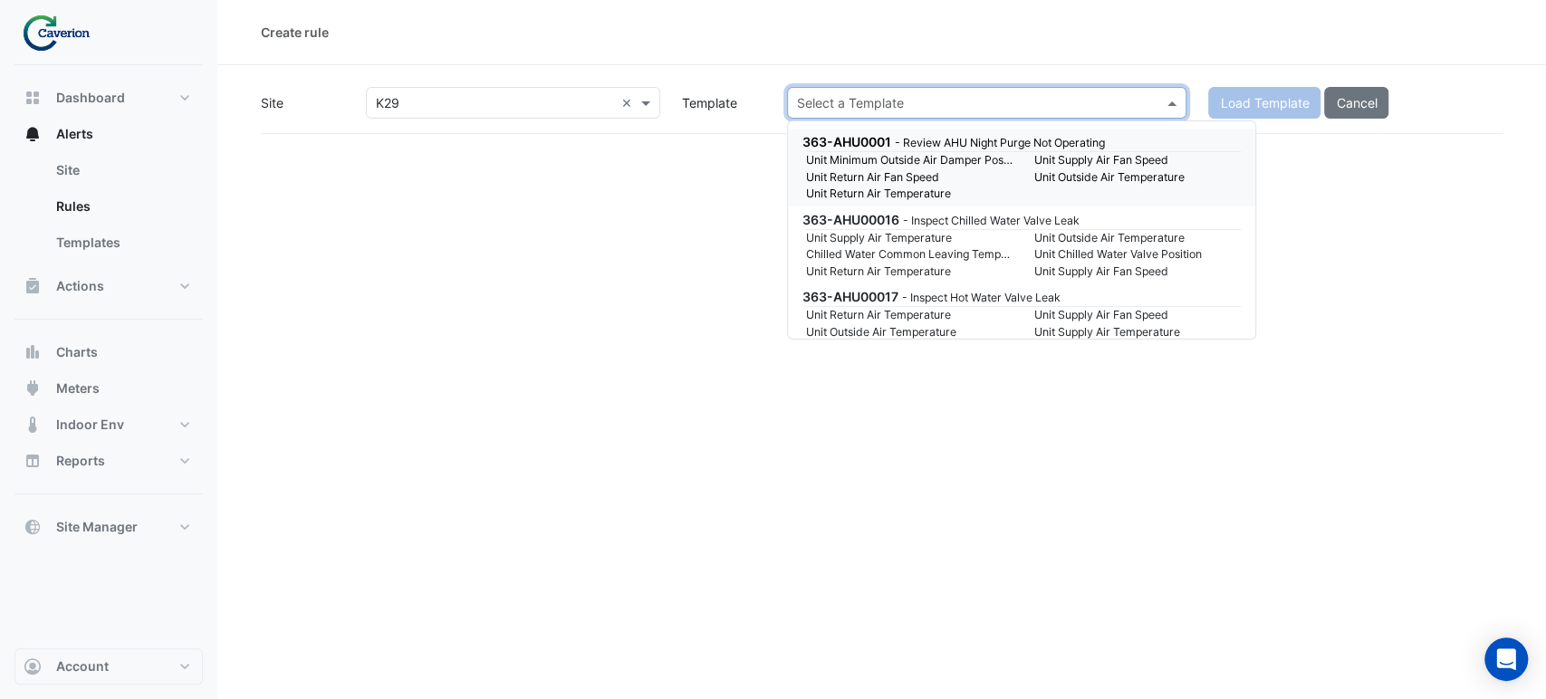
click at [886, 101] on input "text" at bounding box center [968, 103] width 343 height 19
paste input "**********"
type input "**********"
click at [886, 101] on input "**********" at bounding box center [968, 103] width 343 height 19
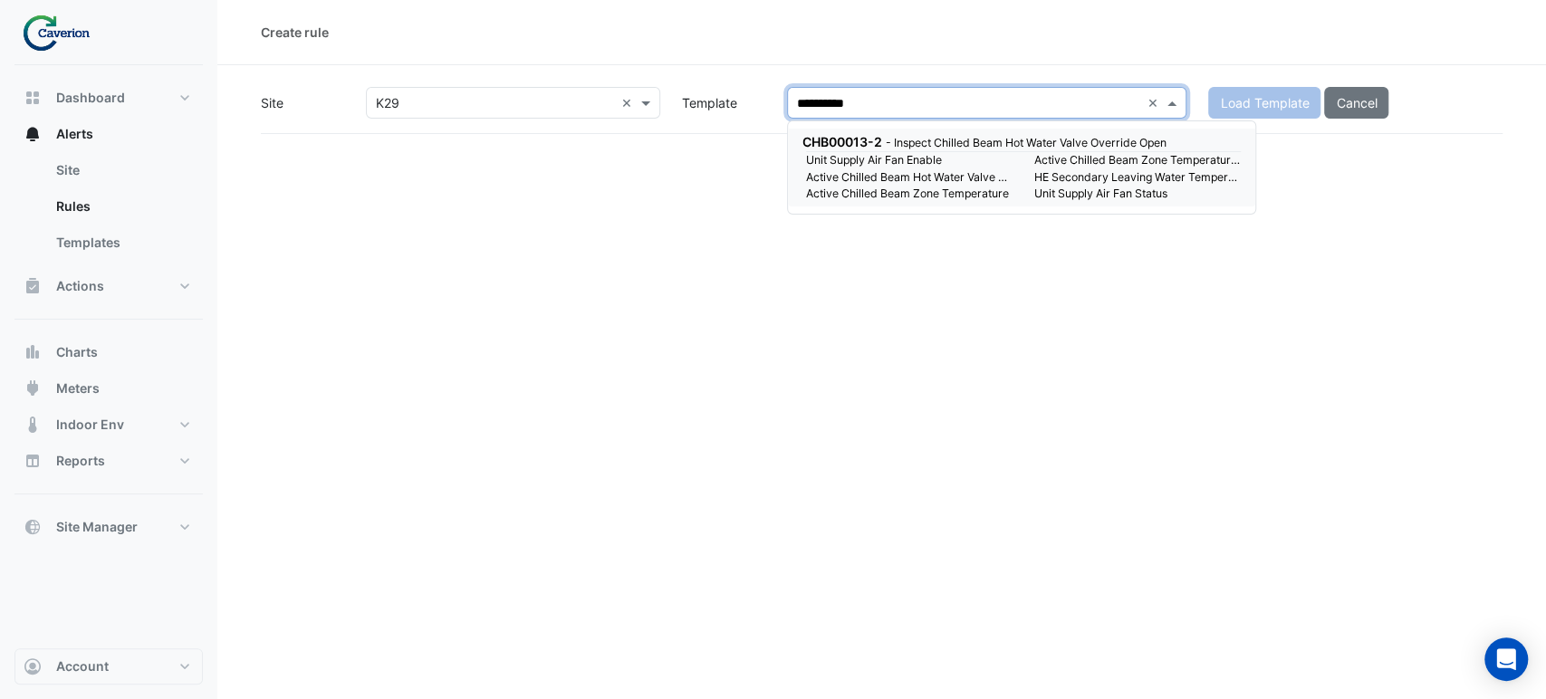
click at [886, 101] on input "**********" at bounding box center [968, 103] width 343 height 19
click at [882, 165] on small "Unit Supply Air Fan Enable" at bounding box center [909, 160] width 228 height 16
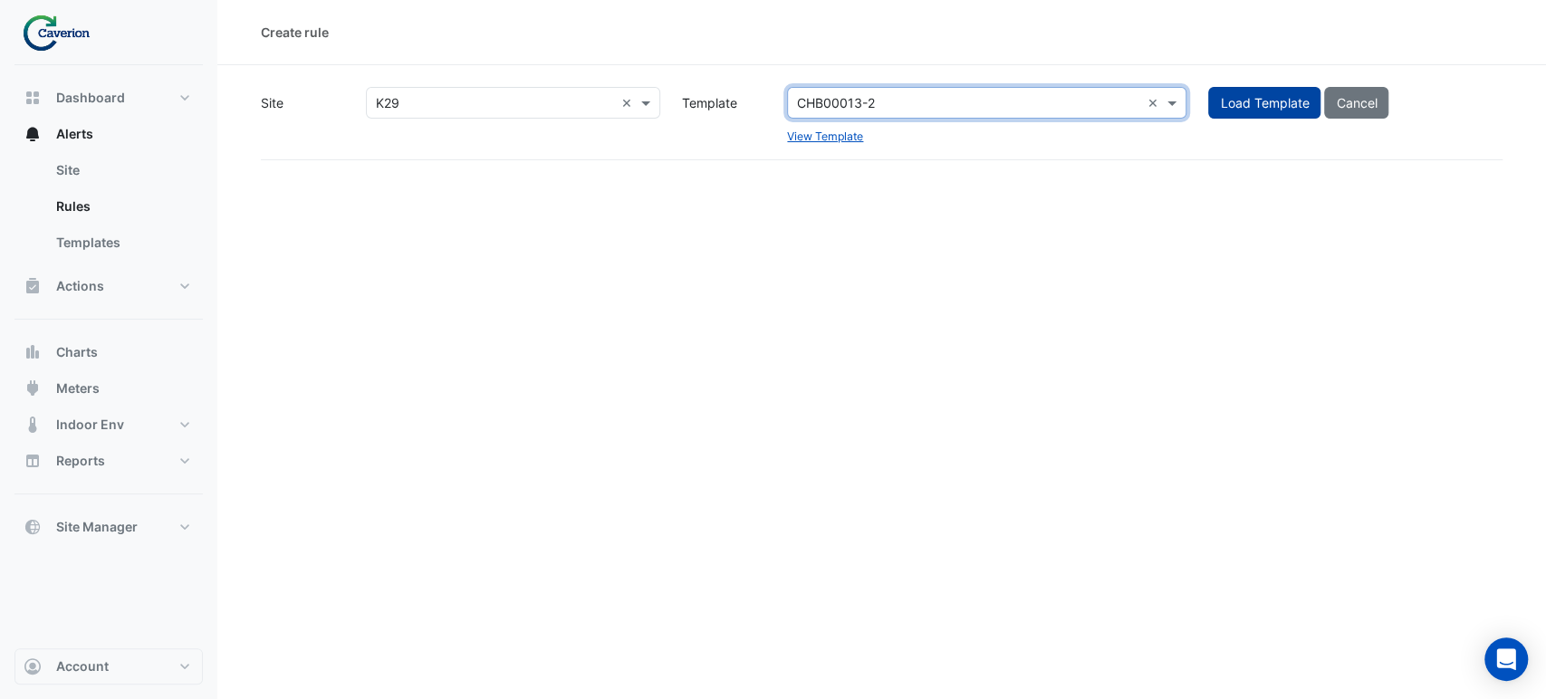
click at [1268, 99] on button "Load Template" at bounding box center [1264, 103] width 112 height 32
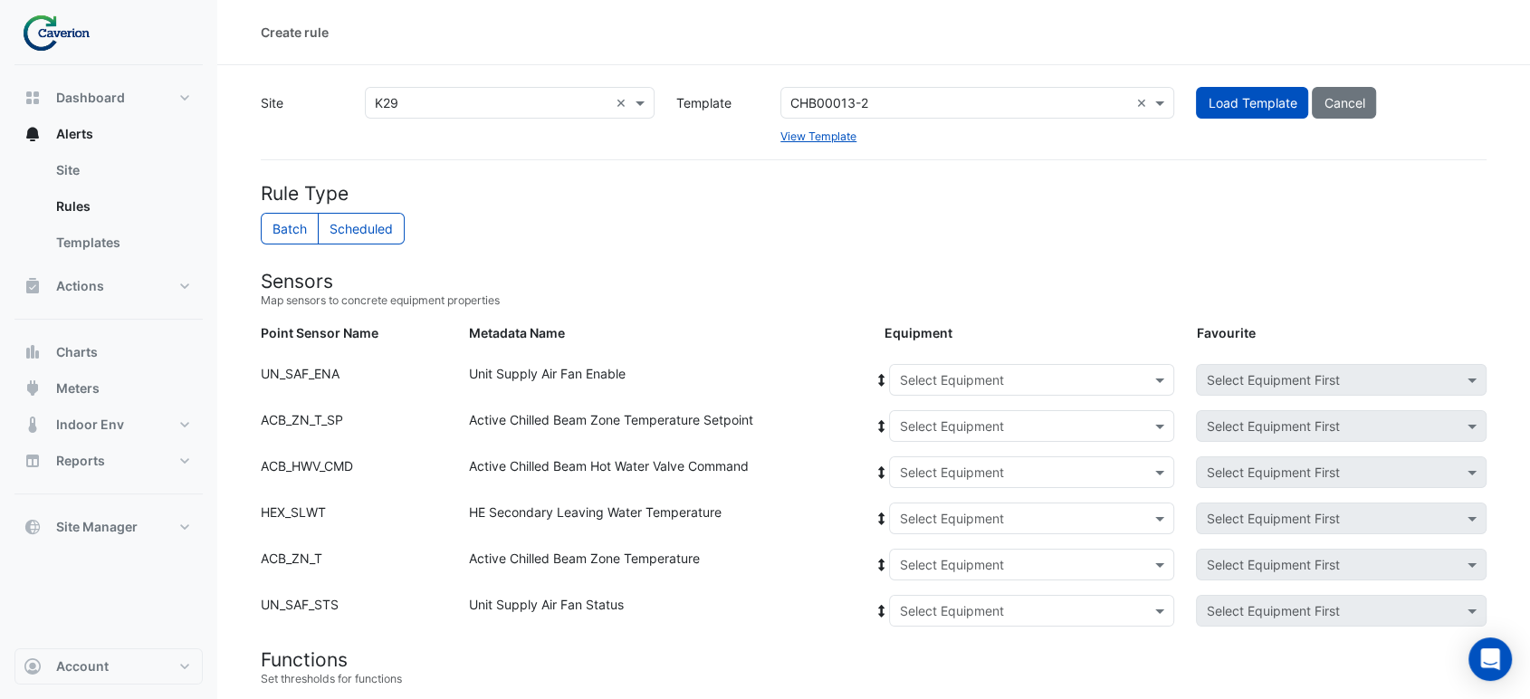
click at [1081, 385] on input "text" at bounding box center [1013, 380] width 229 height 19
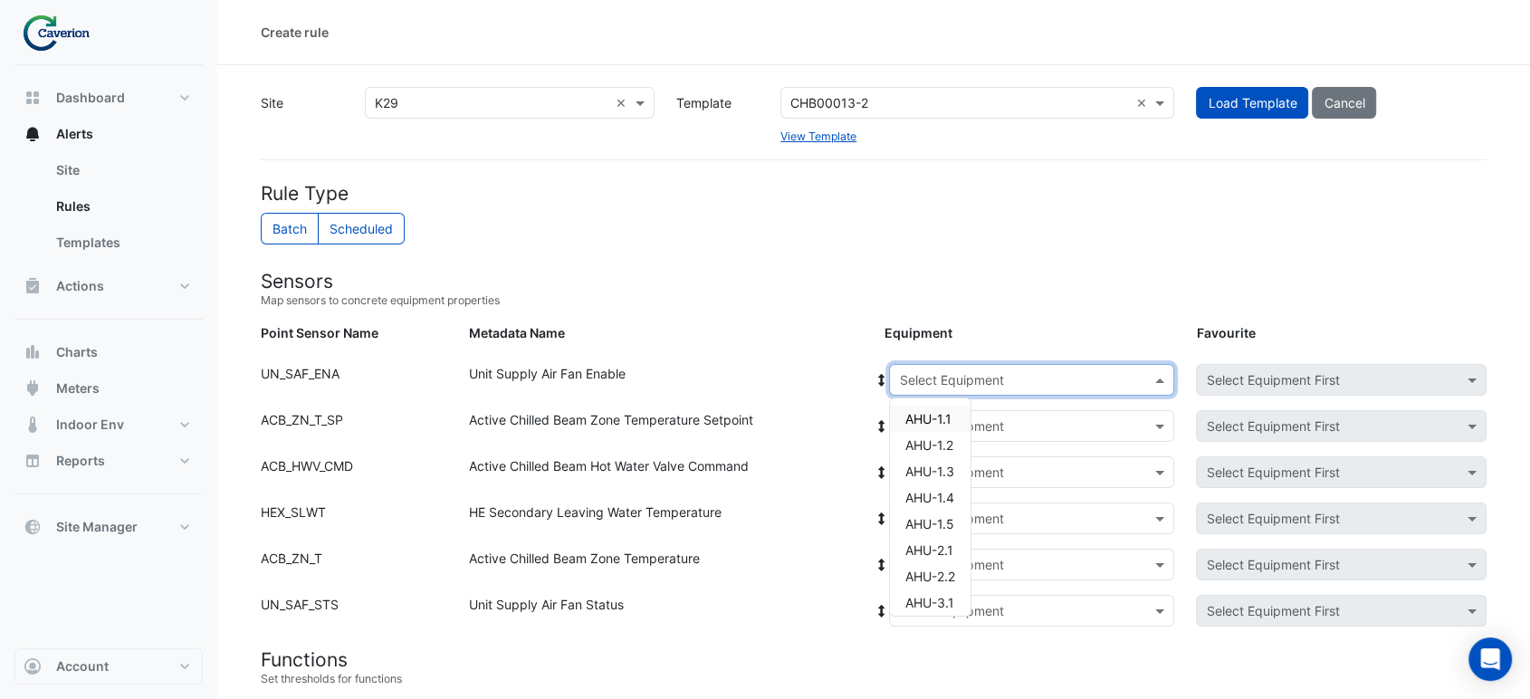
click at [937, 426] on span "AHU-1.1" at bounding box center [928, 418] width 46 height 15
click at [953, 423] on input "text" at bounding box center [1013, 426] width 229 height 19
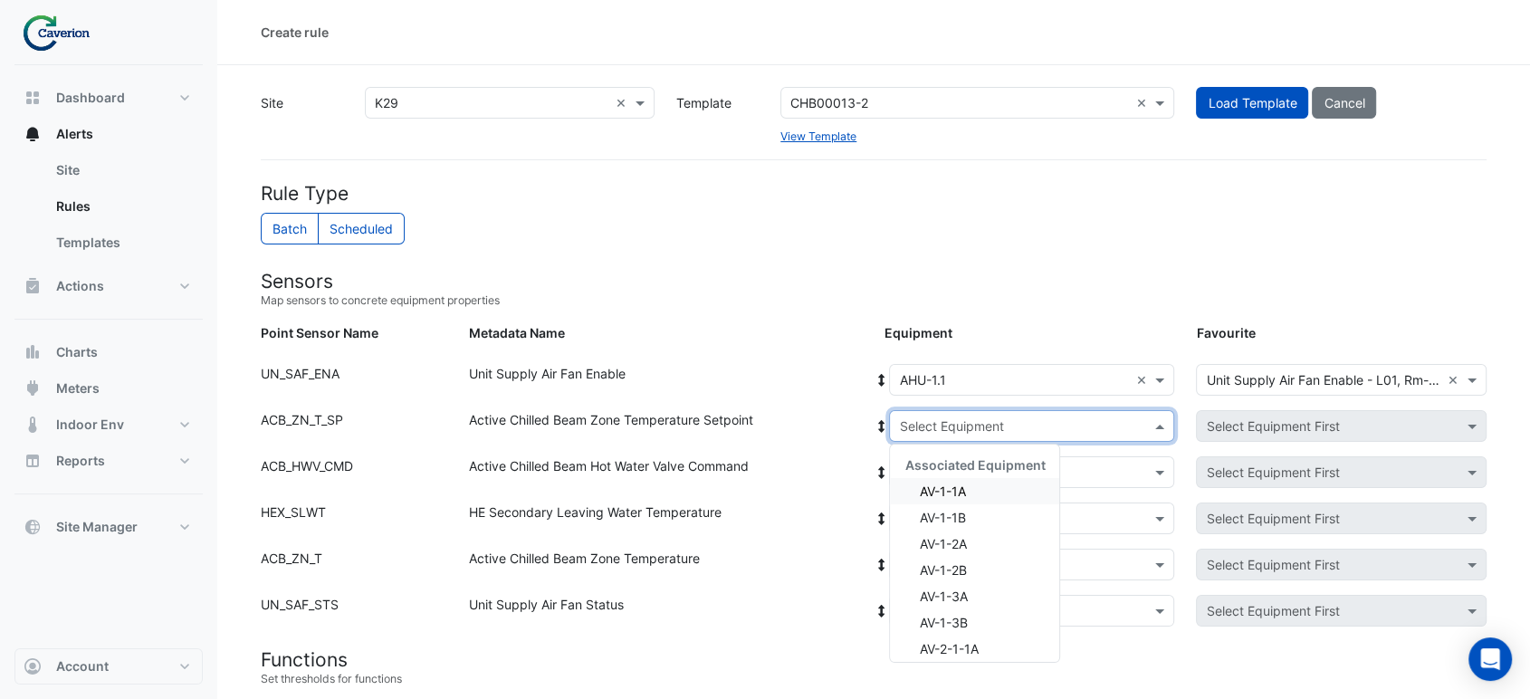
click at [1007, 484] on div "AV-1-1A" at bounding box center [974, 491] width 169 height 26
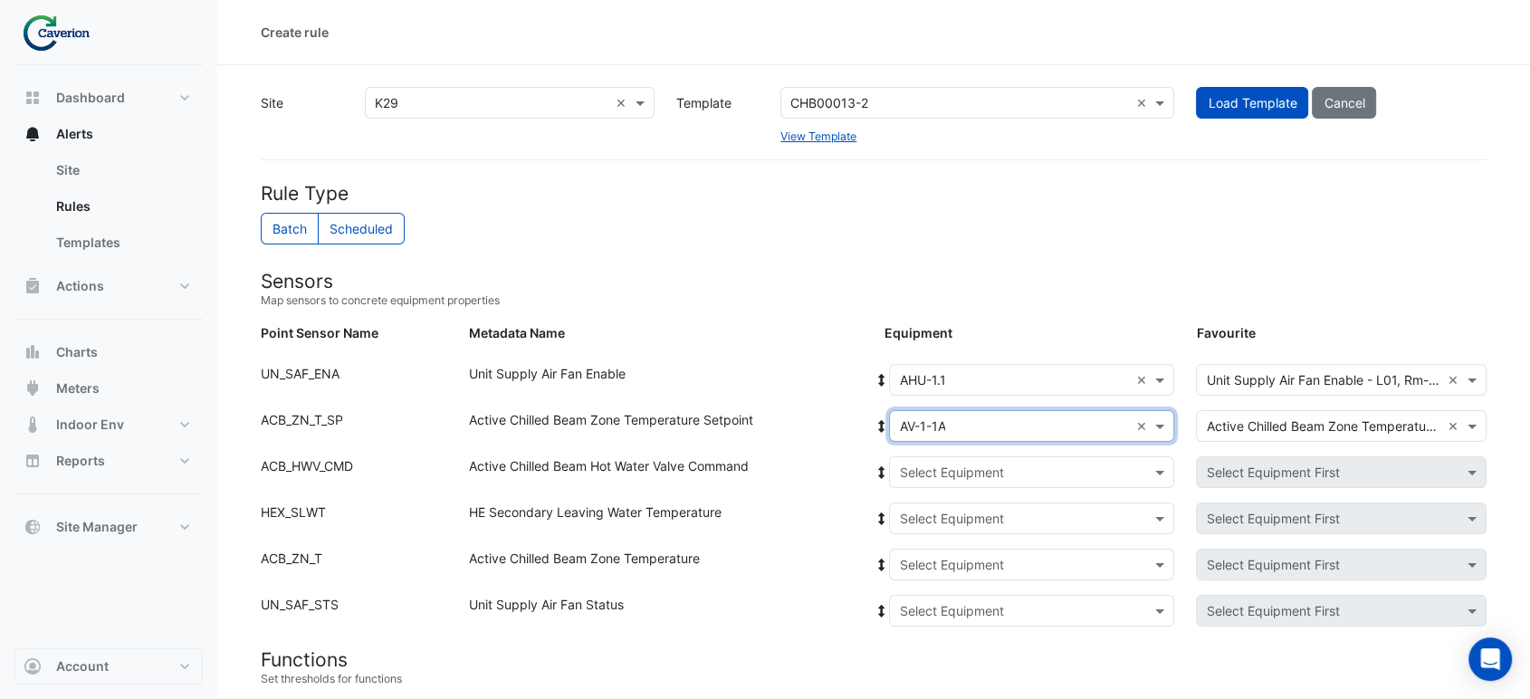
click at [1011, 464] on input "text" at bounding box center [1013, 473] width 229 height 19
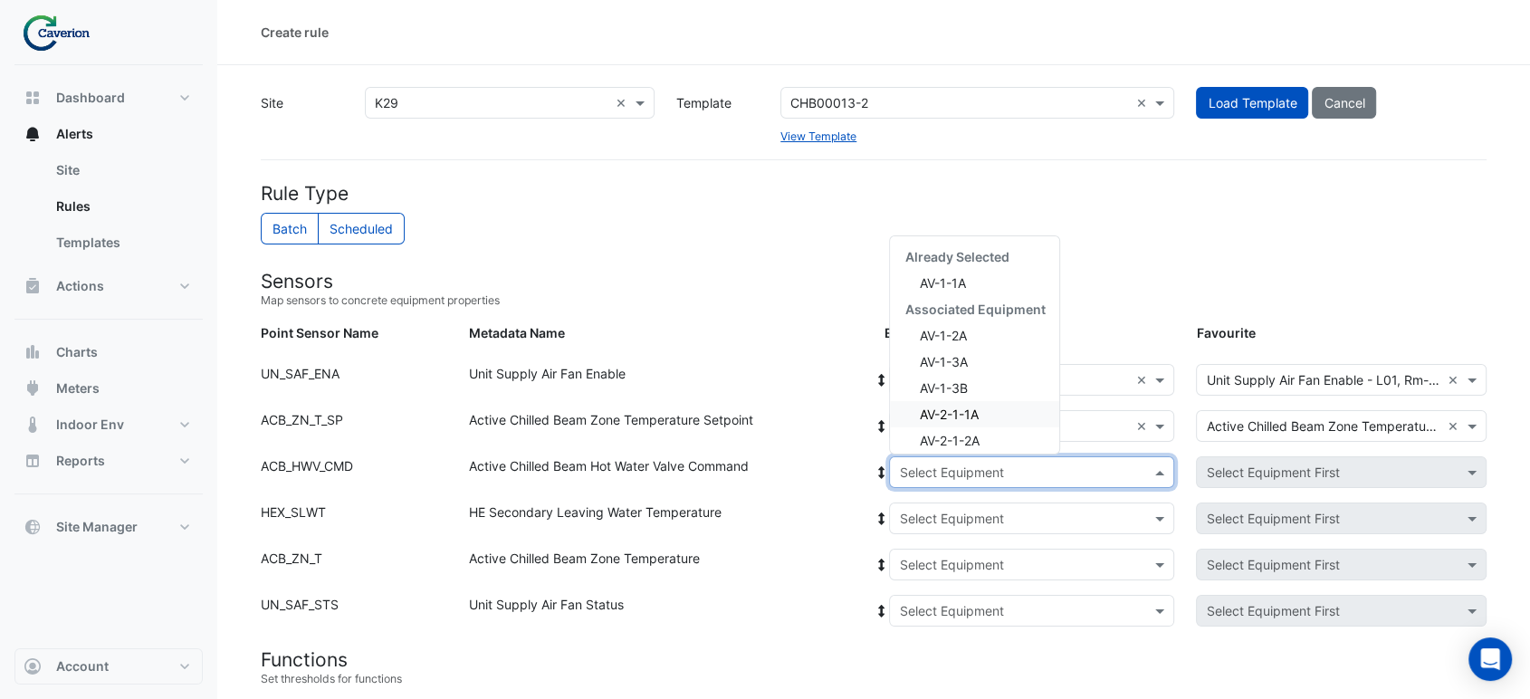
click at [971, 418] on span "AV-2-1-1A" at bounding box center [948, 414] width 59 height 15
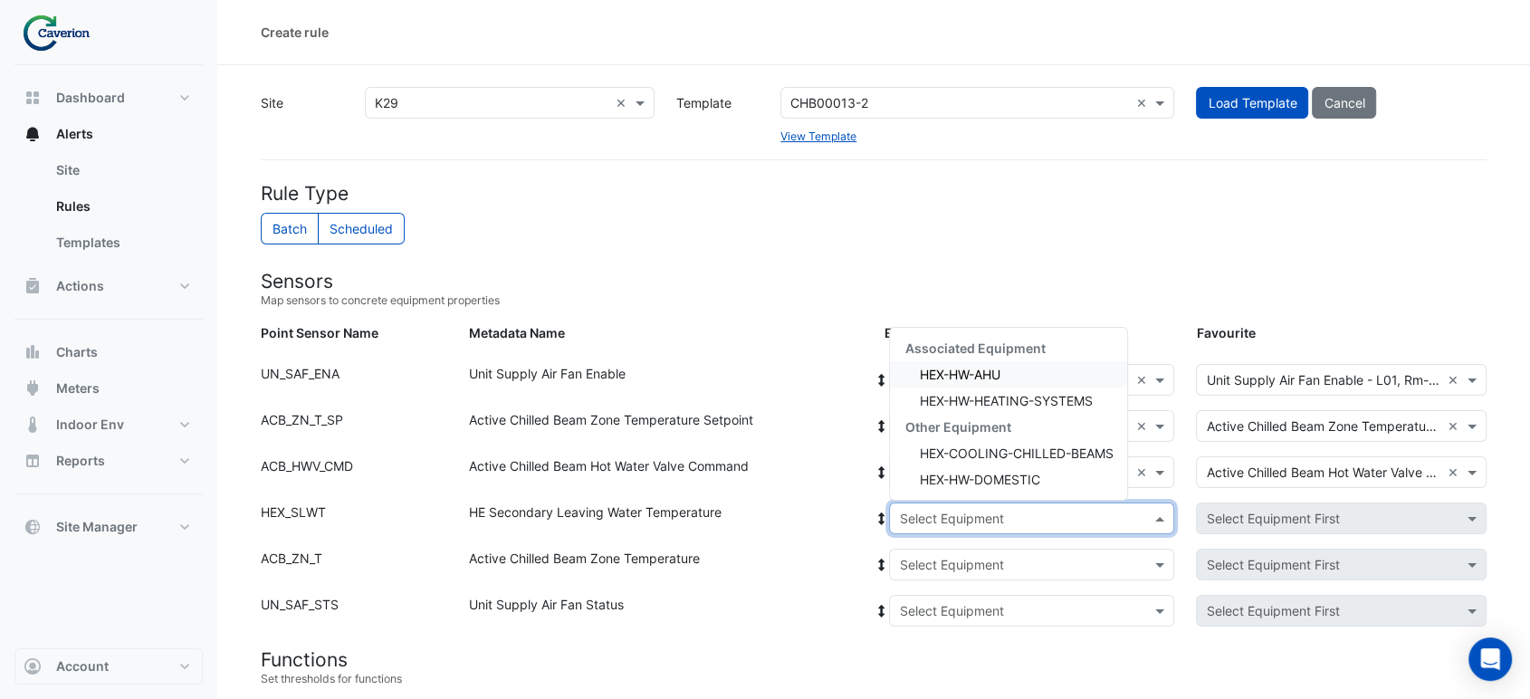
click at [954, 514] on input "text" at bounding box center [1013, 519] width 229 height 19
click at [1027, 378] on div "HEX-HW-AHU" at bounding box center [1008, 374] width 237 height 26
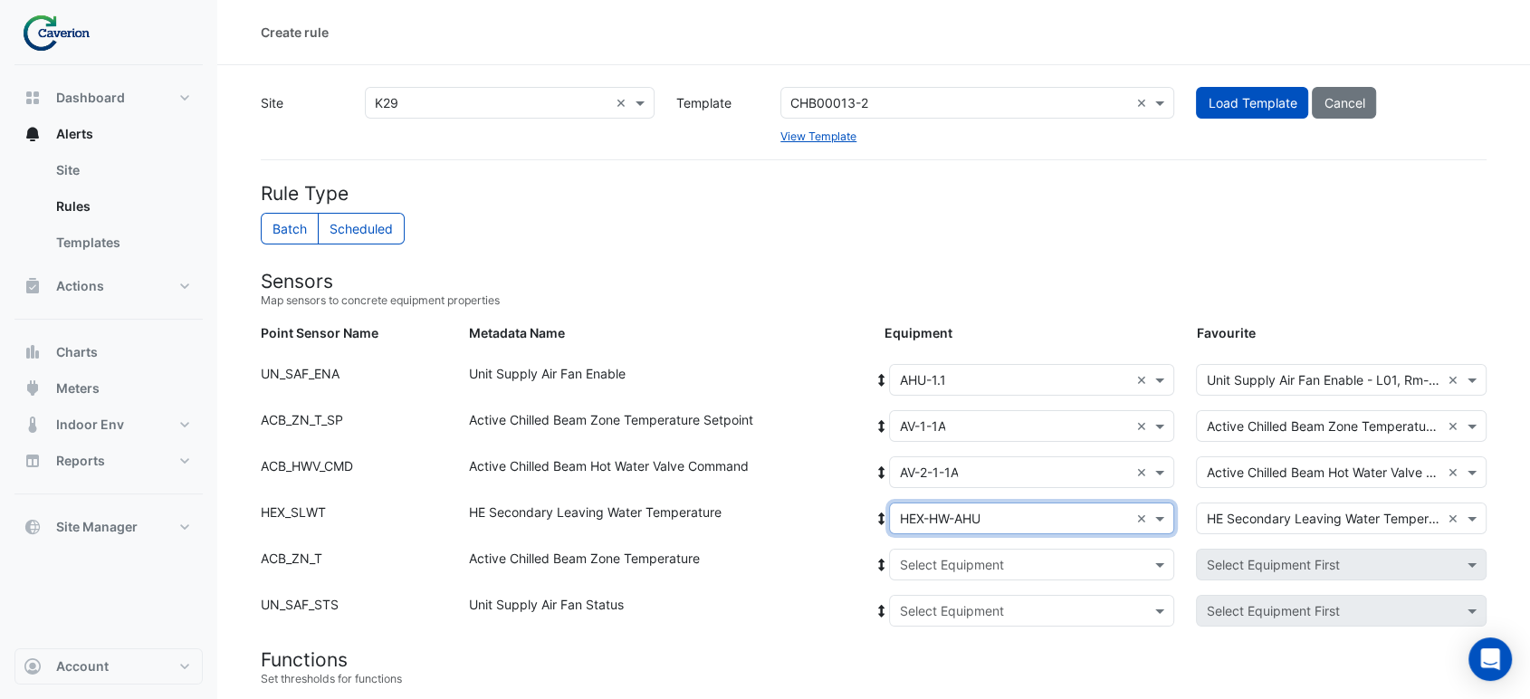
click at [955, 549] on div "Select Equipment" at bounding box center [1031, 565] width 285 height 32
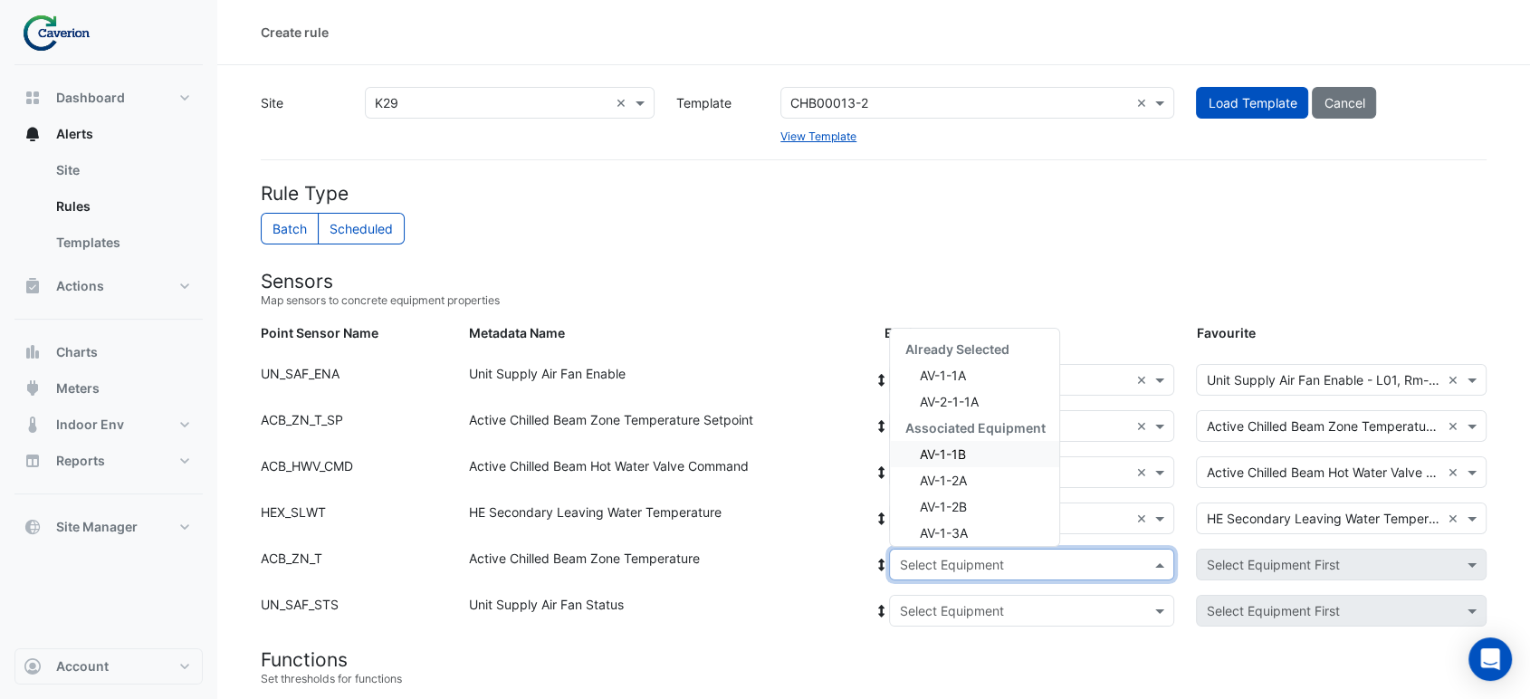
click at [1000, 447] on div "AV-1-1B" at bounding box center [974, 454] width 169 height 26
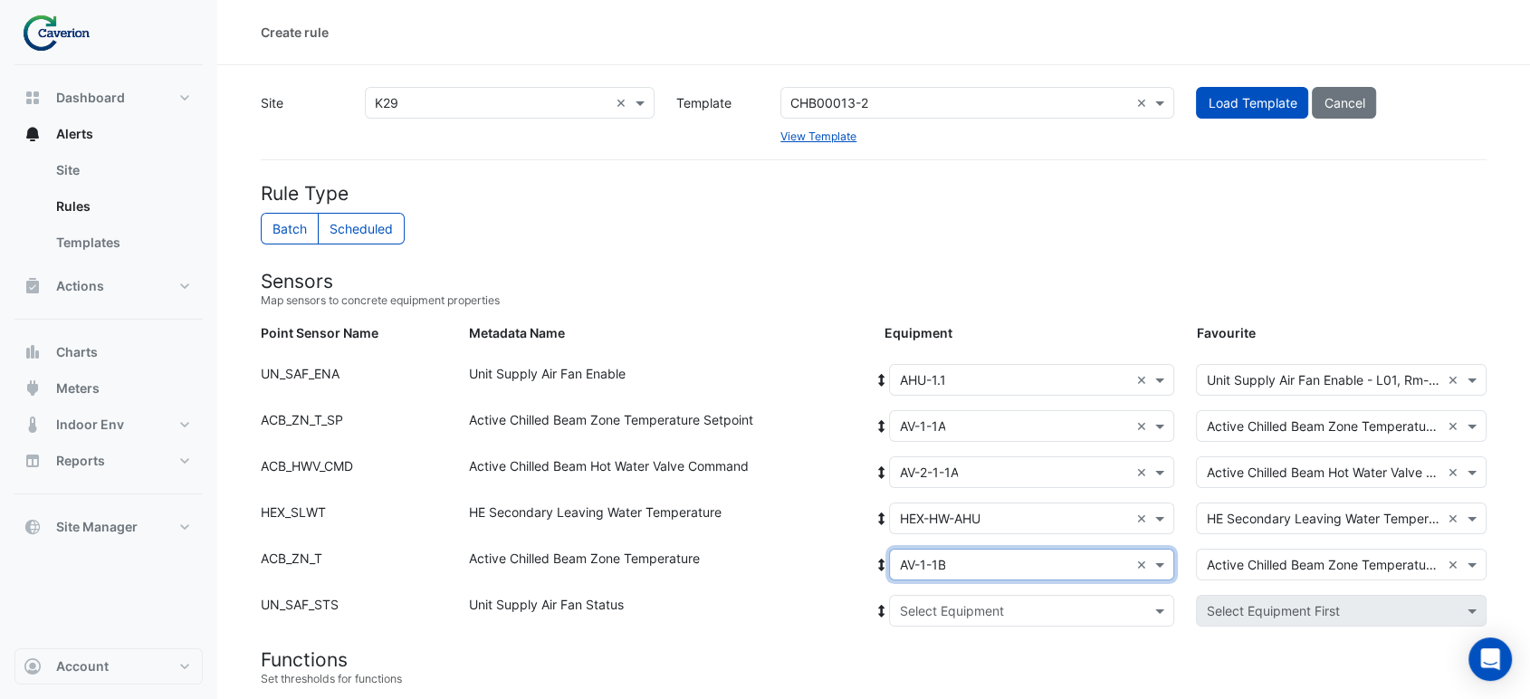
click at [936, 549] on div "Select Equipment × AV-1-1B ×" at bounding box center [1031, 565] width 285 height 32
click at [426, 634] on div "Point Sensor Name: UN_SAF_STS Metadata Name: Unit Supply Air Fan Status Equipme…" at bounding box center [874, 618] width 1248 height 46
click at [924, 617] on input "text" at bounding box center [1013, 611] width 229 height 19
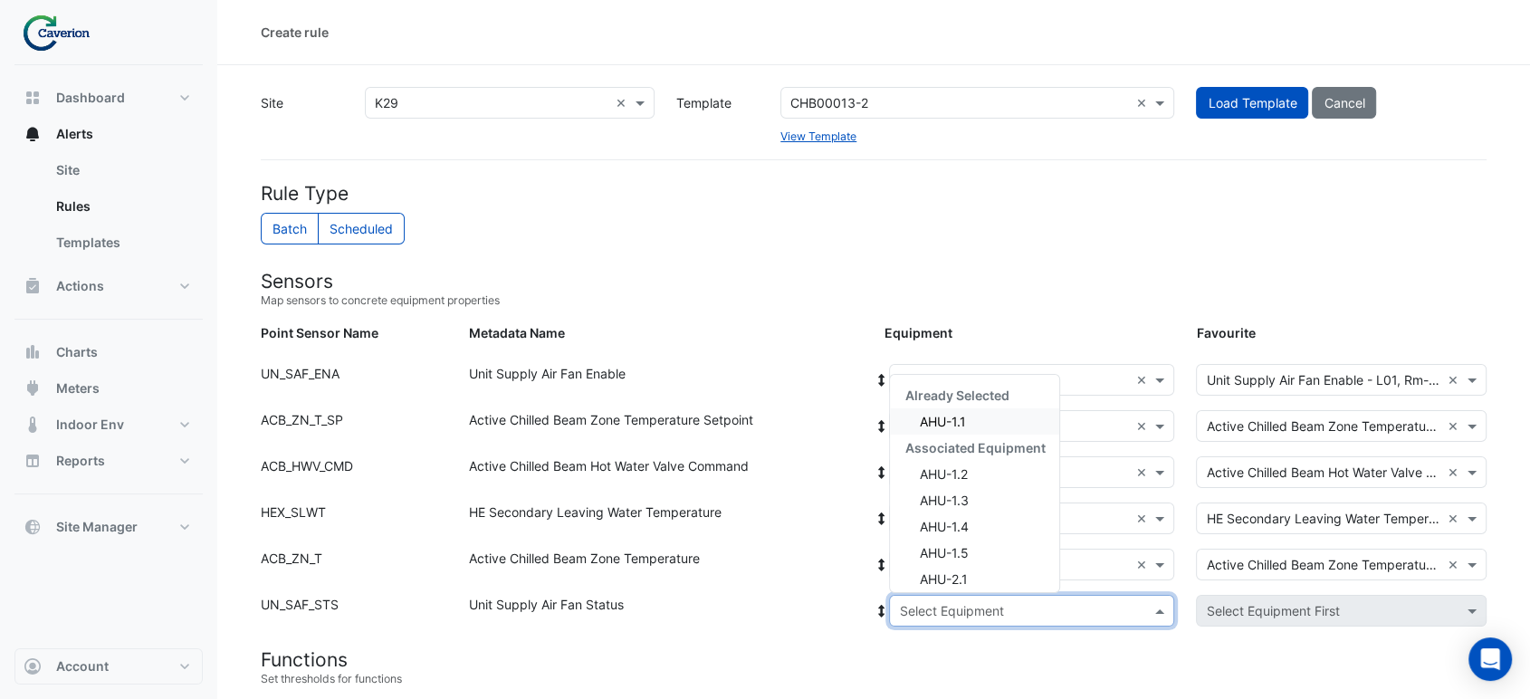
click at [962, 414] on span "AHU-1.1" at bounding box center [942, 421] width 46 height 15
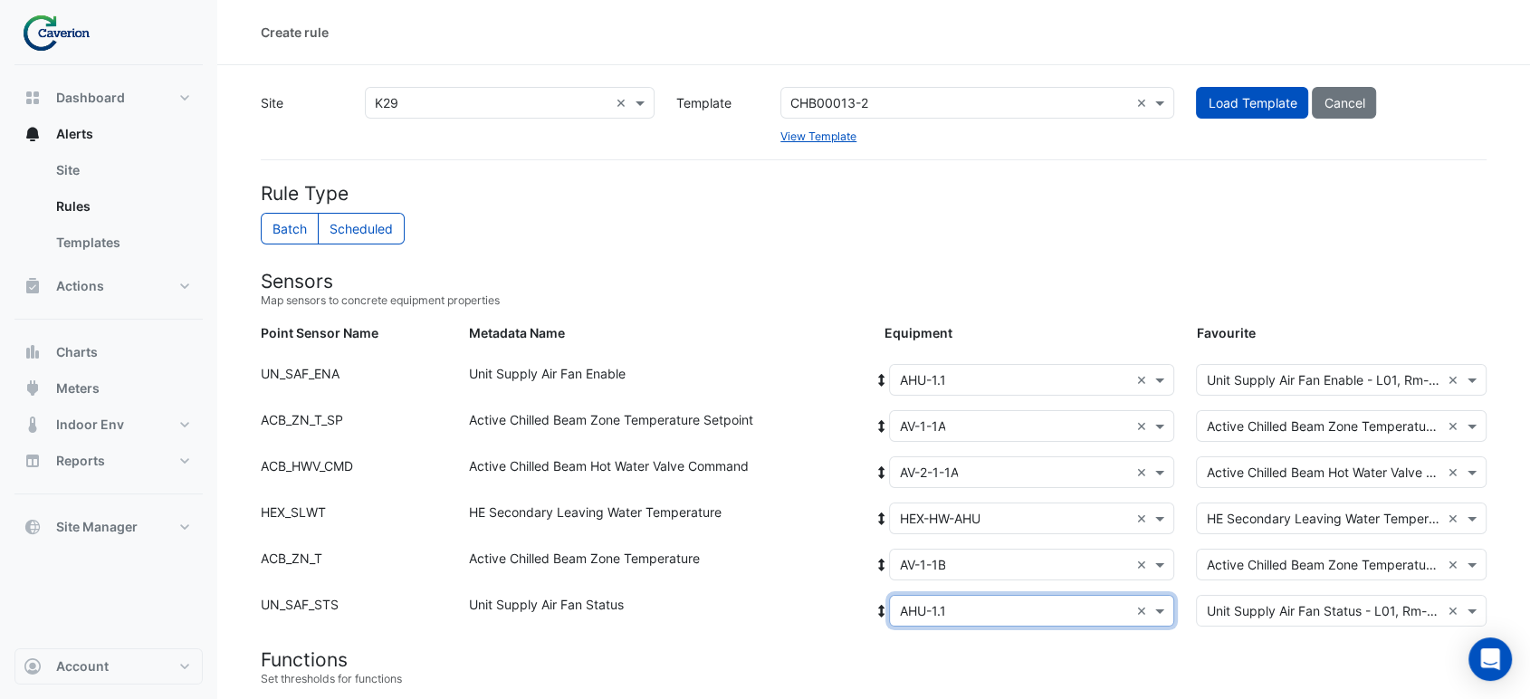
click at [646, 572] on div "Active Chilled Beam Zone Temperature" at bounding box center [666, 568] width 416 height 39
